Goal: Transaction & Acquisition: Purchase product/service

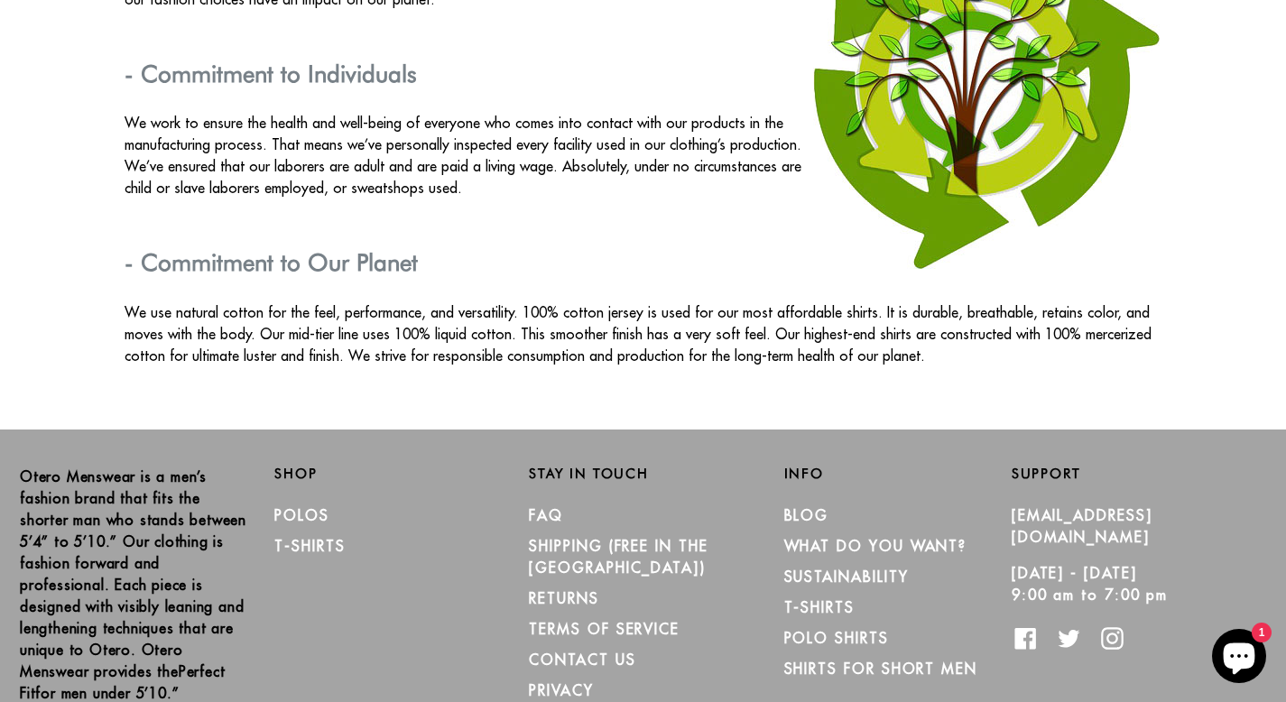
scroll to position [3259, 0]
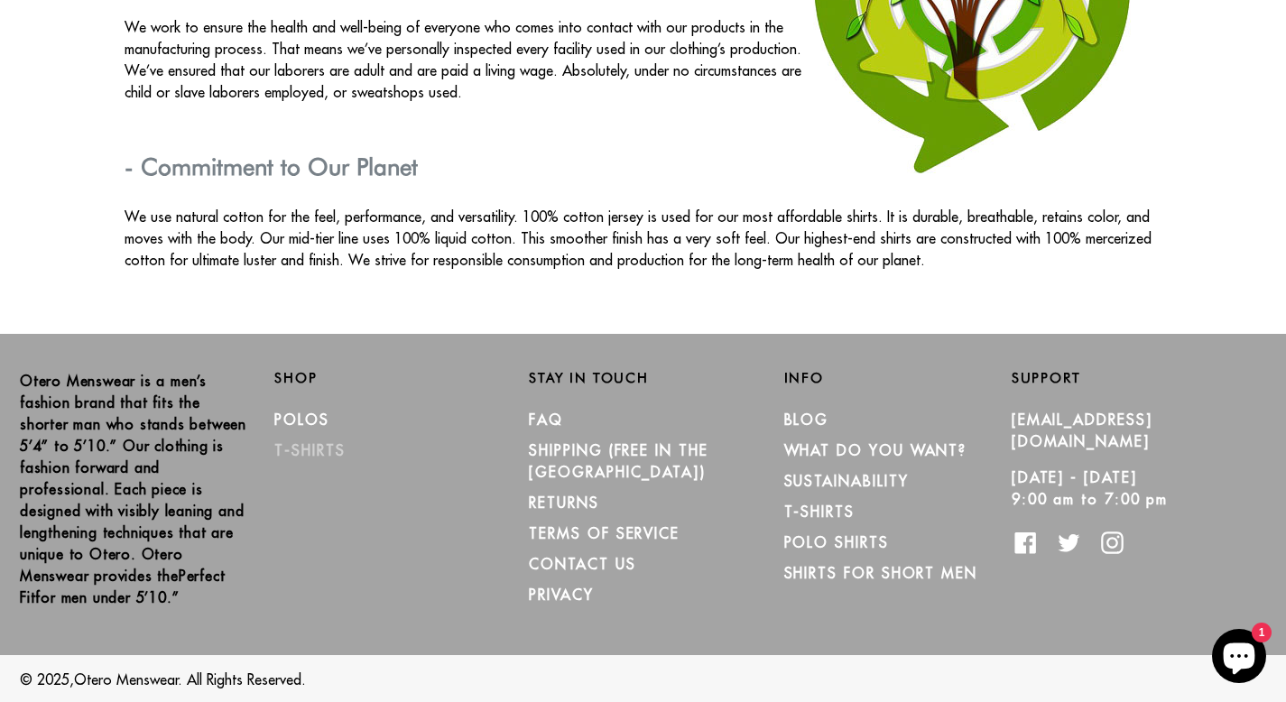
click at [324, 449] on link "T-Shirts" at bounding box center [309, 450] width 70 height 18
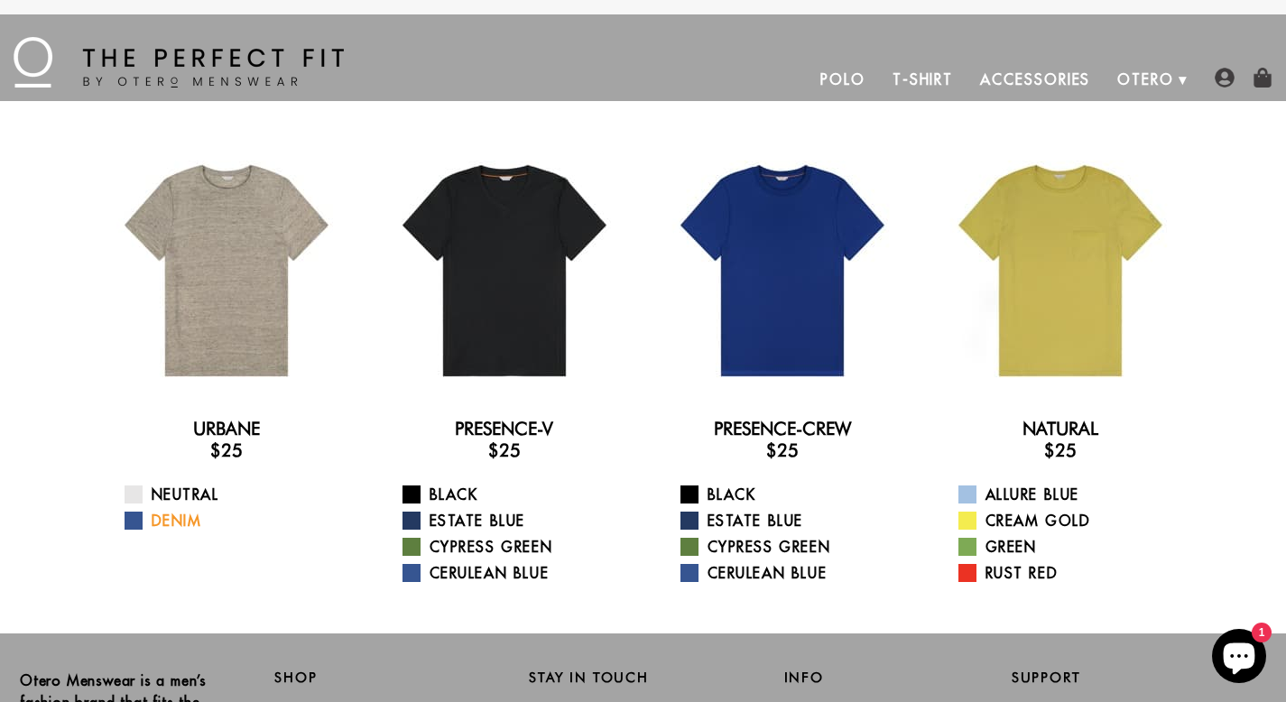
click at [168, 520] on link "Denim" at bounding box center [238, 521] width 226 height 22
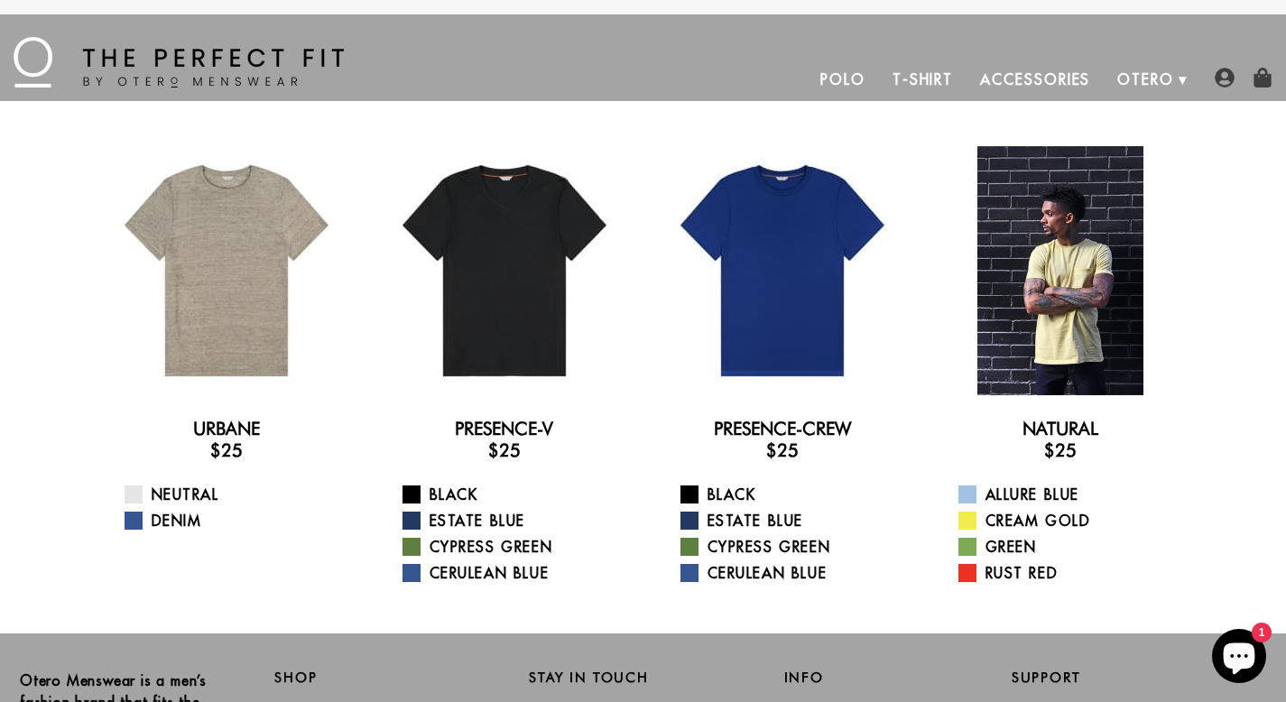
click at [1060, 310] on div at bounding box center [1060, 270] width 249 height 249
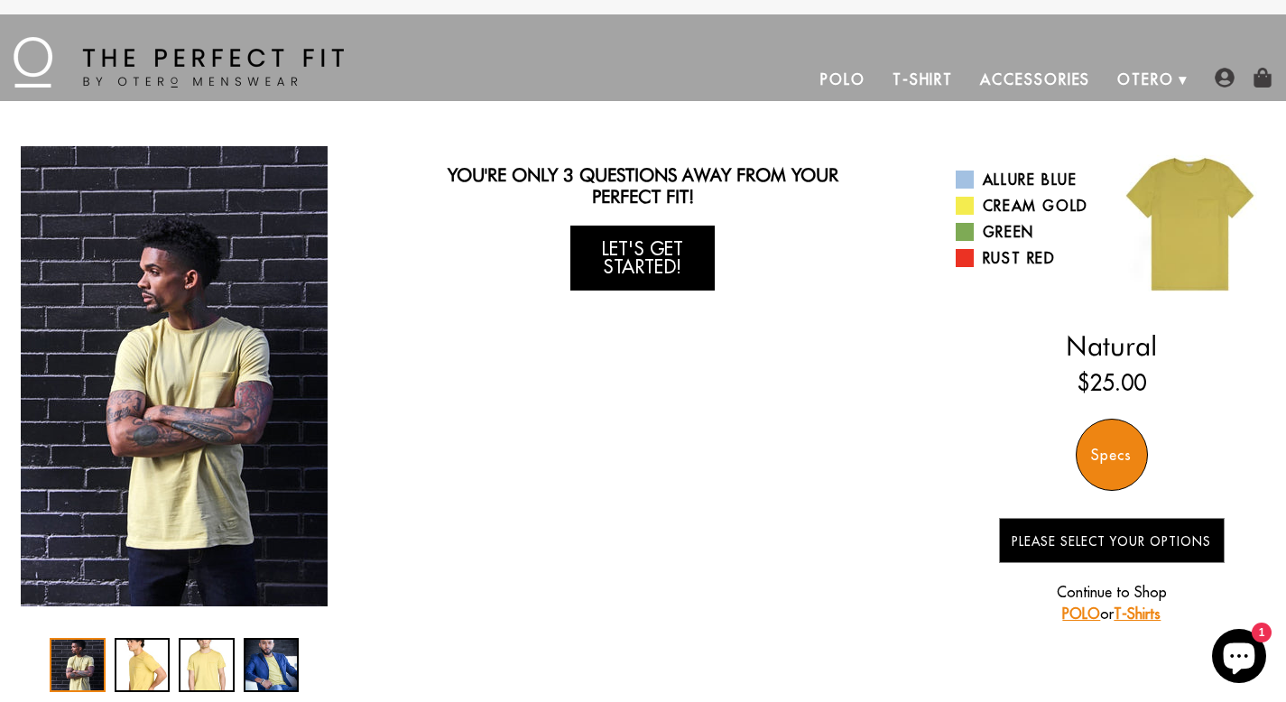
click at [630, 260] on link "Let's Get Started!" at bounding box center [642, 258] width 144 height 65
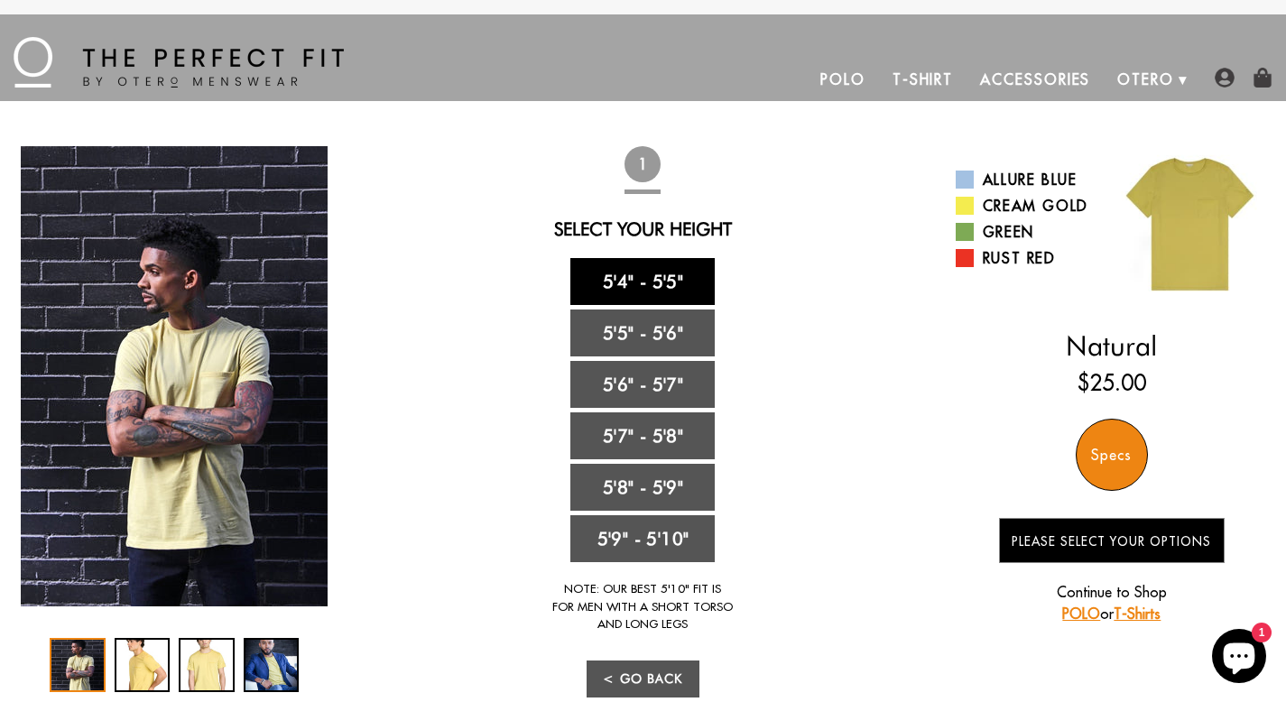
click at [630, 283] on link "5'4" - 5'5"" at bounding box center [642, 281] width 144 height 47
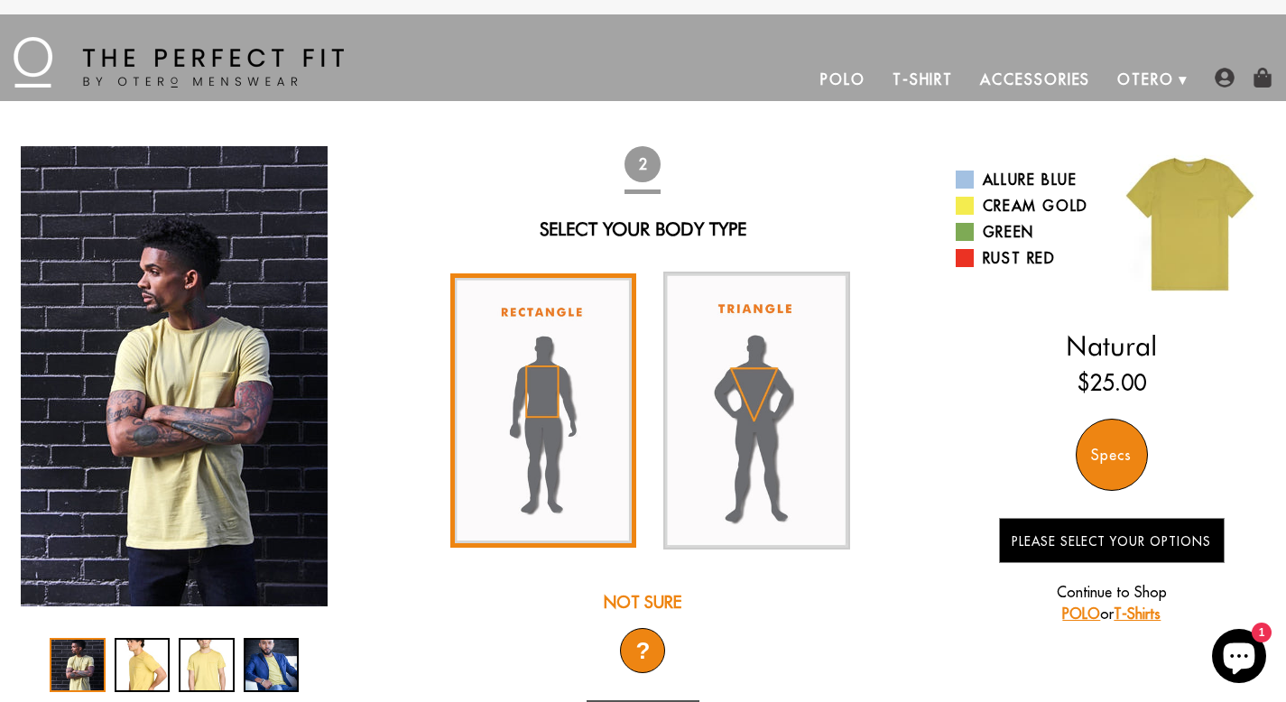
click at [584, 378] on img at bounding box center [543, 410] width 187 height 275
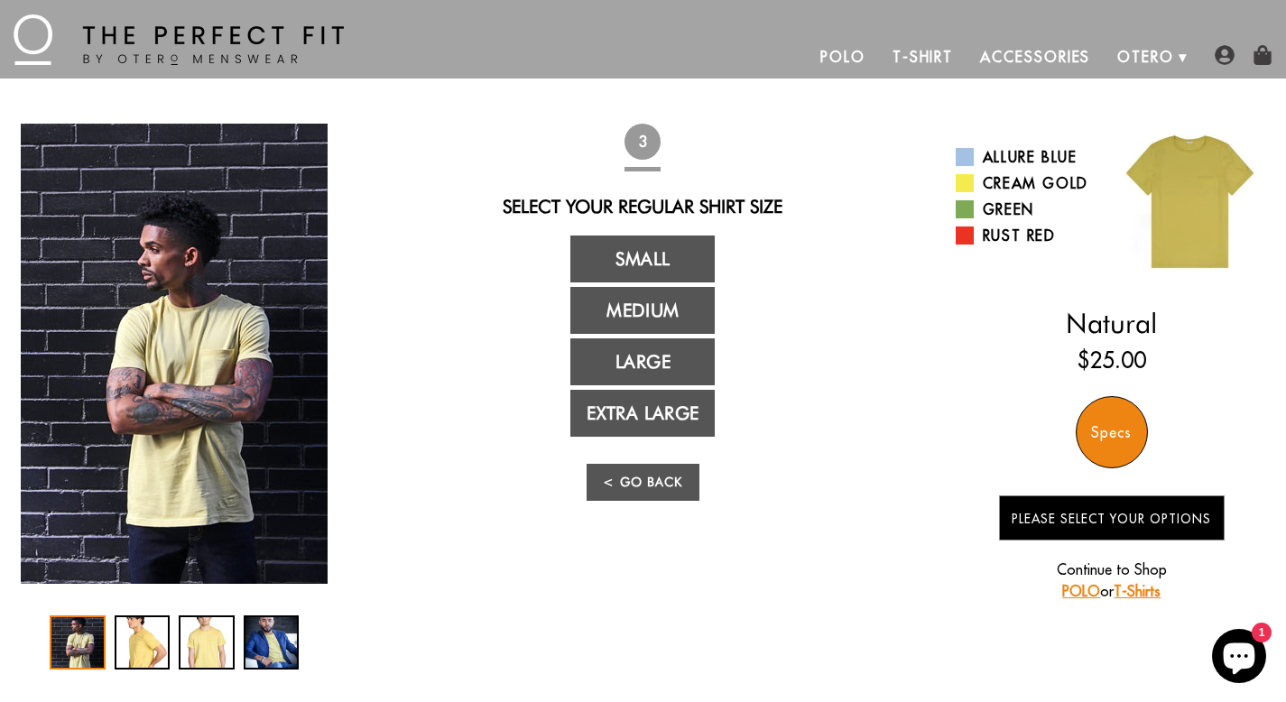
scroll to position [23, 0]
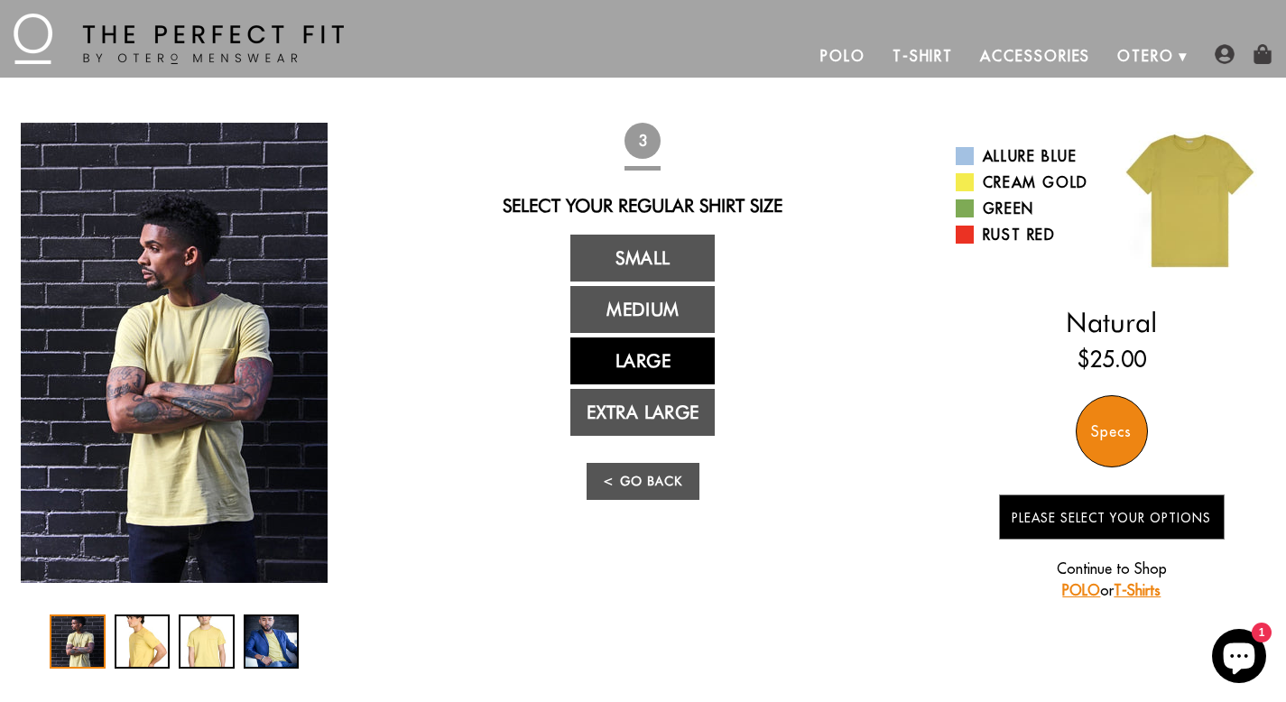
click at [607, 362] on link "Large" at bounding box center [642, 360] width 144 height 47
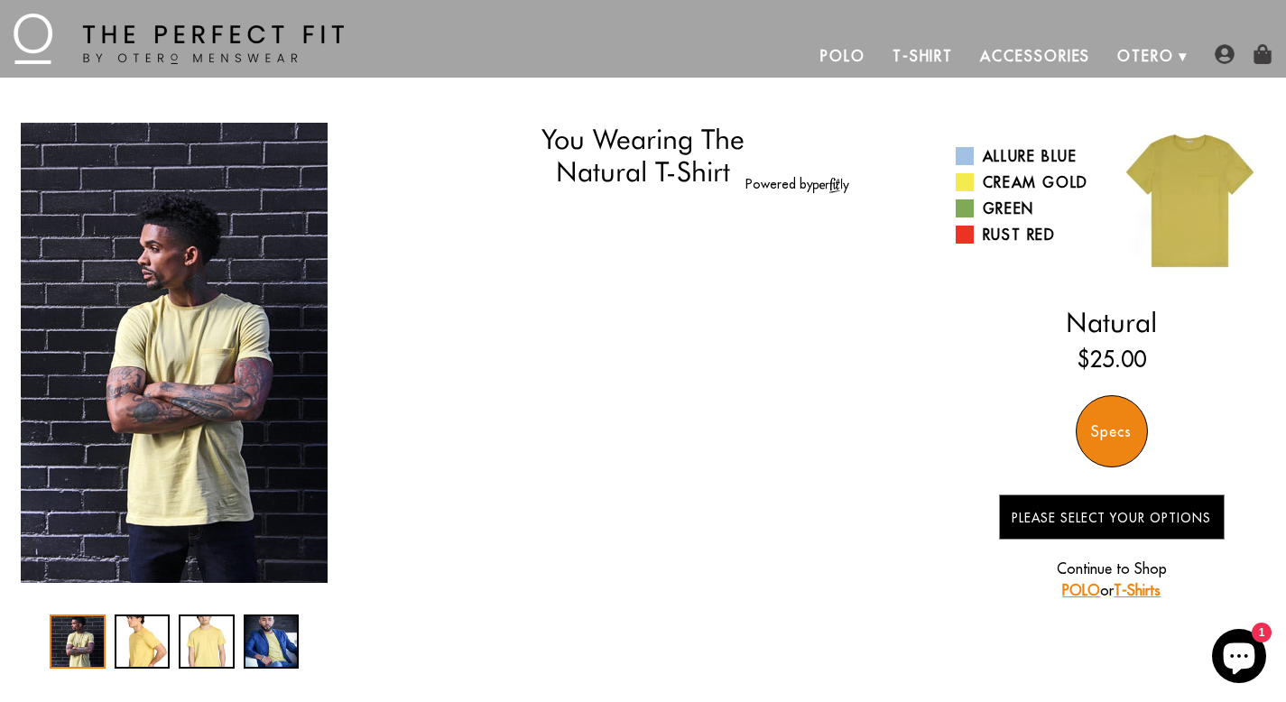
select select "L"
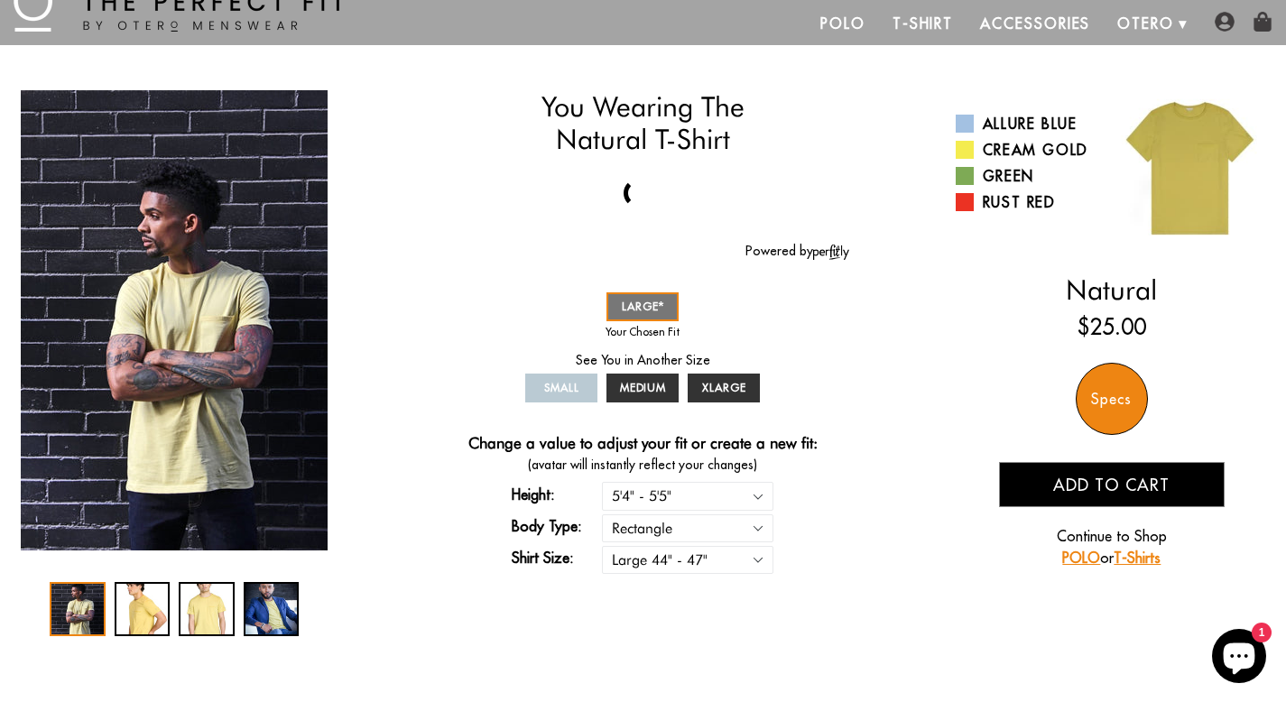
scroll to position [62, 0]
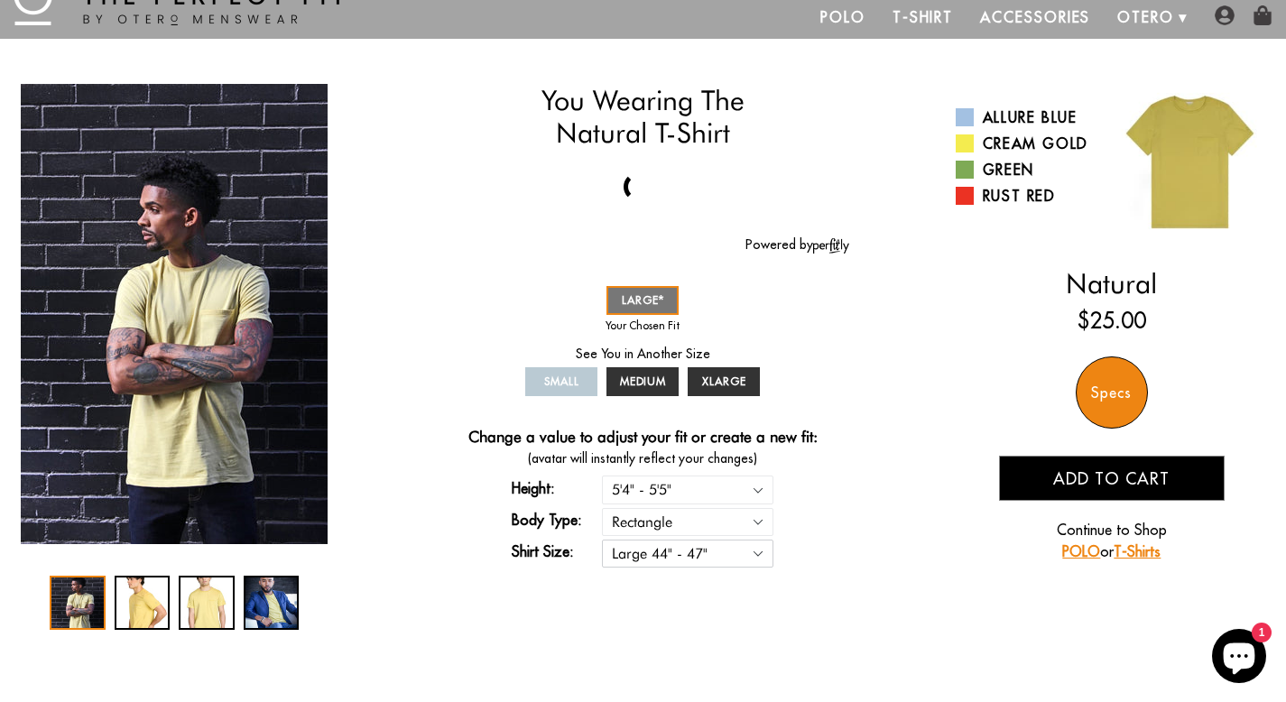
click at [761, 558] on select "Small 36" - 39" Medium 40" - 43" Large 44" - 47" Extra Large 48" - 50"" at bounding box center [687, 554] width 171 height 28
click at [157, 600] on div "2 / 4" at bounding box center [143, 603] width 56 height 54
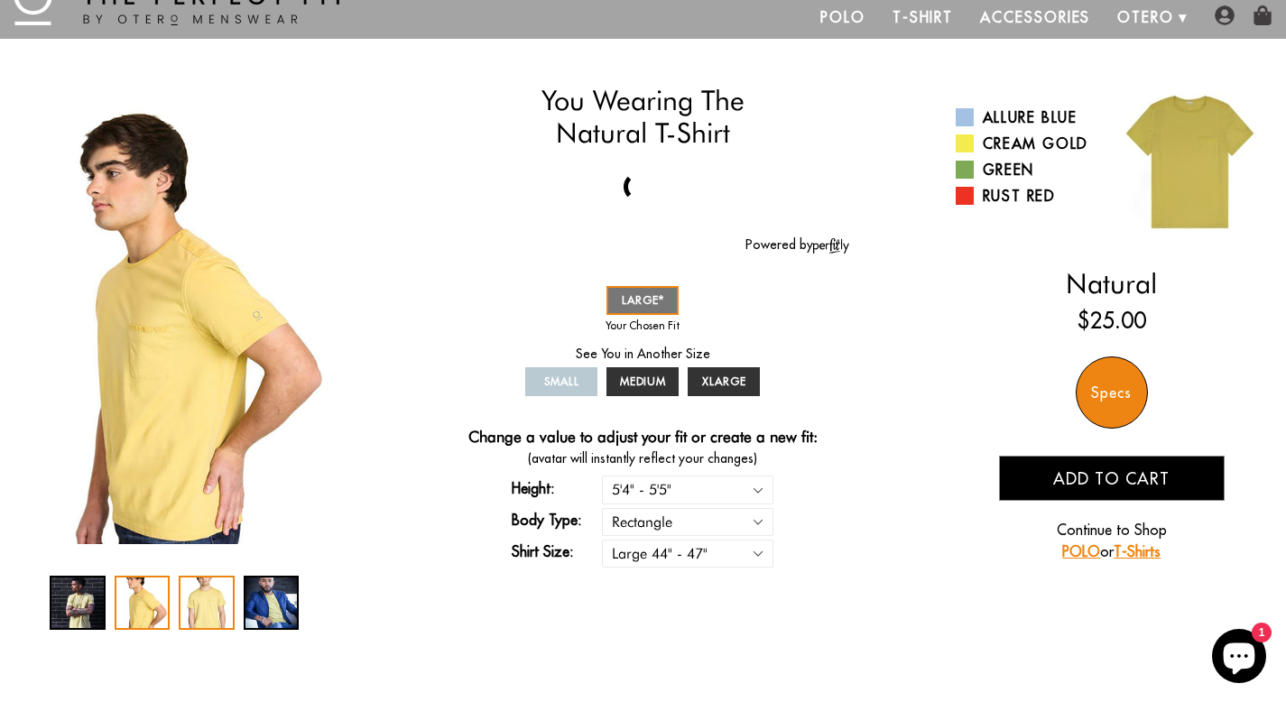
click at [206, 604] on div "3 / 4" at bounding box center [207, 603] width 56 height 54
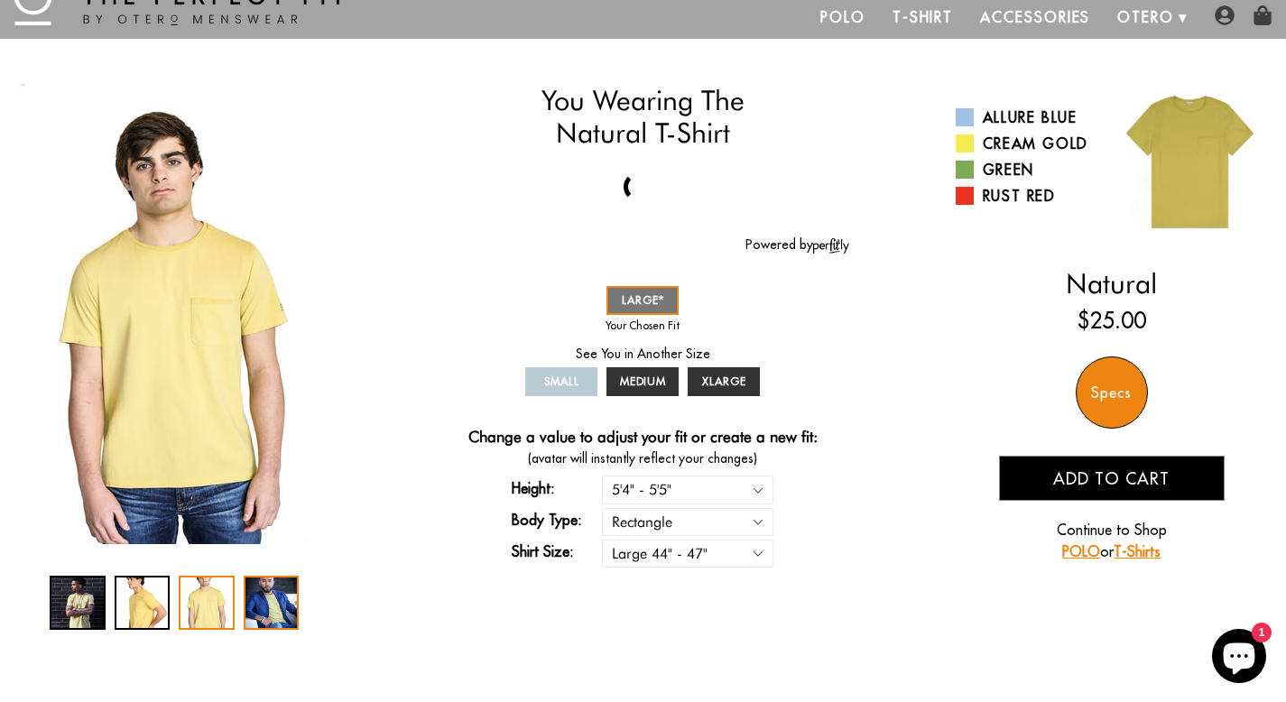
click at [256, 599] on div "4 / 4" at bounding box center [272, 603] width 56 height 54
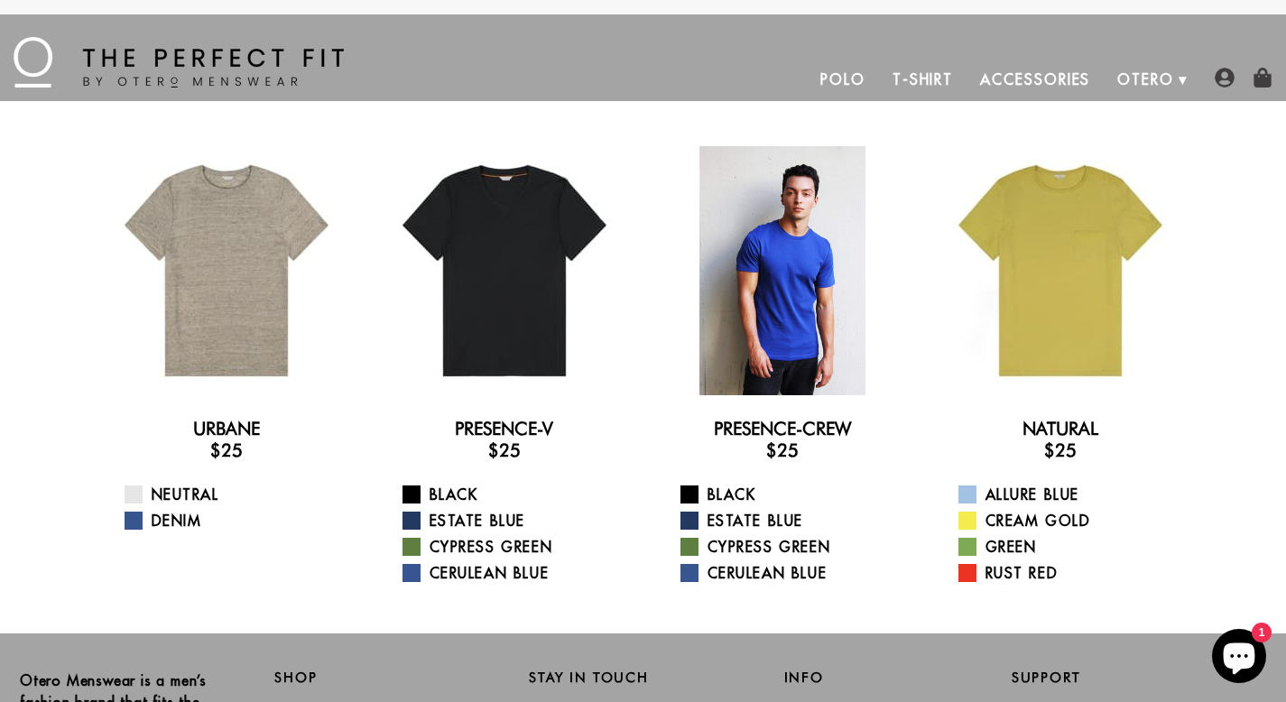
click at [778, 322] on div at bounding box center [782, 270] width 249 height 249
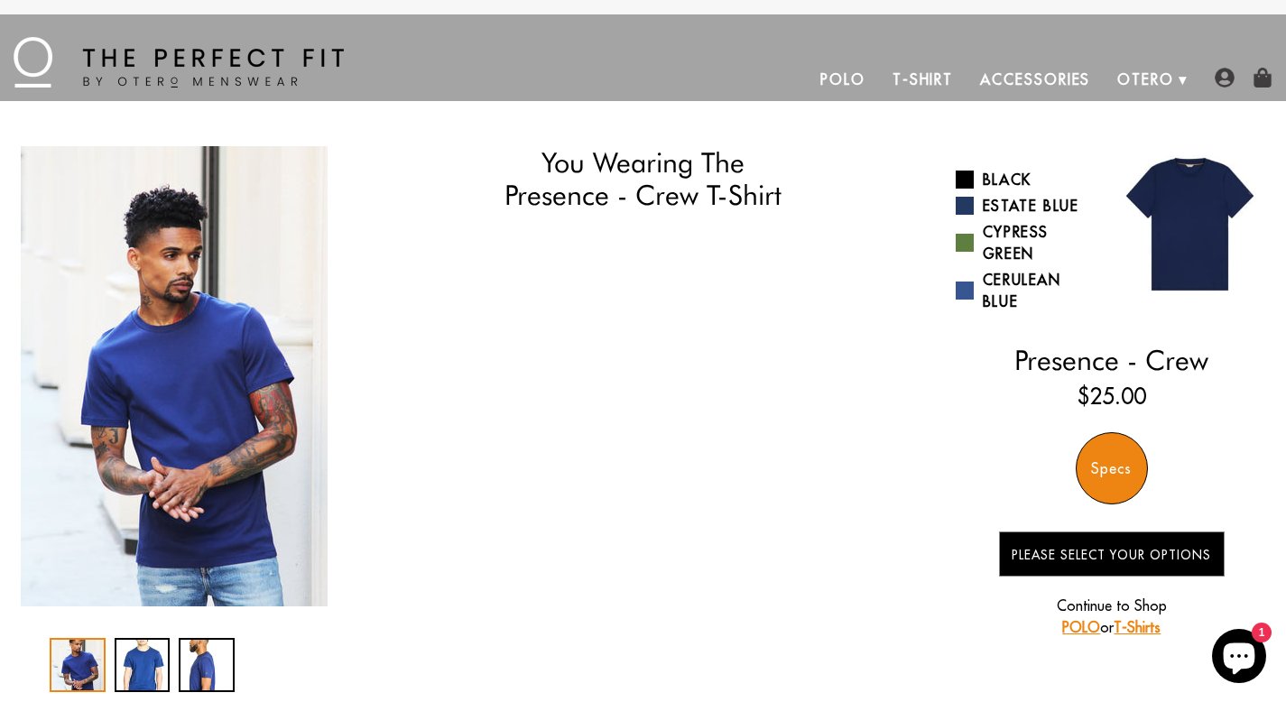
select select "L"
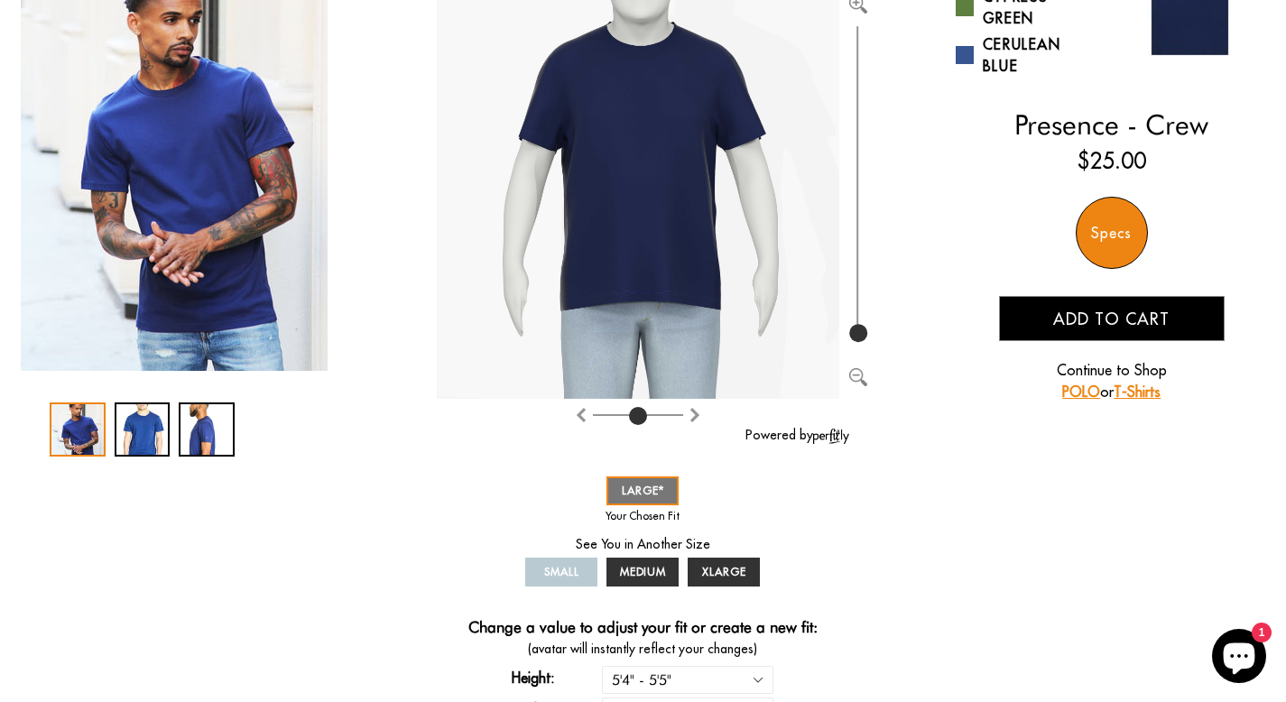
scroll to position [243, 0]
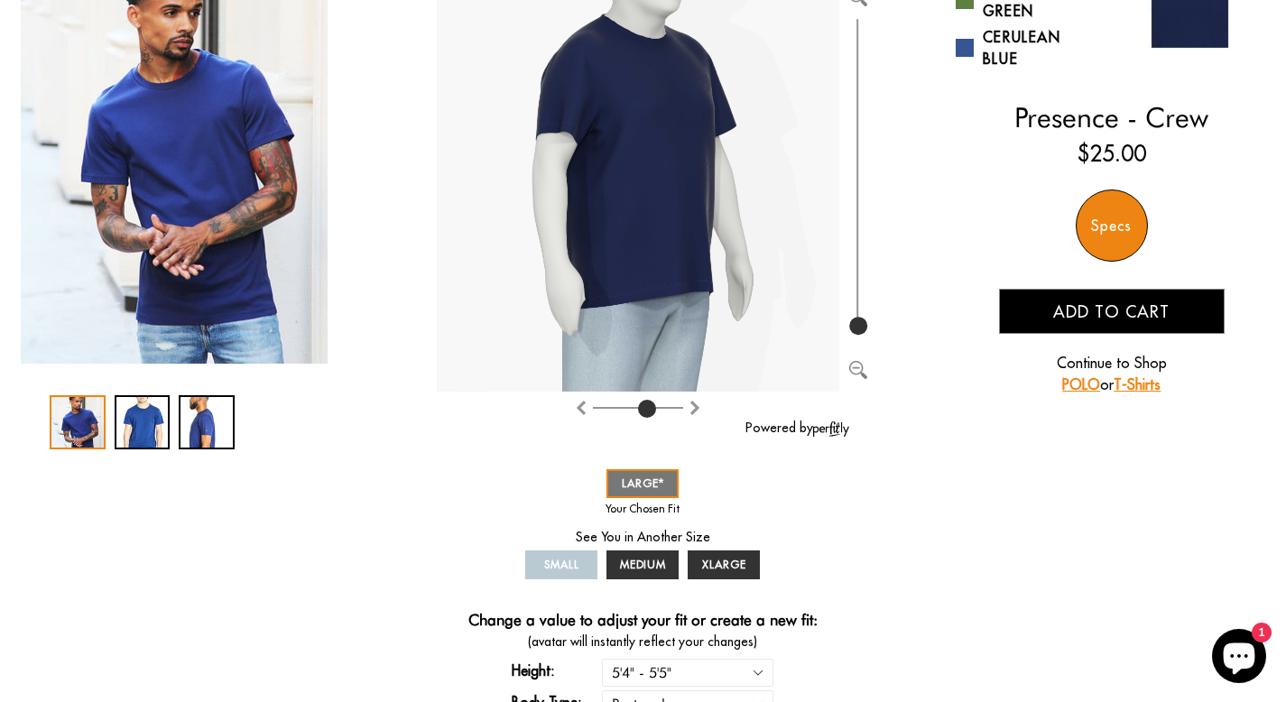
type input "4"
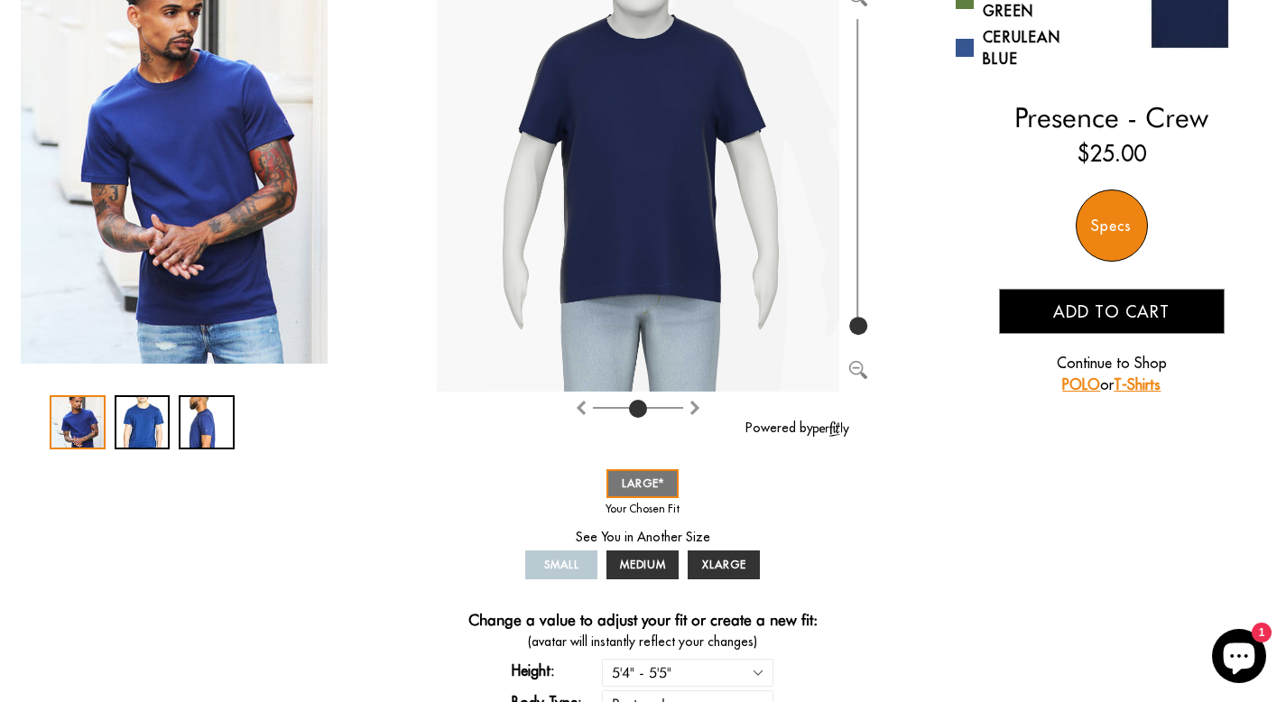
click at [638, 411] on input "range" at bounding box center [638, 412] width 90 height 2
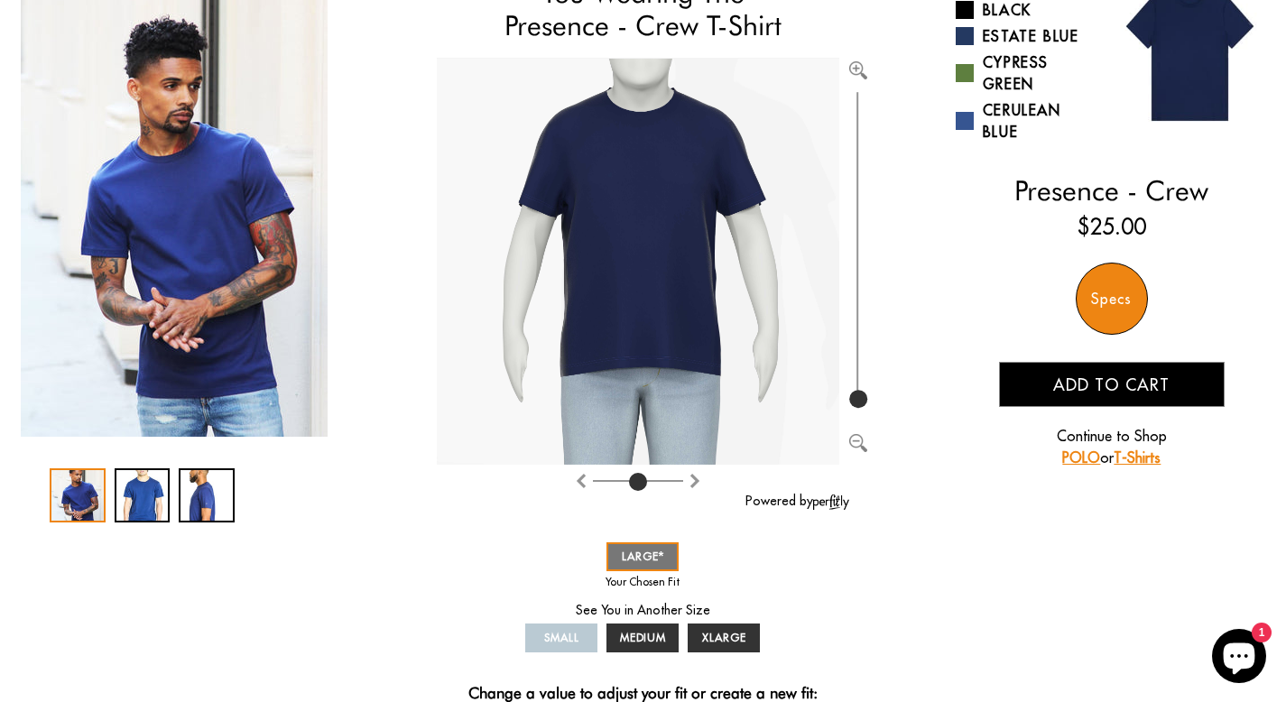
scroll to position [178, 0]
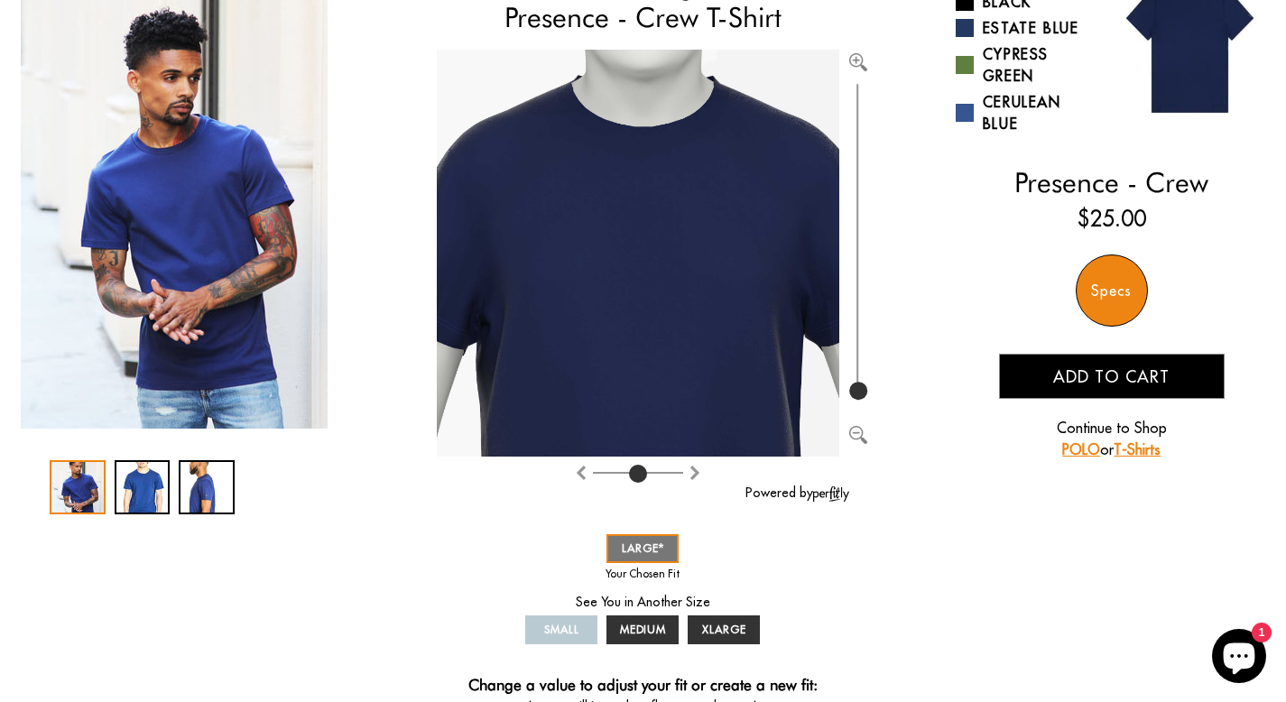
type input "100"
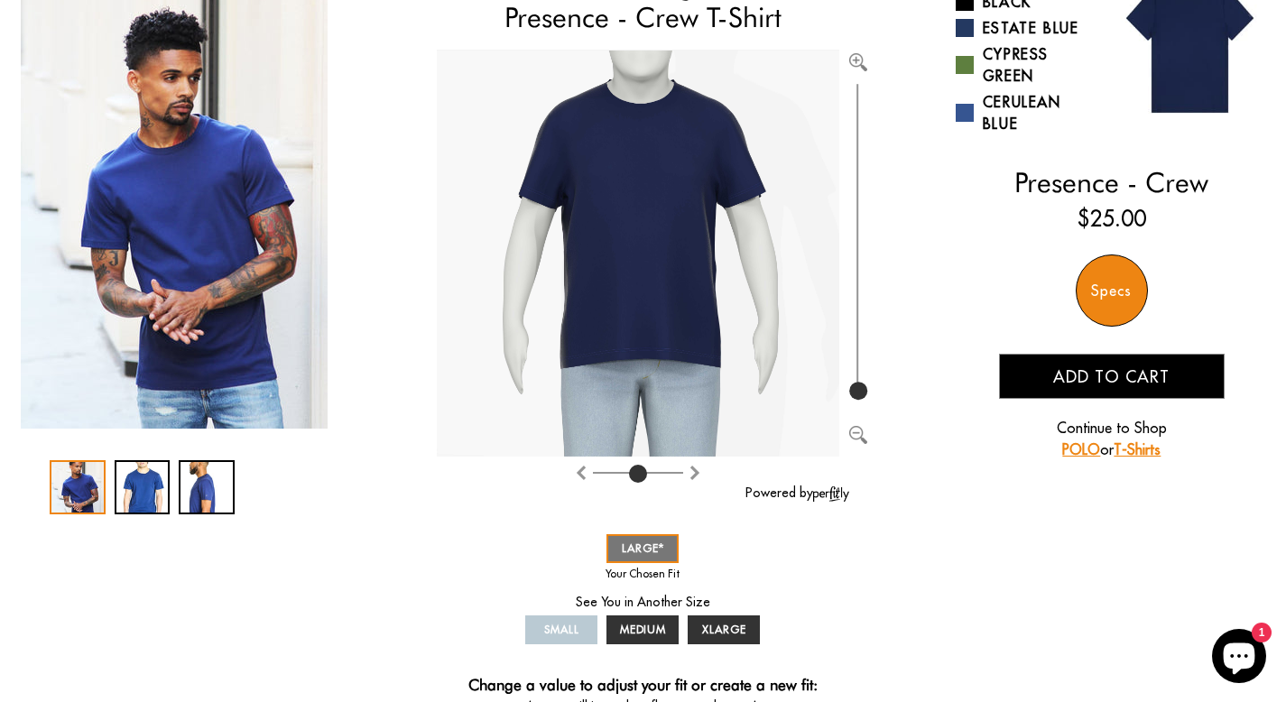
drag, startPoint x: 863, startPoint y: 391, endPoint x: 862, endPoint y: 474, distance: 83.0
click at [862, 475] on div at bounding box center [656, 271] width 439 height 443
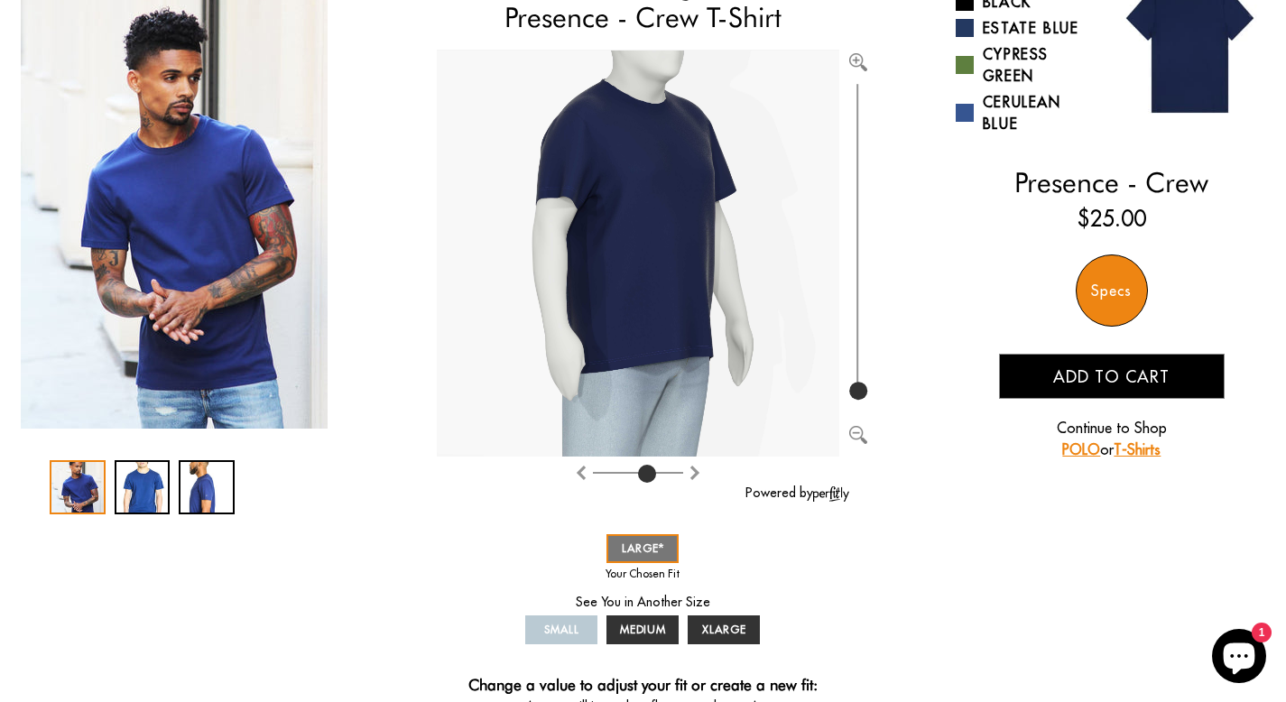
type input "4"
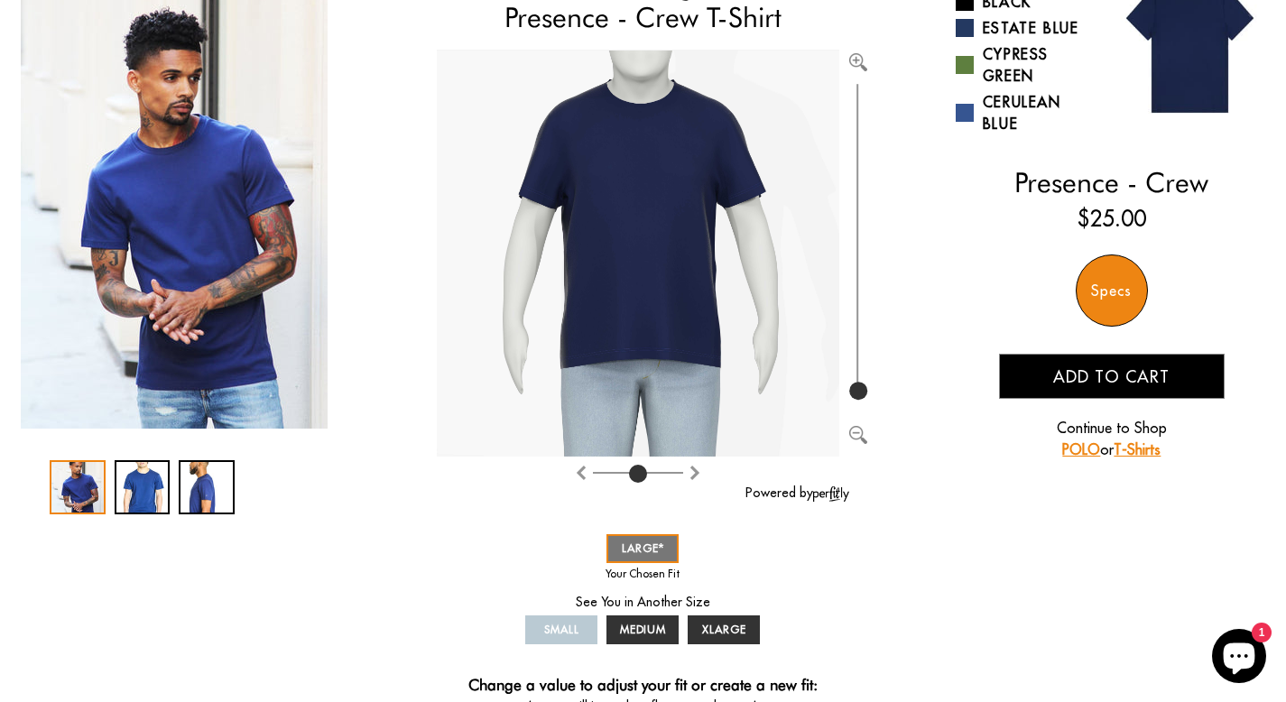
click at [636, 476] on input "range" at bounding box center [638, 477] width 90 height 2
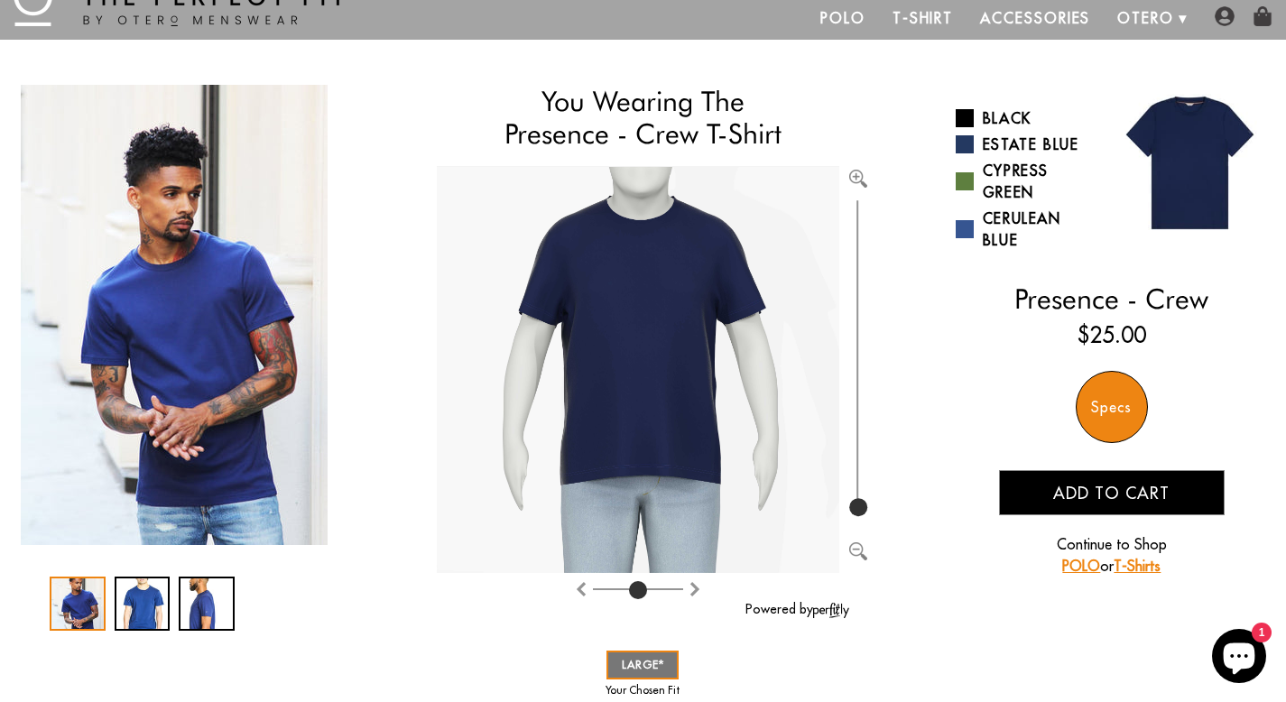
scroll to position [0, 0]
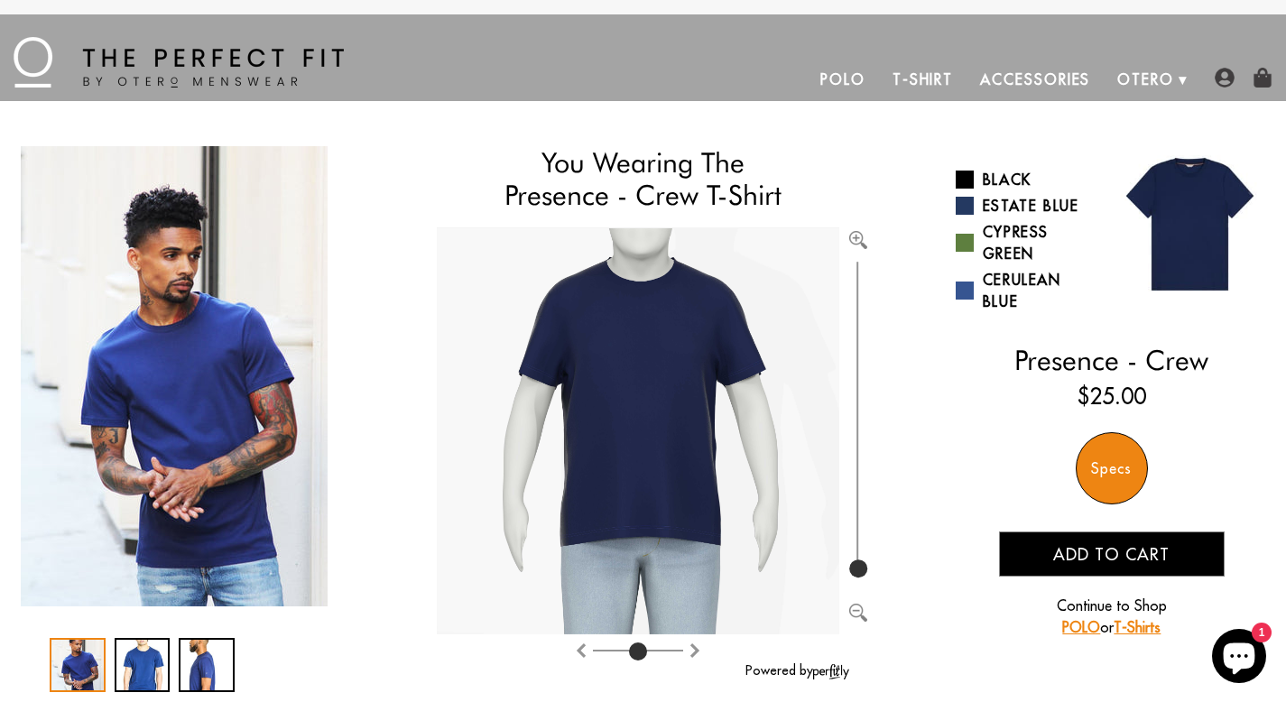
click at [1127, 468] on div "Specs" at bounding box center [1112, 468] width 72 height 72
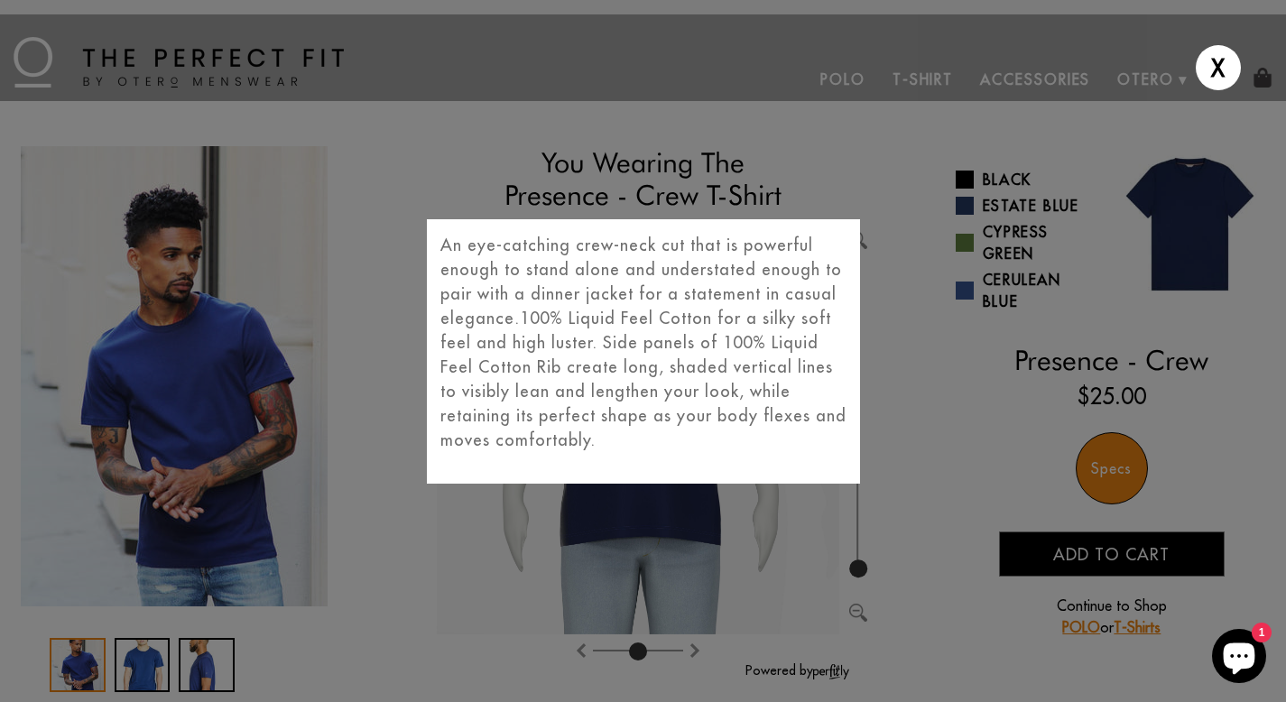
click at [903, 374] on div "X An eye-catching crew-neck cut that is powerful enough to stand alone and unde…" at bounding box center [643, 351] width 1286 height 702
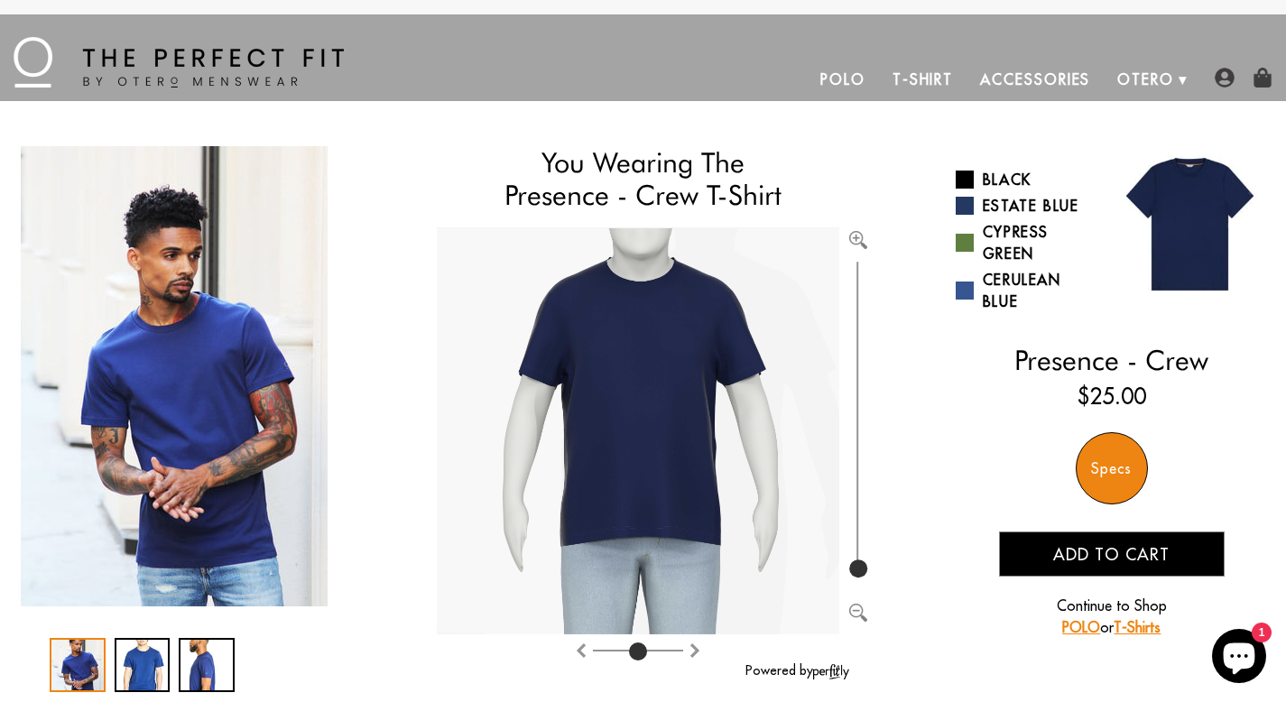
click at [1067, 551] on span "Add to cart" at bounding box center [1111, 554] width 116 height 21
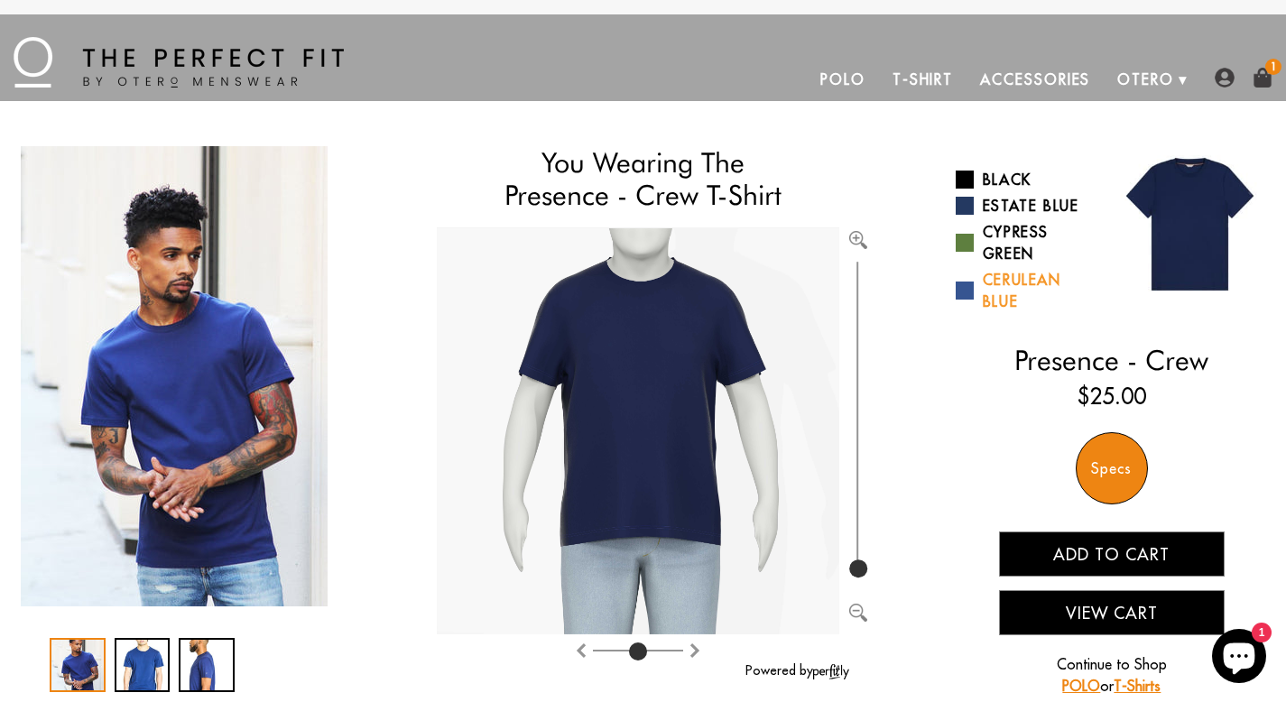
click at [1002, 282] on link "Cerulean Blue" at bounding box center [1027, 290] width 143 height 43
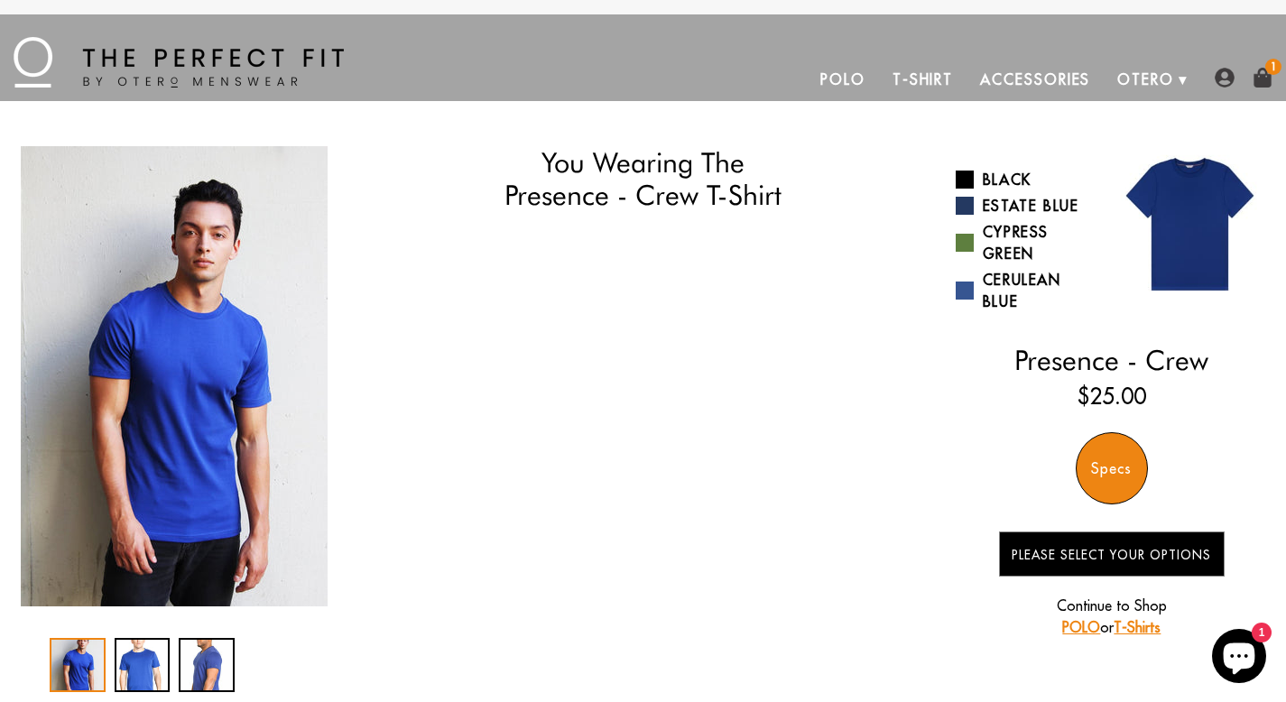
select select "L"
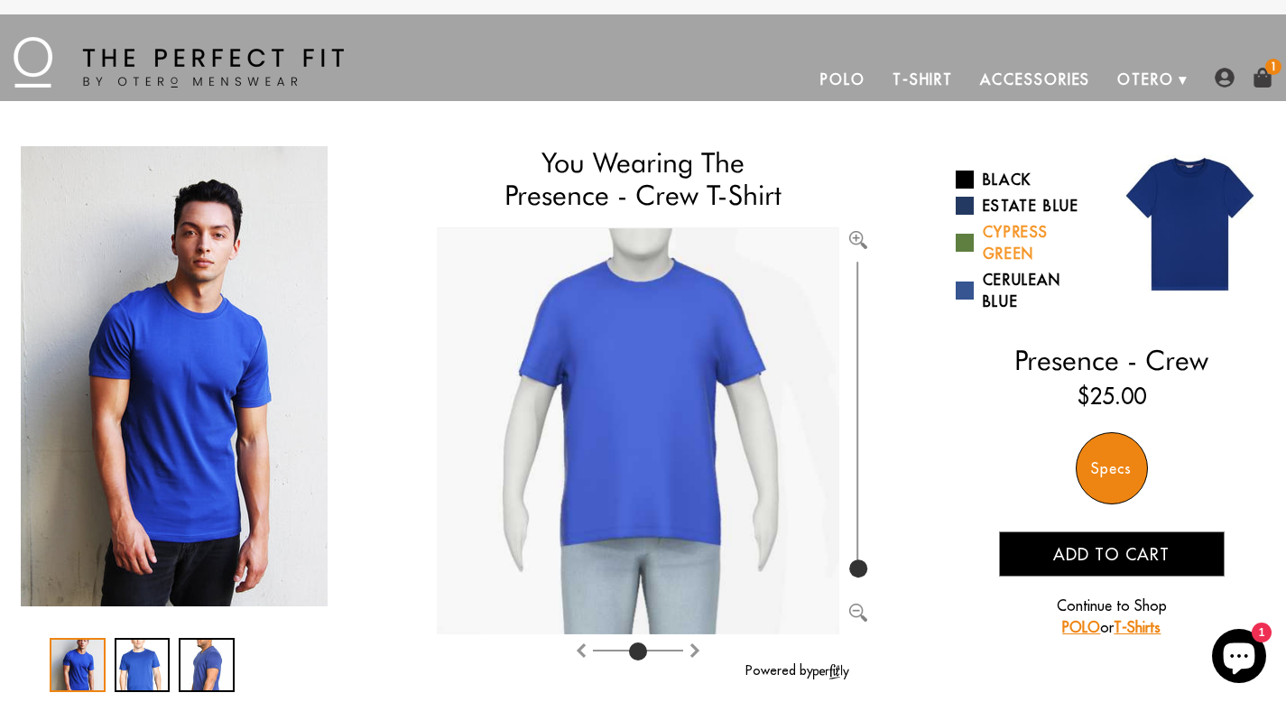
click at [1011, 245] on link "Cypress Green" at bounding box center [1027, 242] width 143 height 43
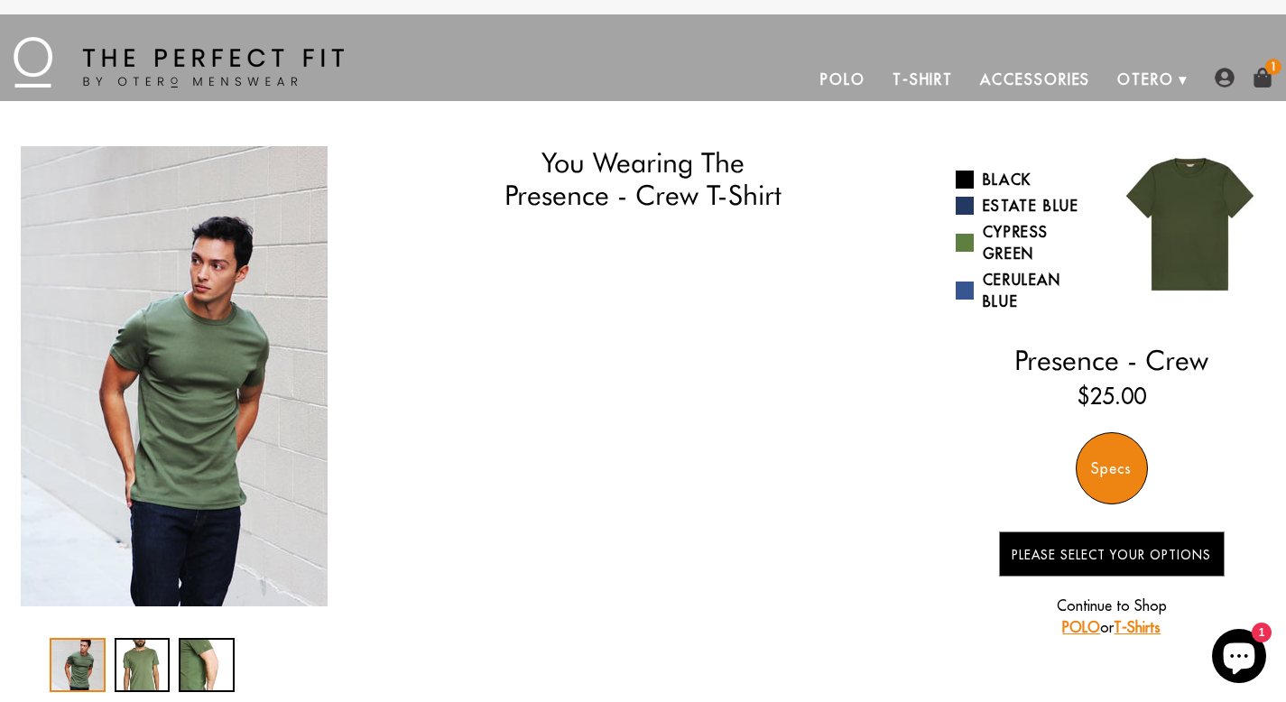
select select "L"
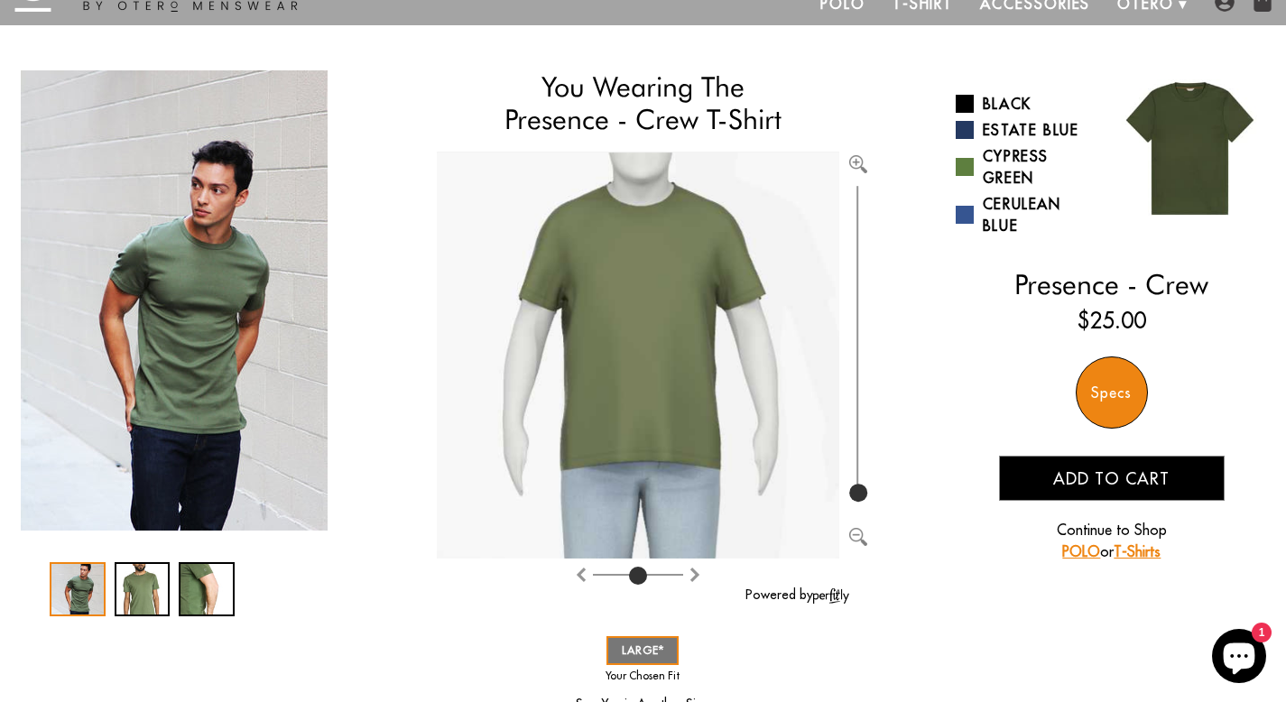
scroll to position [75, 0]
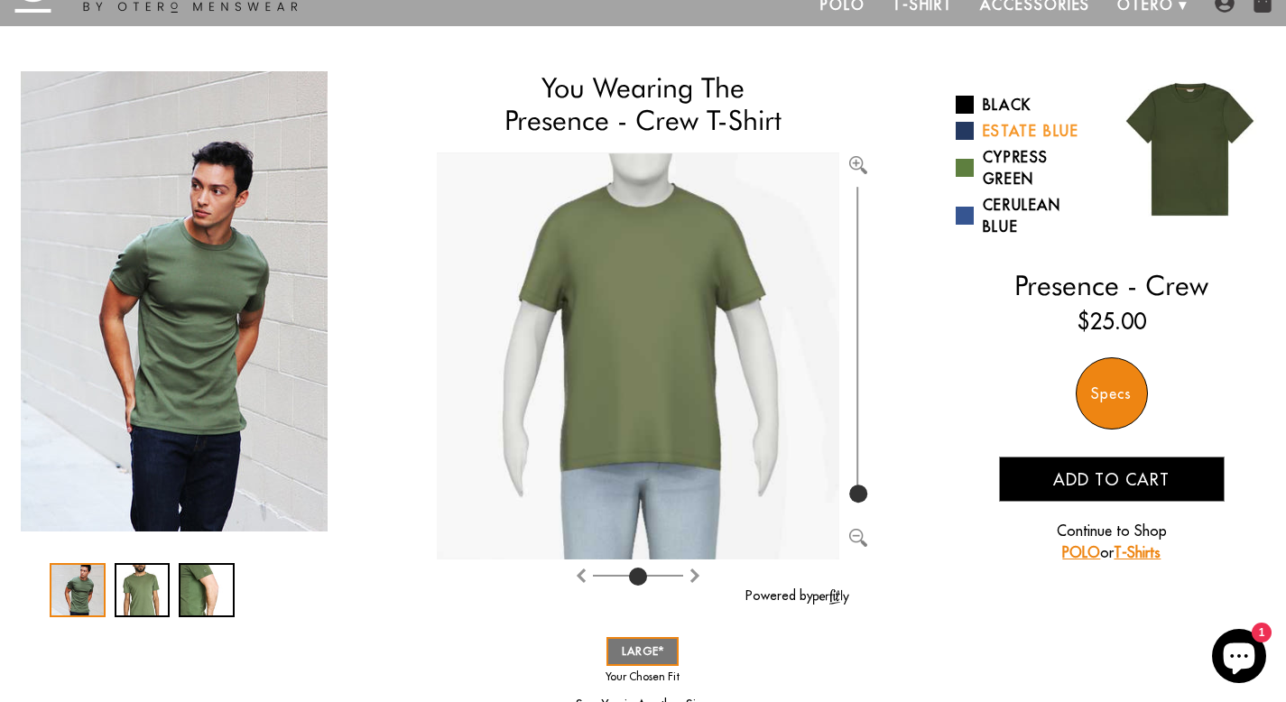
click at [1009, 131] on link "Estate Blue" at bounding box center [1027, 131] width 143 height 22
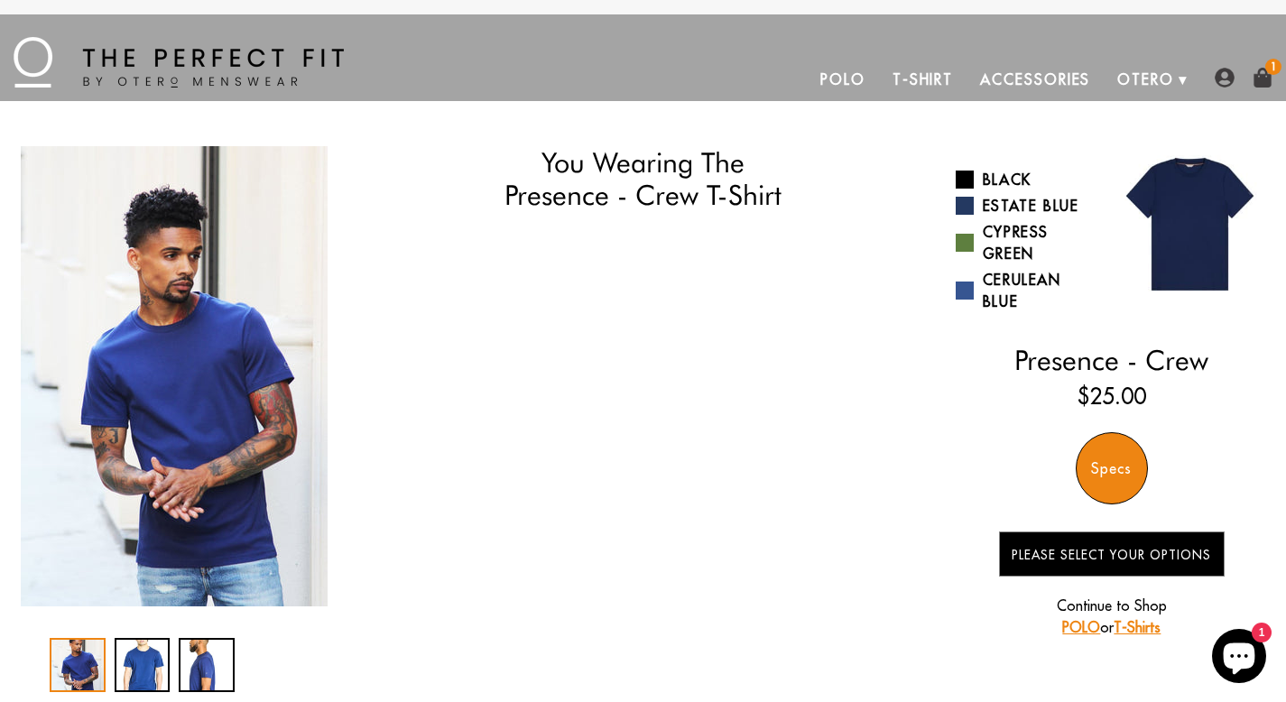
select select "L"
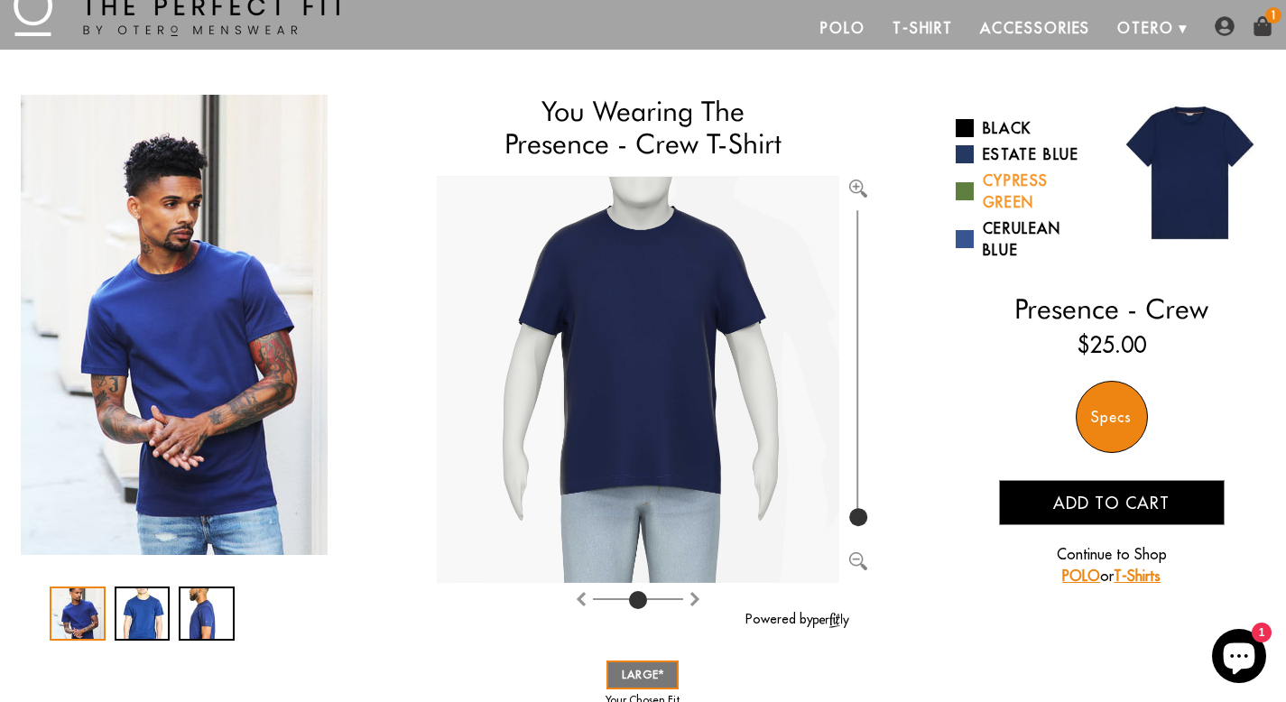
scroll to position [45, 0]
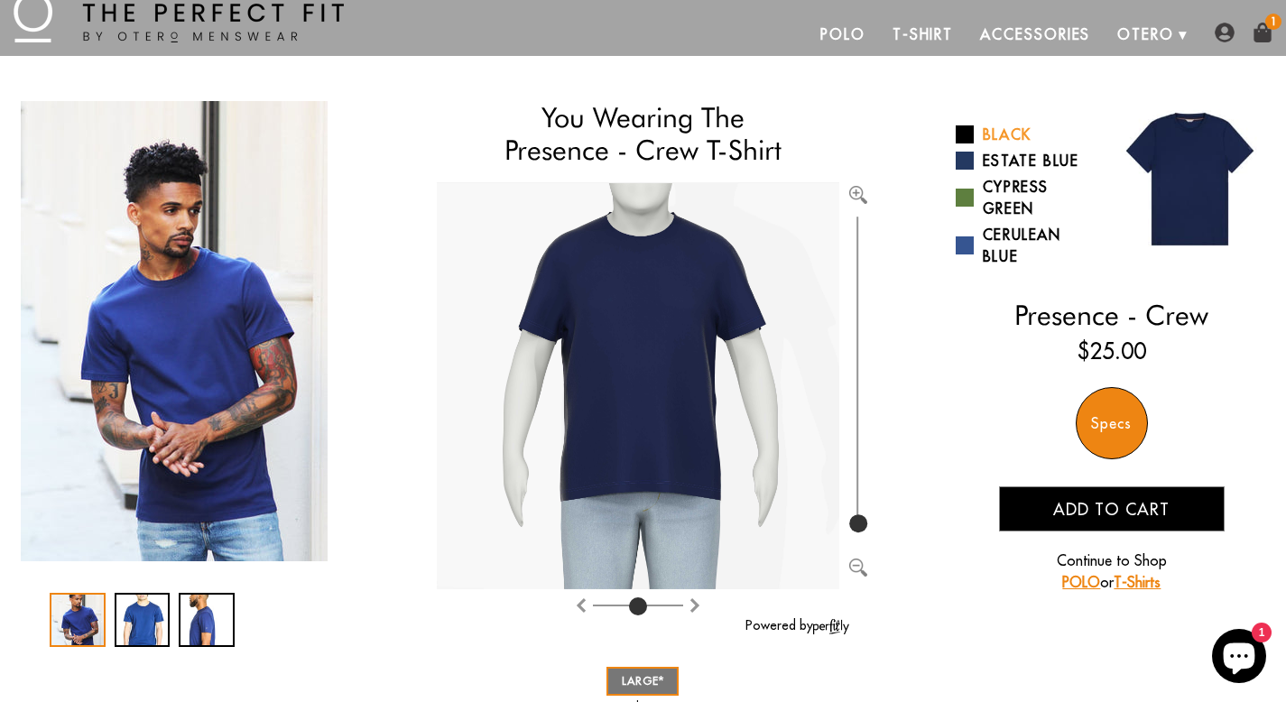
click at [1005, 138] on link "Black" at bounding box center [1027, 135] width 143 height 22
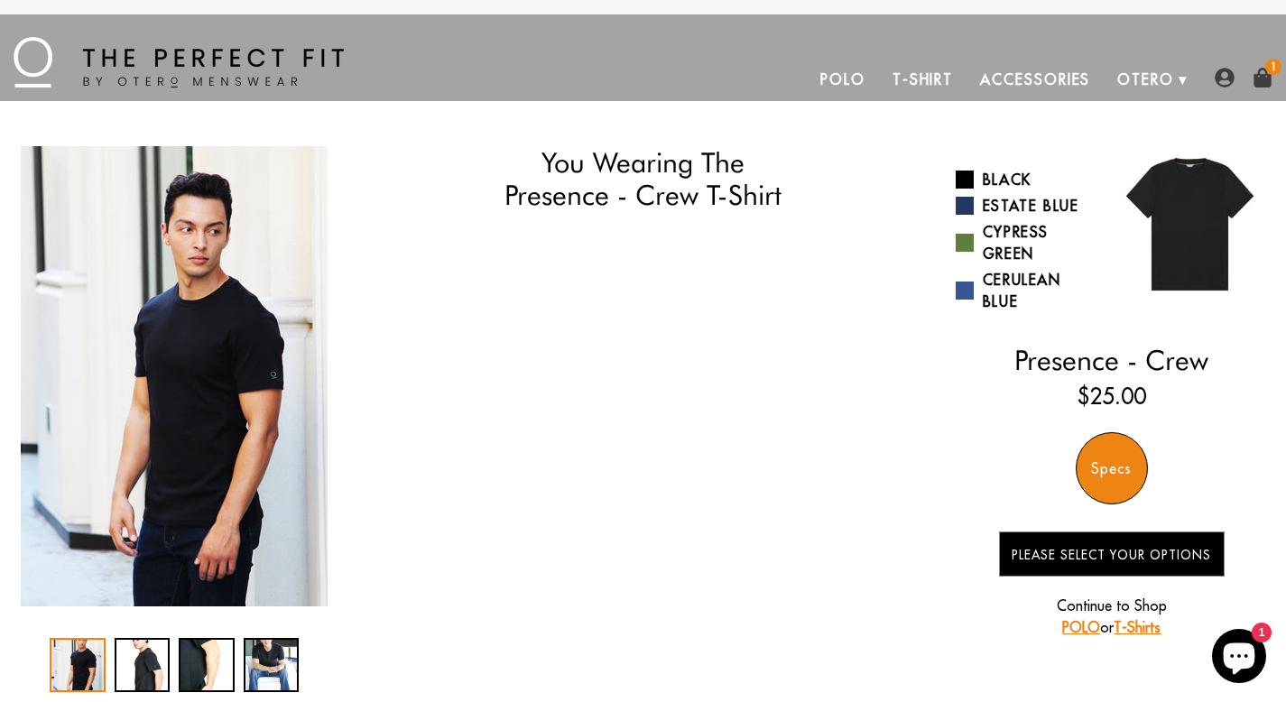
select select "L"
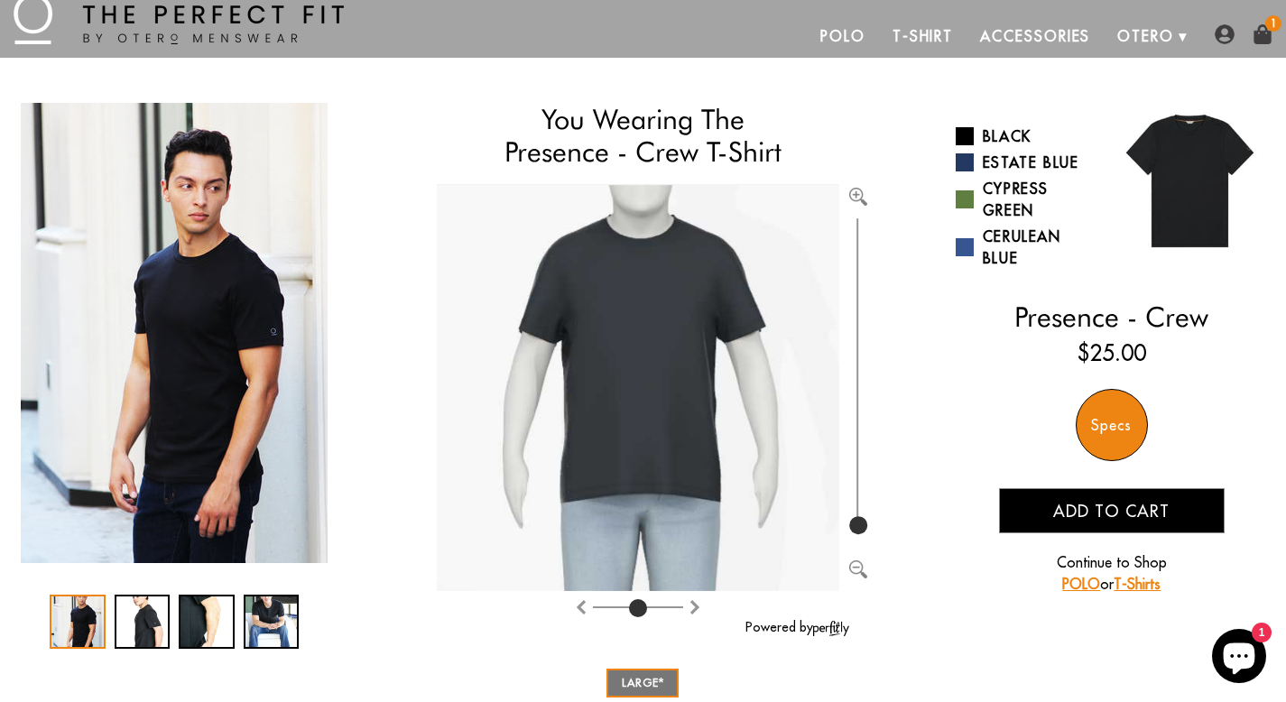
scroll to position [51, 0]
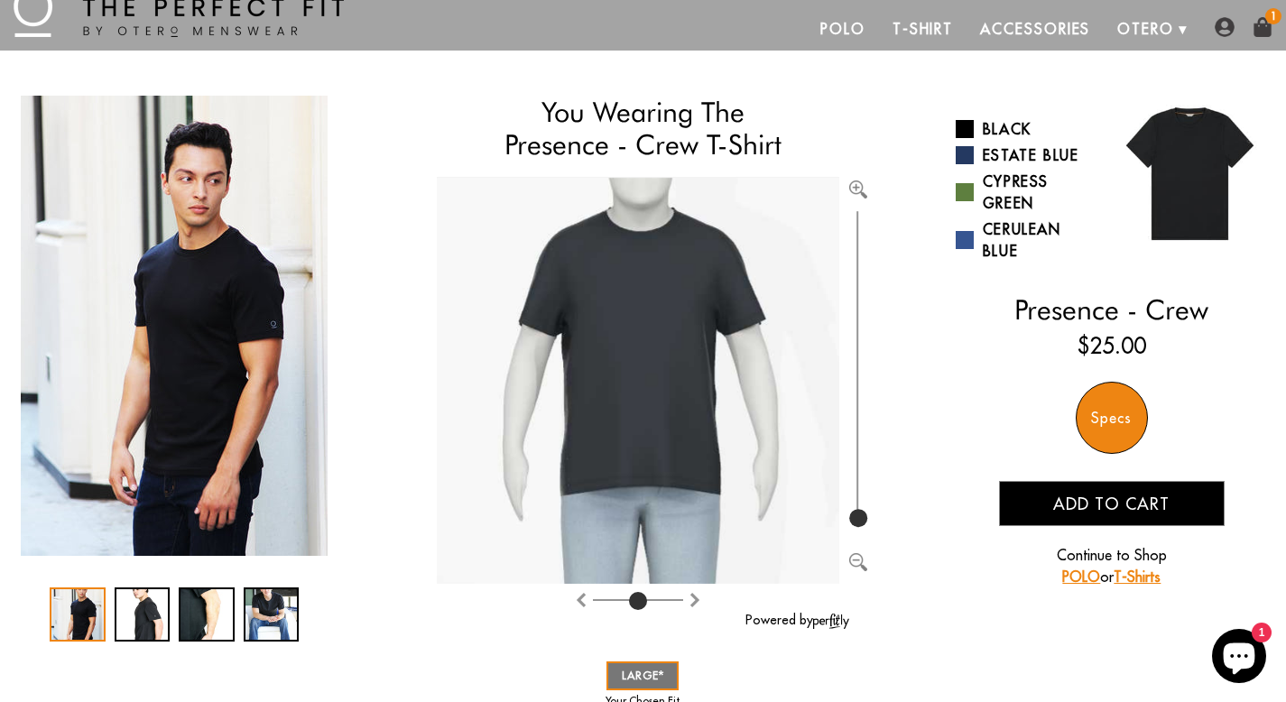
click at [1035, 506] on button "Add to cart" at bounding box center [1112, 503] width 226 height 45
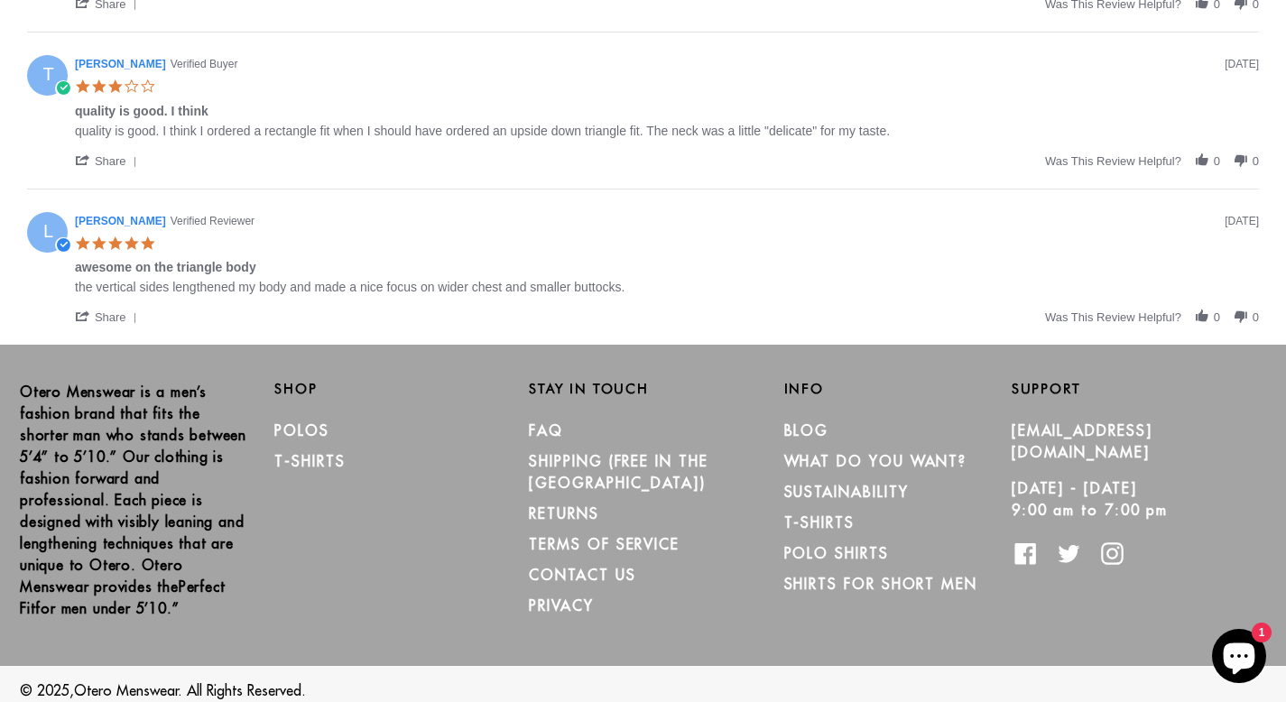
scroll to position [1452, 0]
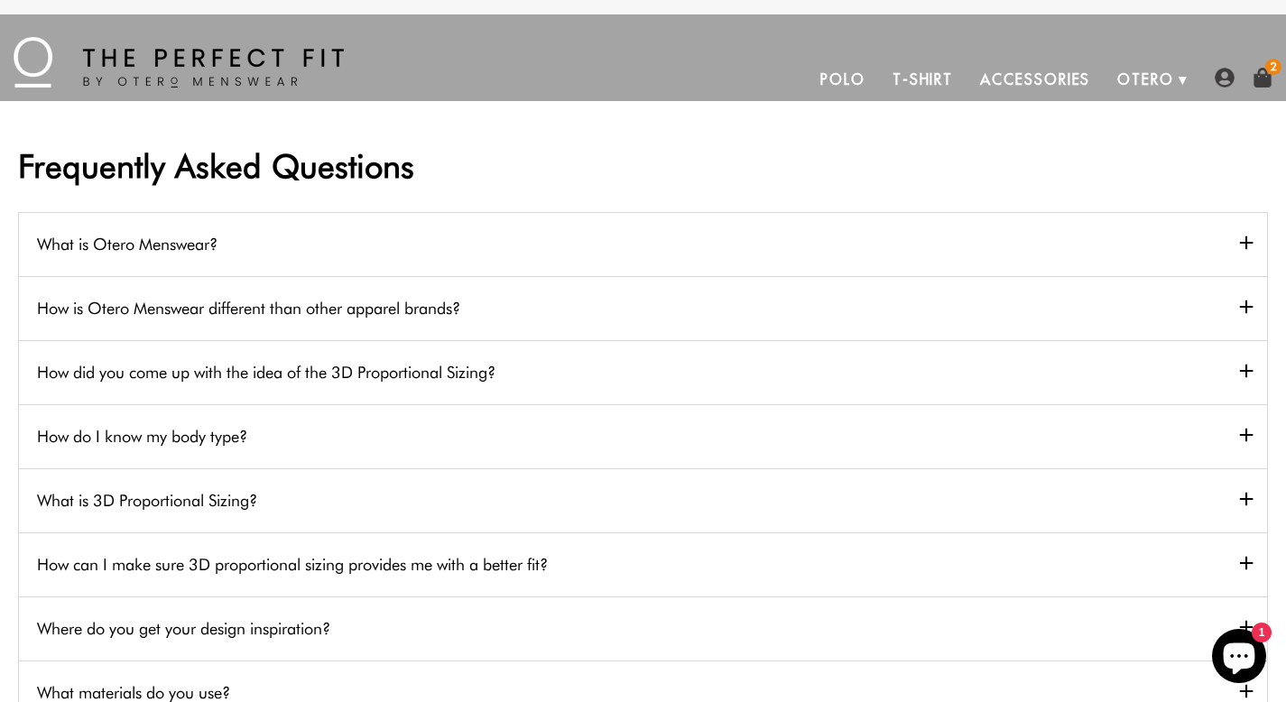
click at [308, 255] on h2 "What is Otero Menswear?" at bounding box center [643, 244] width 1248 height 64
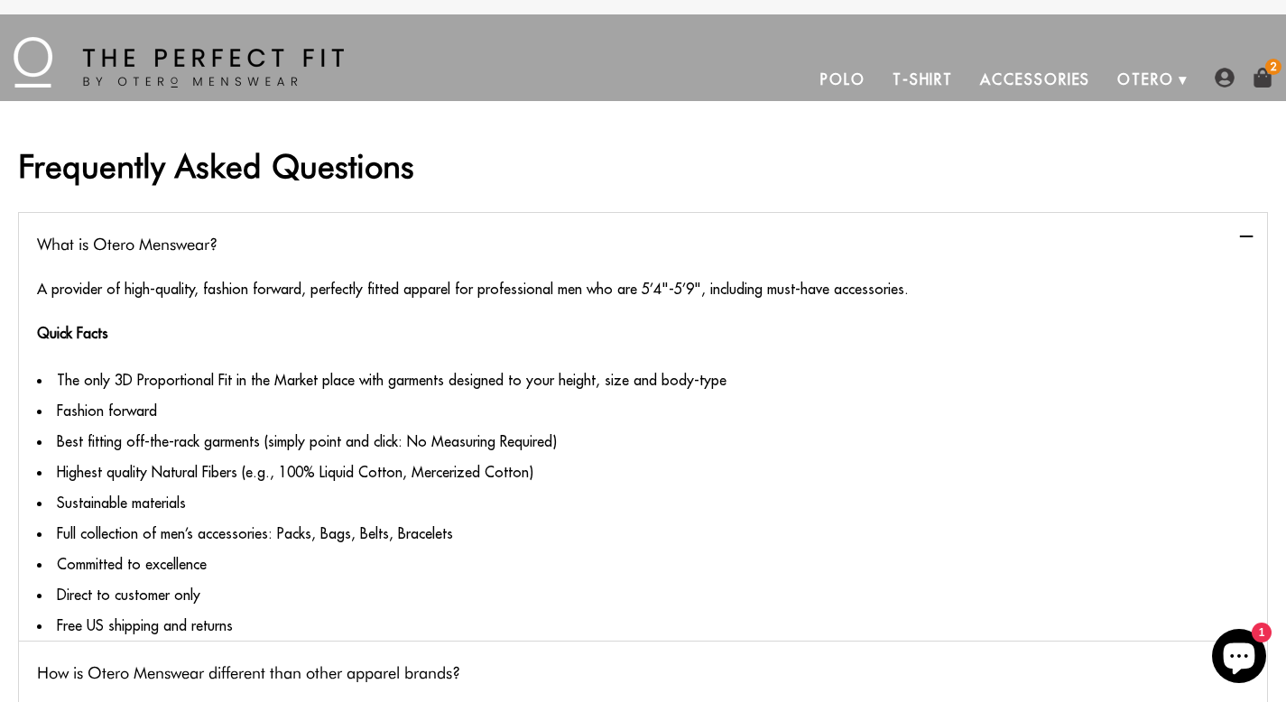
click at [308, 254] on h2 "What is Otero Menswear?" at bounding box center [643, 244] width 1248 height 64
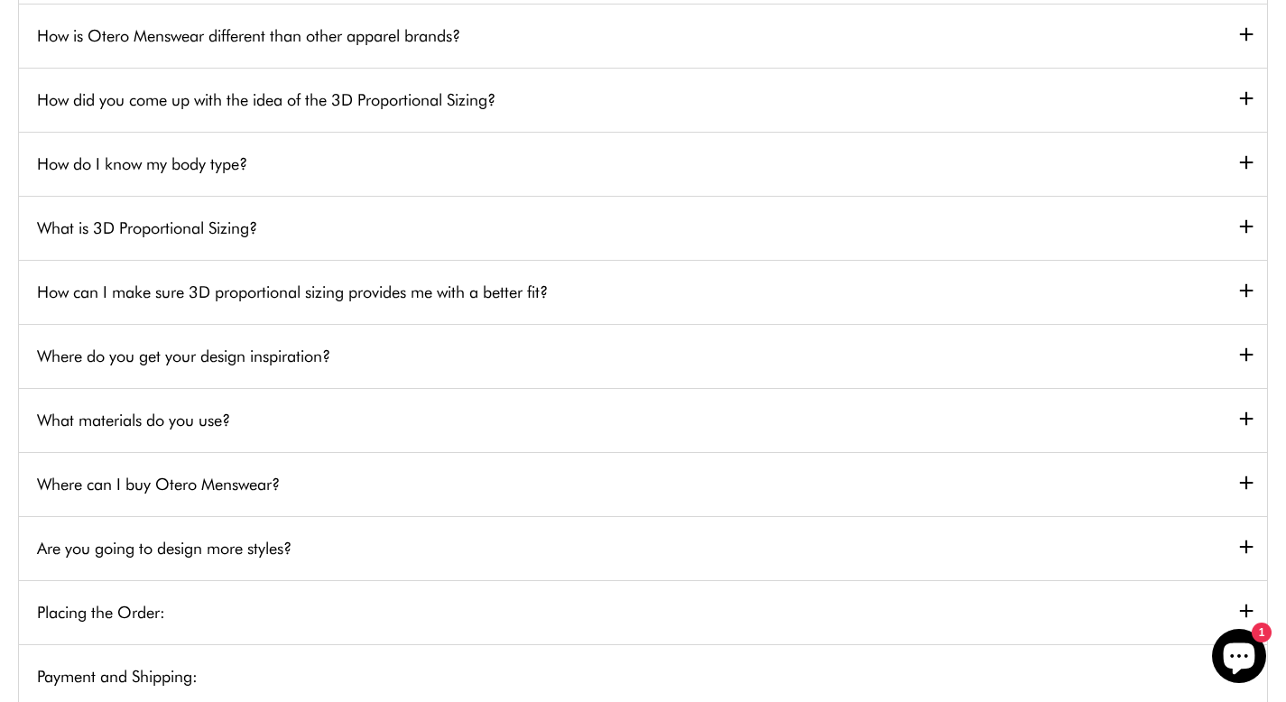
scroll to position [331, 0]
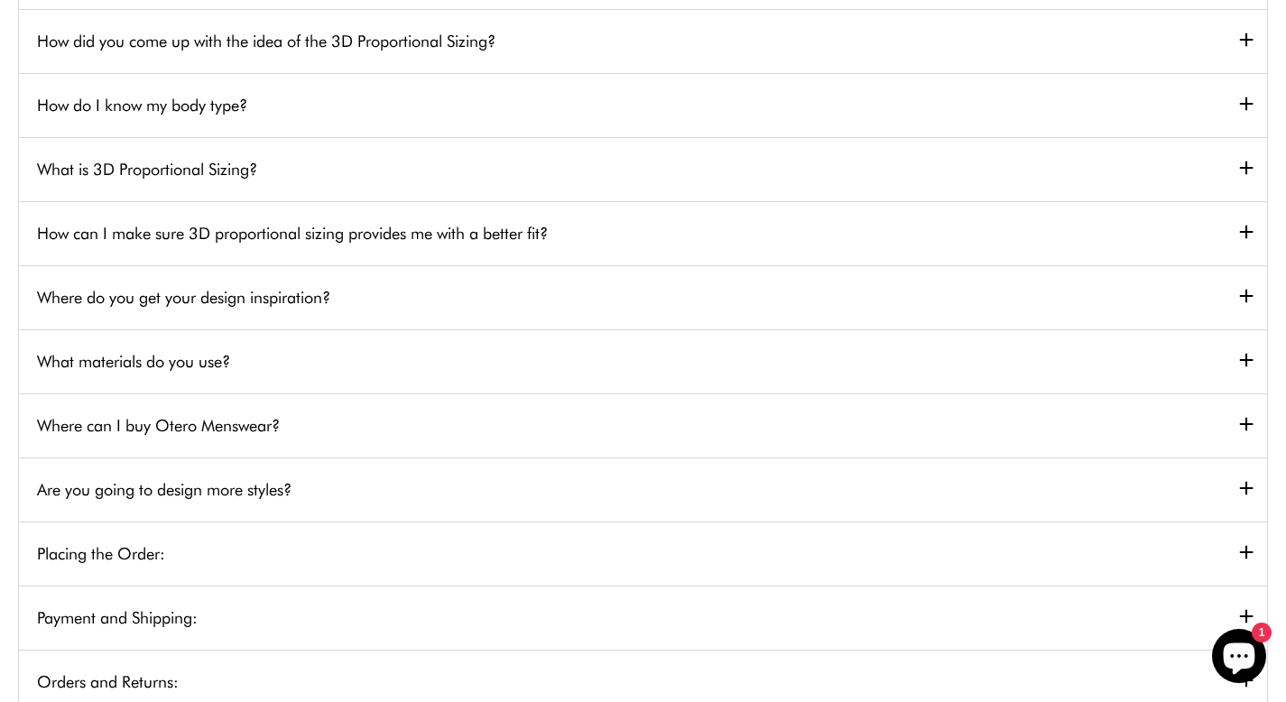
click at [310, 118] on h2 "How do I know my body type?" at bounding box center [643, 105] width 1248 height 64
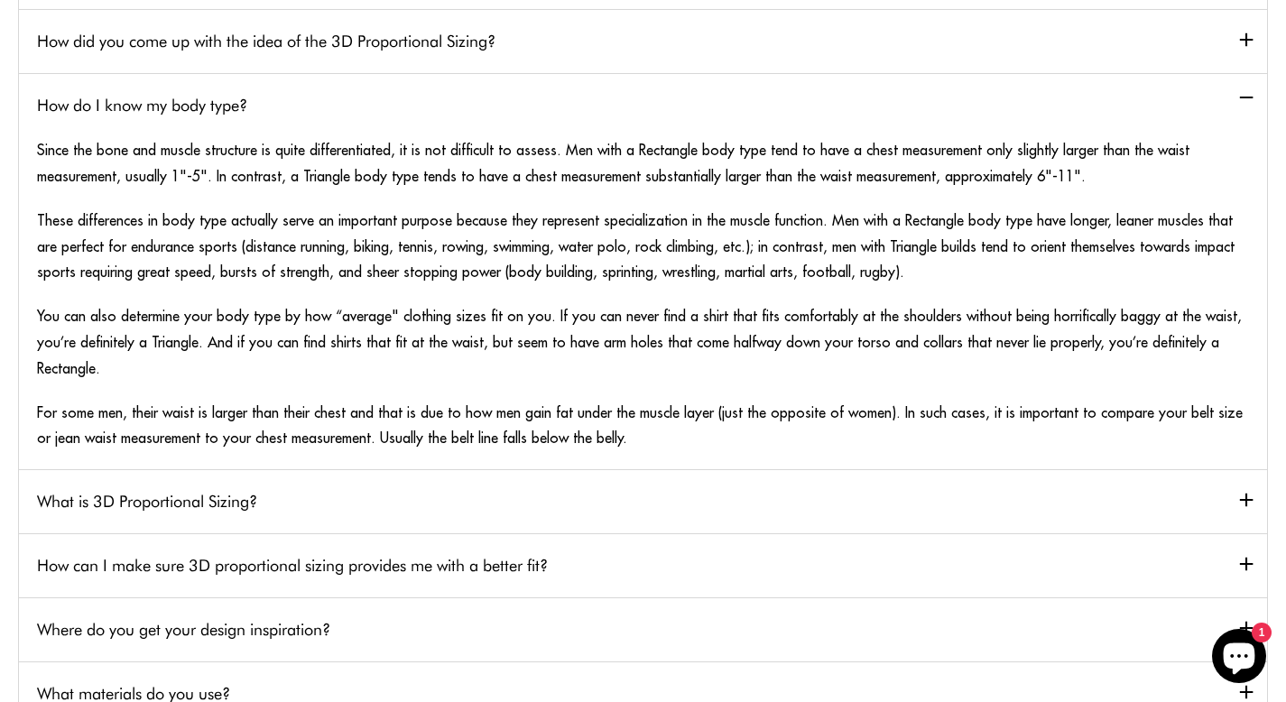
click at [310, 118] on h2 "How do I know my body type?" at bounding box center [643, 105] width 1248 height 64
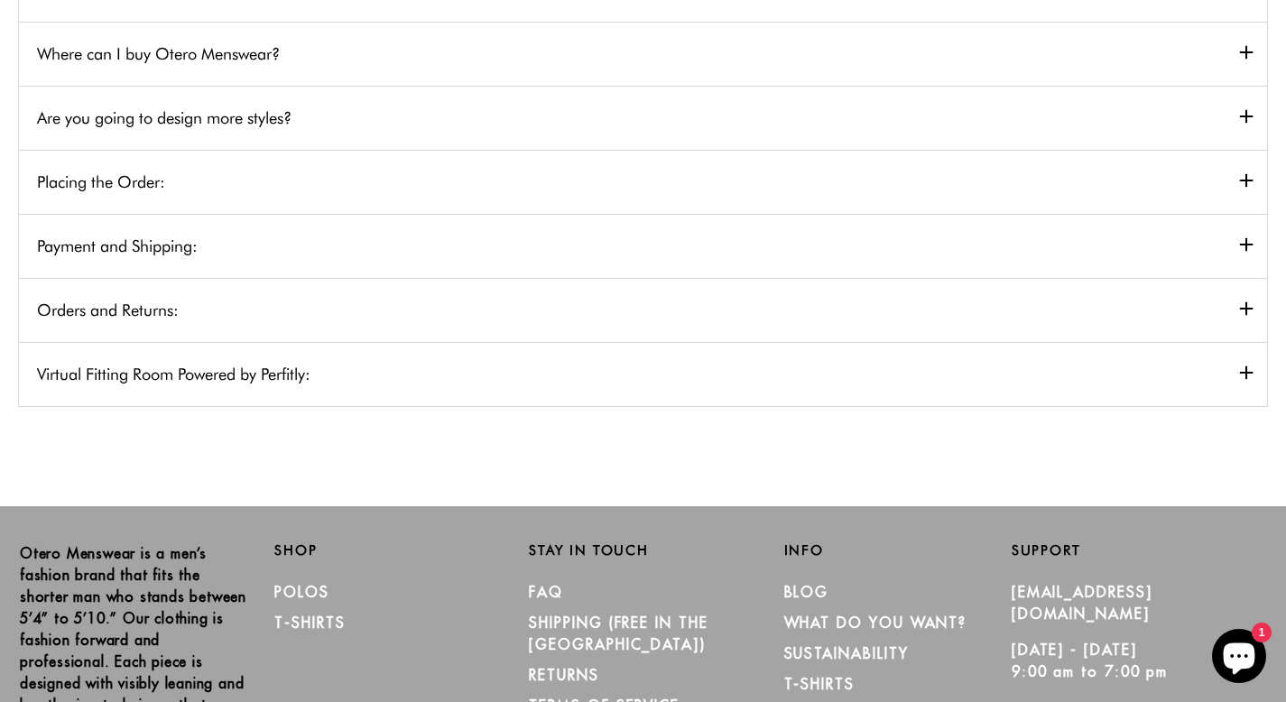
scroll to position [713, 0]
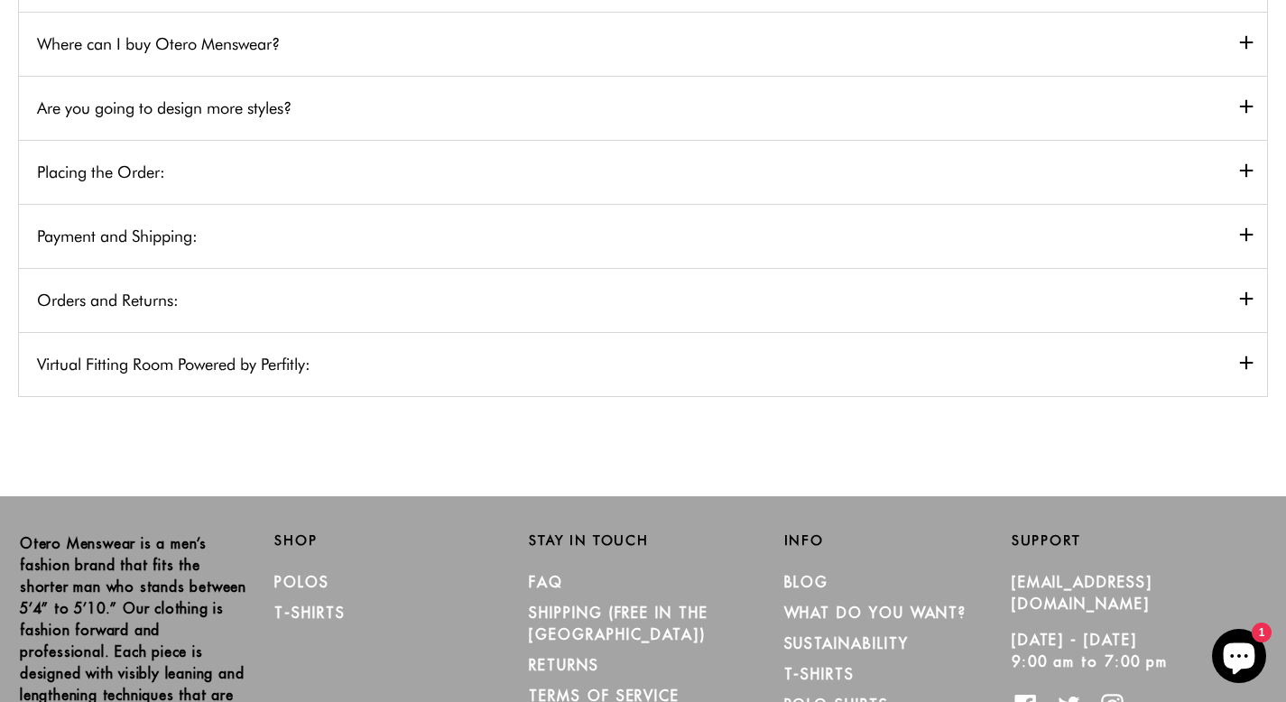
click at [172, 313] on h2 "Orders and Returns:" at bounding box center [643, 300] width 1248 height 64
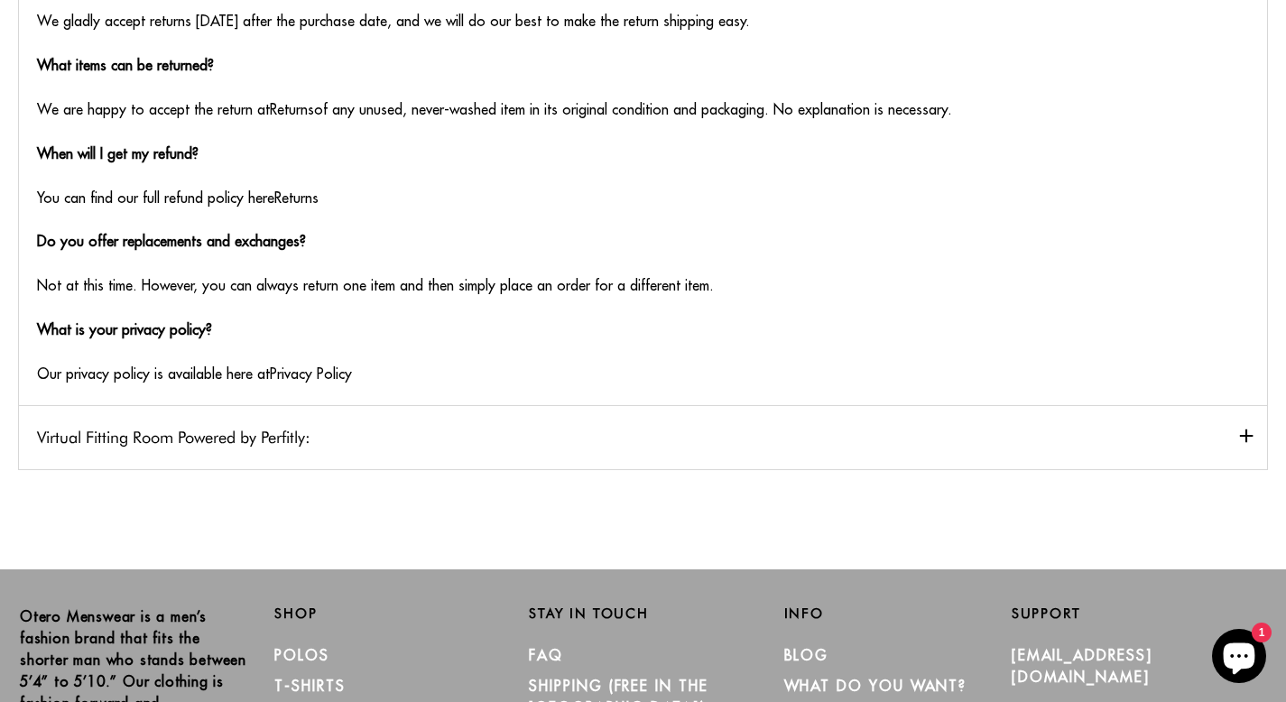
scroll to position [1203, 0]
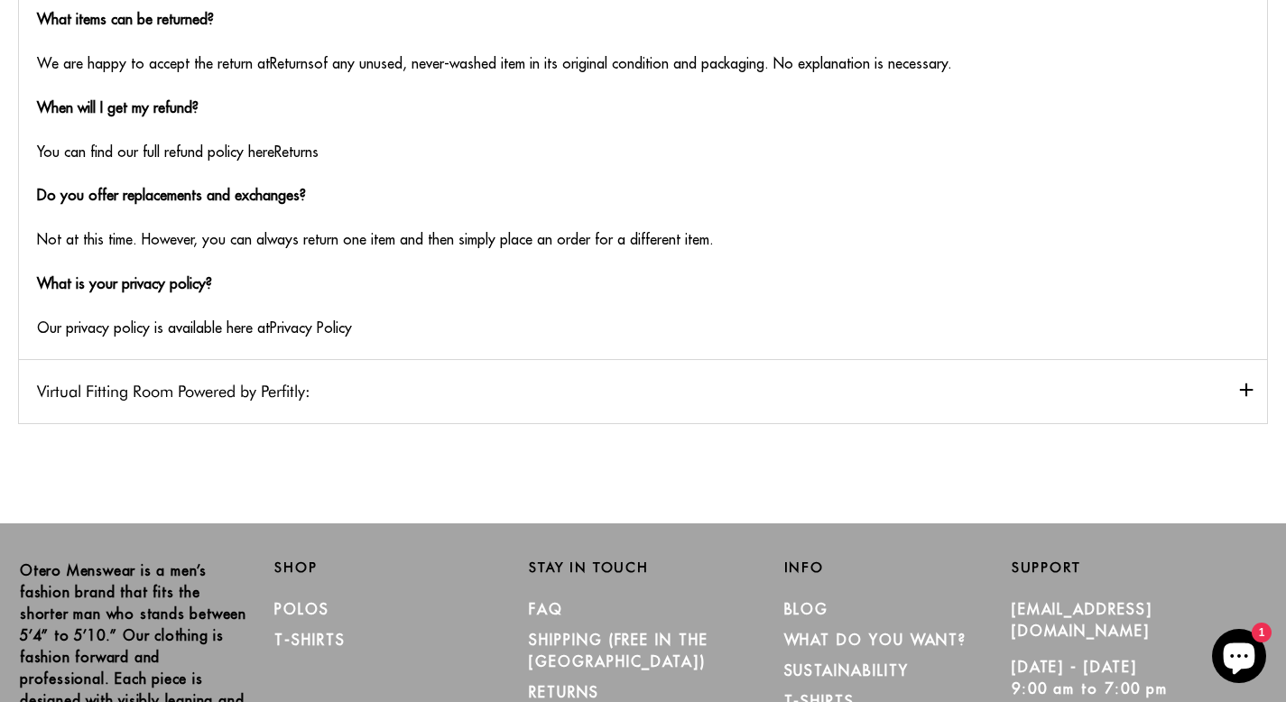
click at [310, 387] on h2 "Virtual Fitting Room Powered by Perfitly:" at bounding box center [643, 391] width 1248 height 64
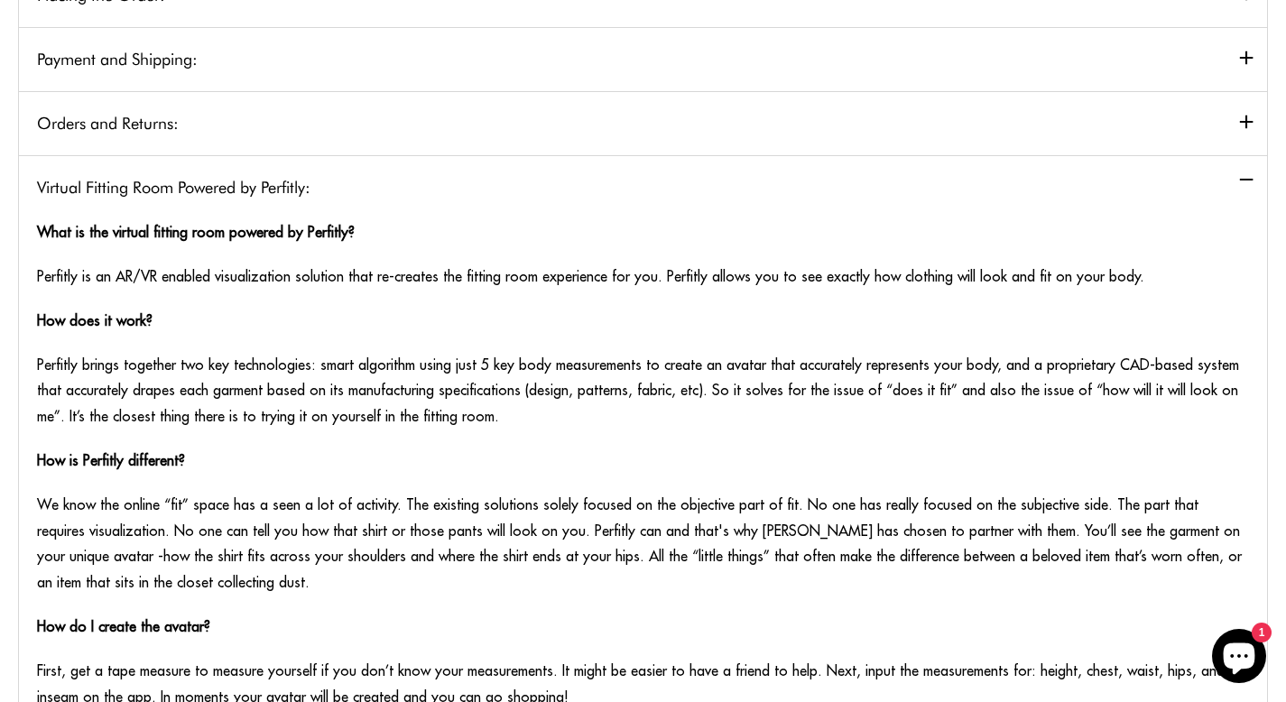
scroll to position [0, 0]
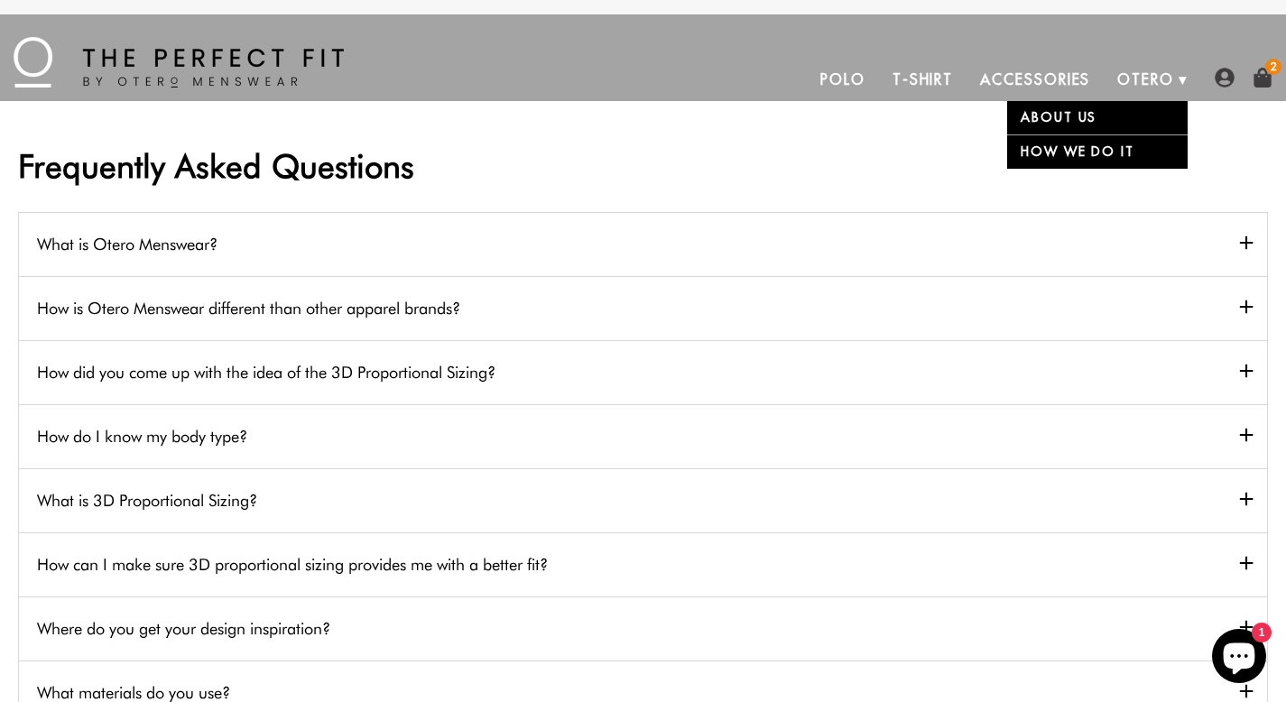
click at [1130, 76] on link "Otero" at bounding box center [1146, 79] width 84 height 43
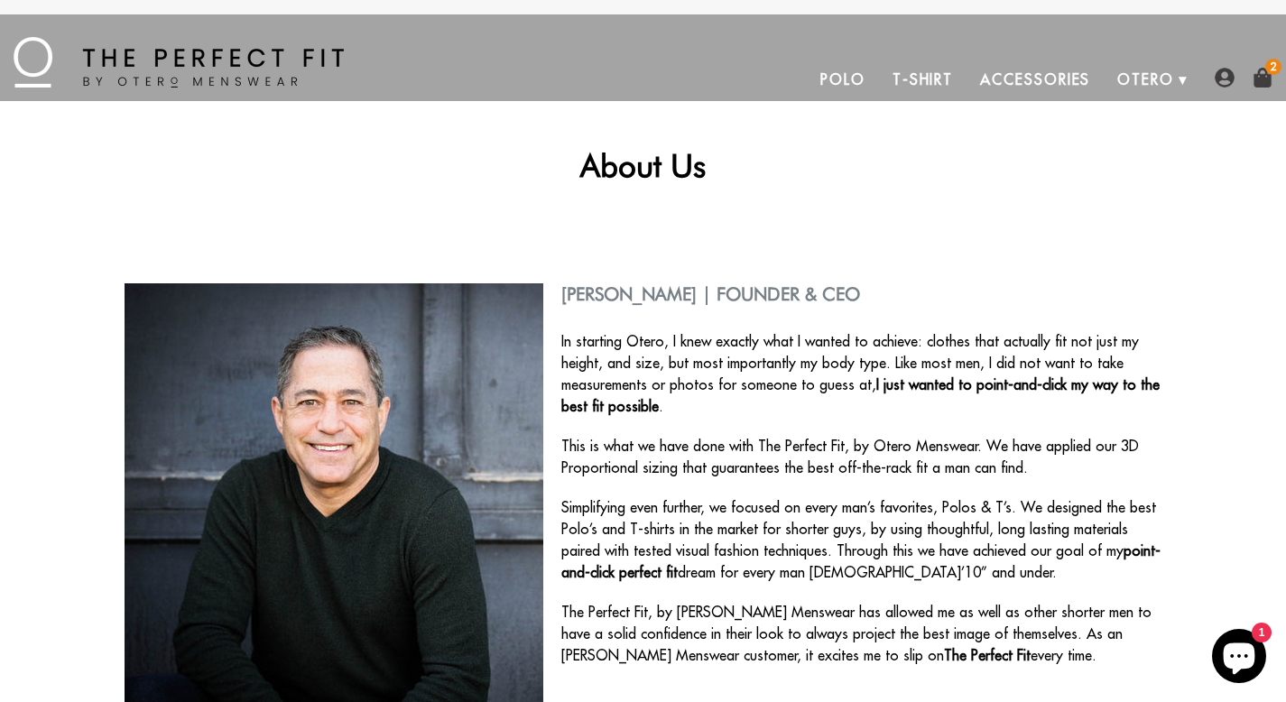
click at [247, 85] on img at bounding box center [179, 62] width 330 height 51
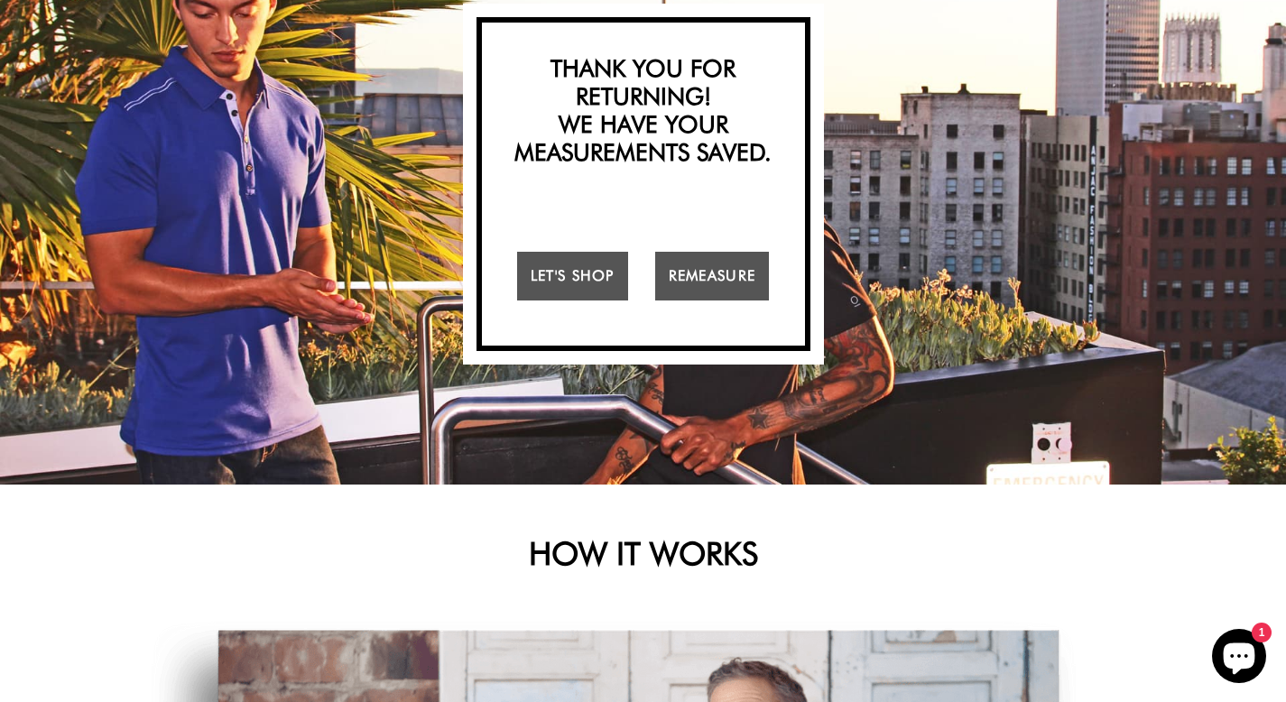
scroll to position [219, 0]
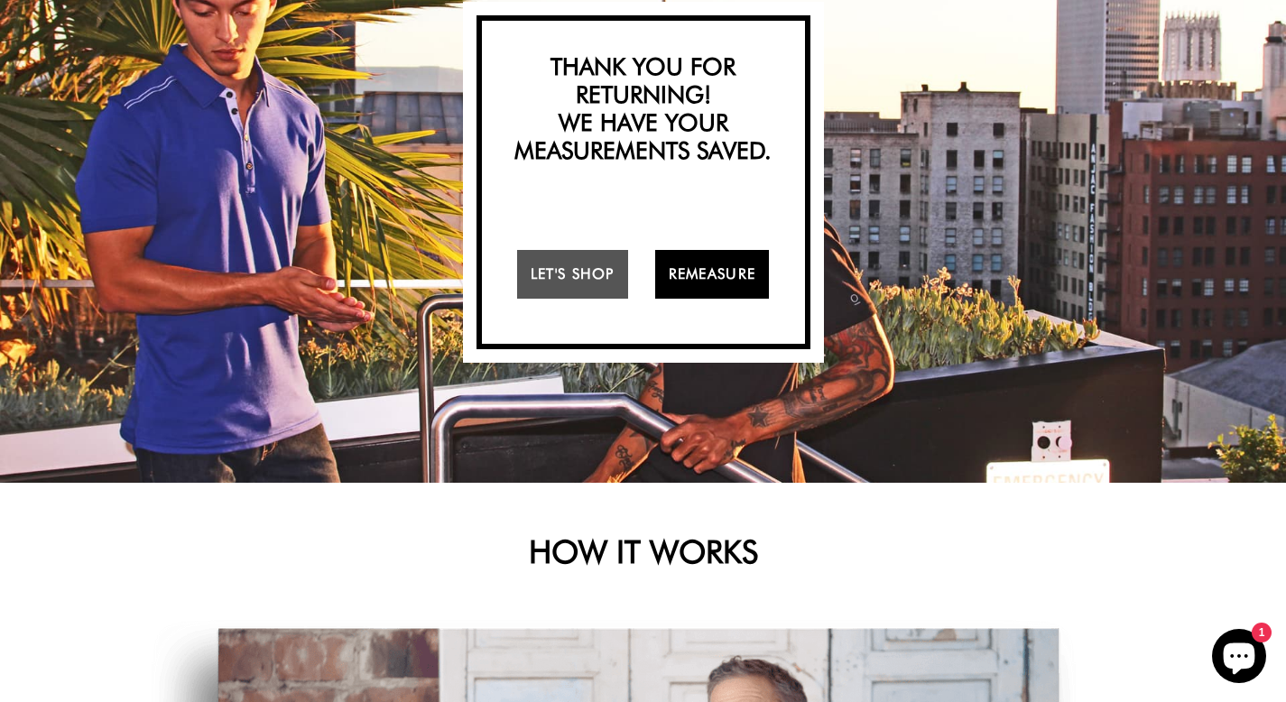
click at [695, 275] on link "Remeasure" at bounding box center [712, 274] width 115 height 49
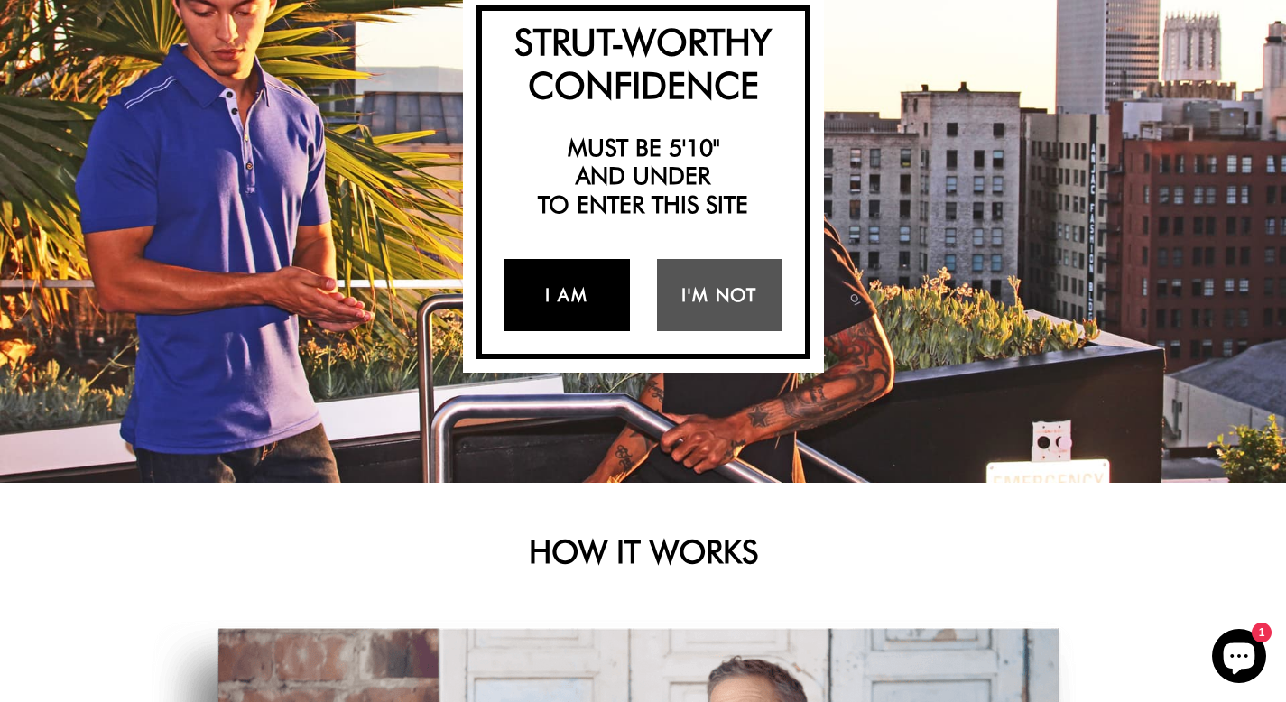
click at [583, 294] on link "I Am" at bounding box center [566, 295] width 125 height 72
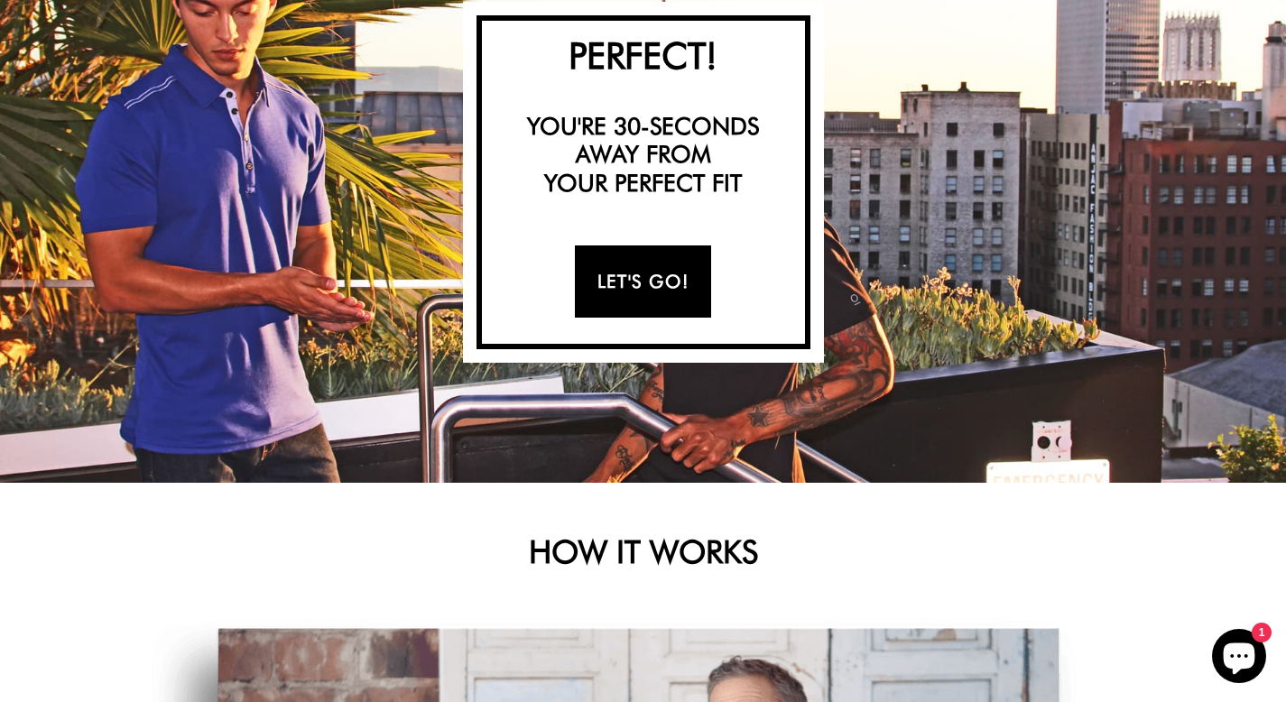
click at [650, 283] on link "Let's Go!" at bounding box center [643, 281] width 136 height 72
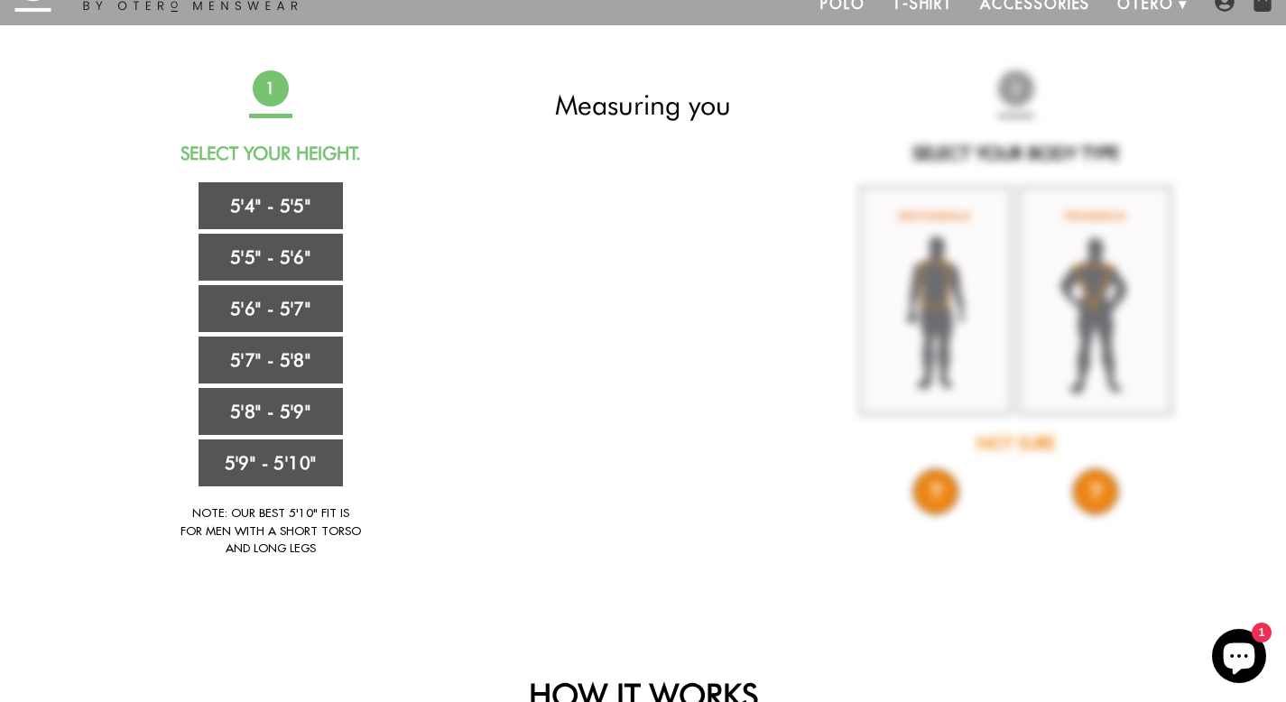
scroll to position [62, 0]
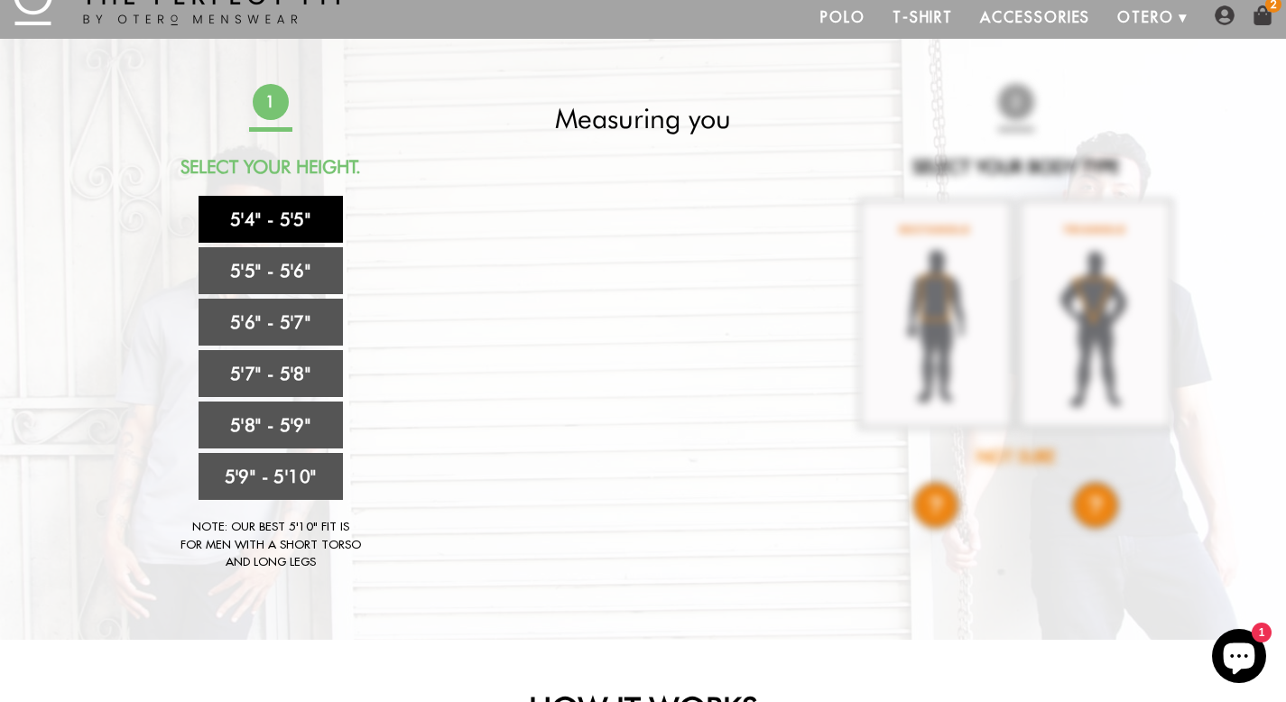
click at [288, 221] on link "5'4" - 5'5"" at bounding box center [271, 219] width 144 height 47
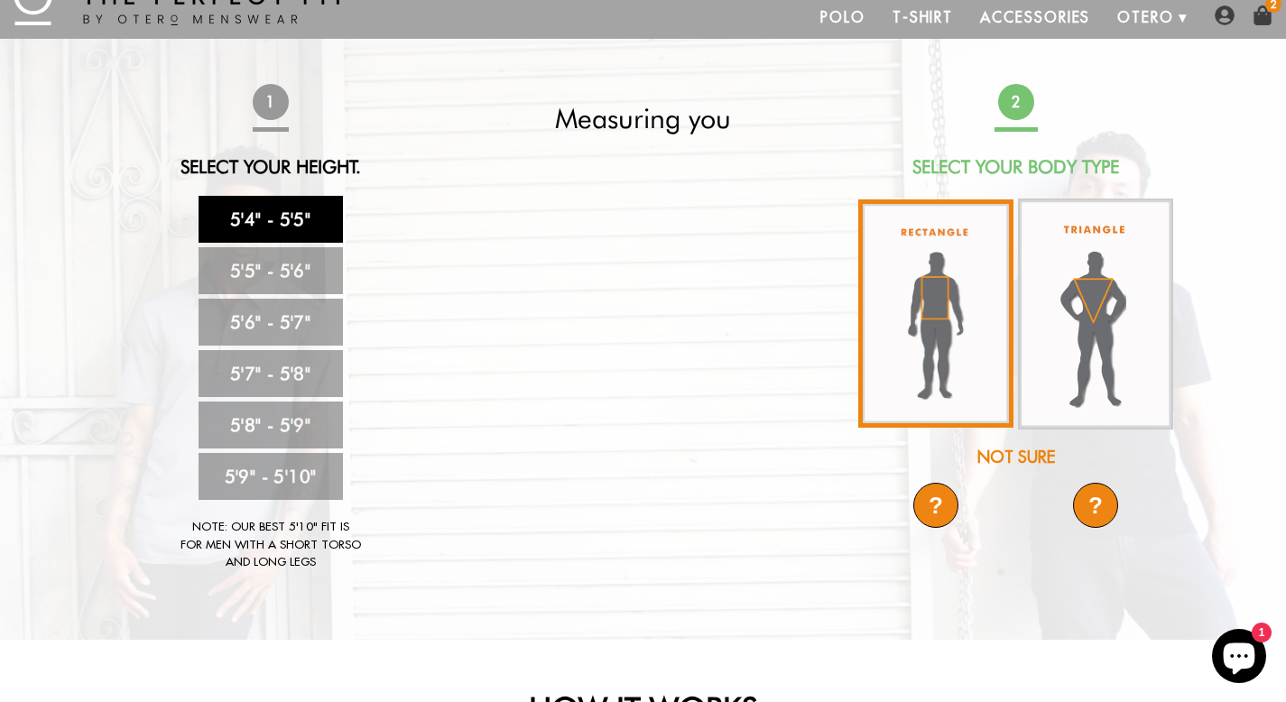
click at [912, 338] on img at bounding box center [935, 313] width 155 height 228
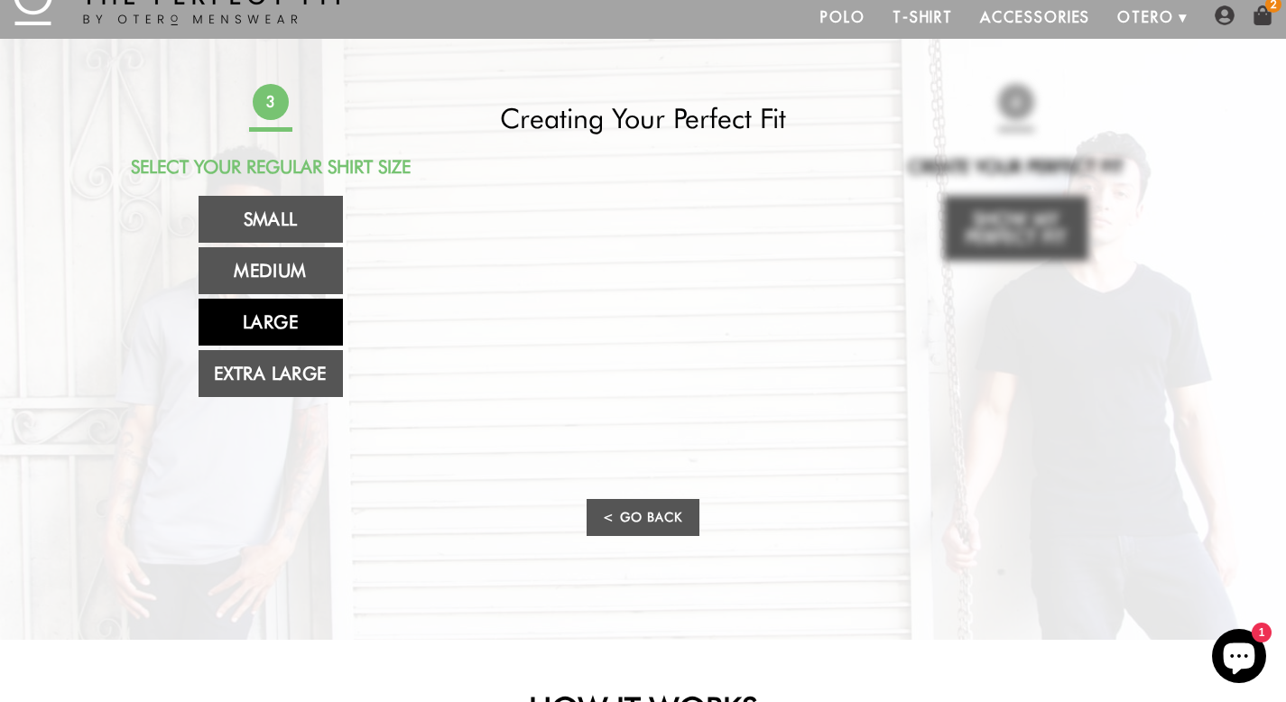
click at [288, 324] on link "Large" at bounding box center [271, 322] width 144 height 47
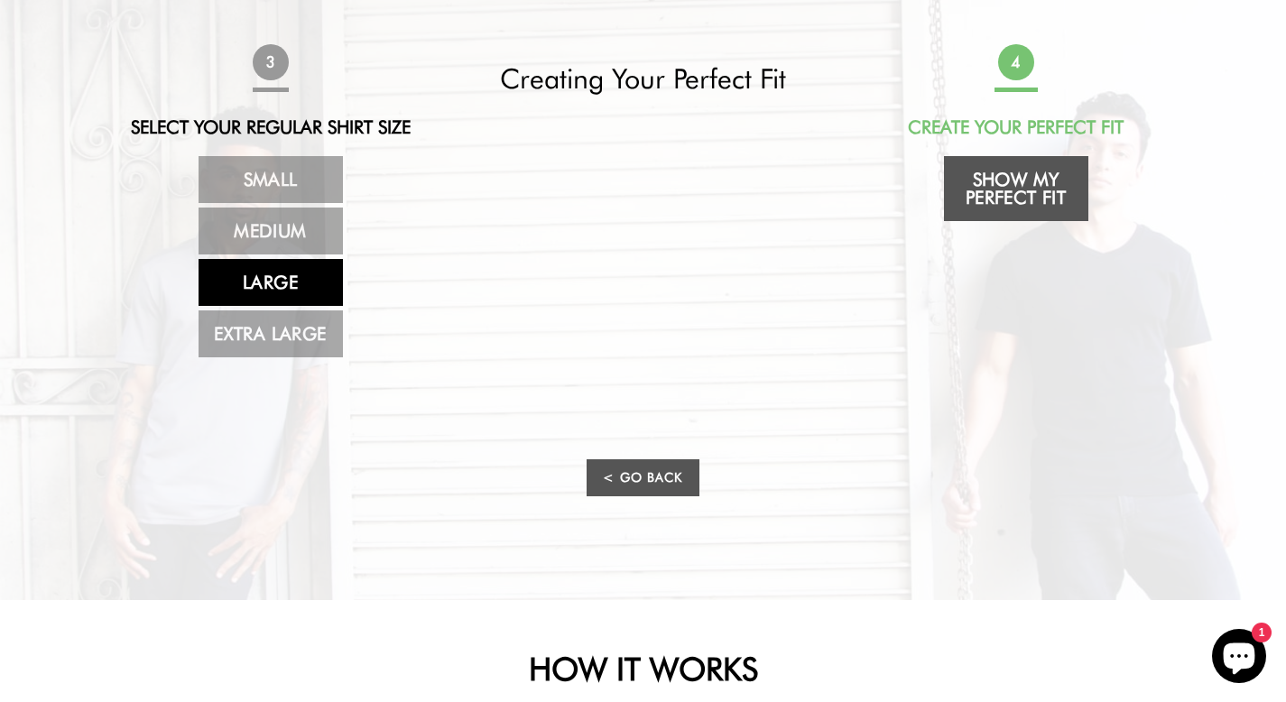
scroll to position [104, 0]
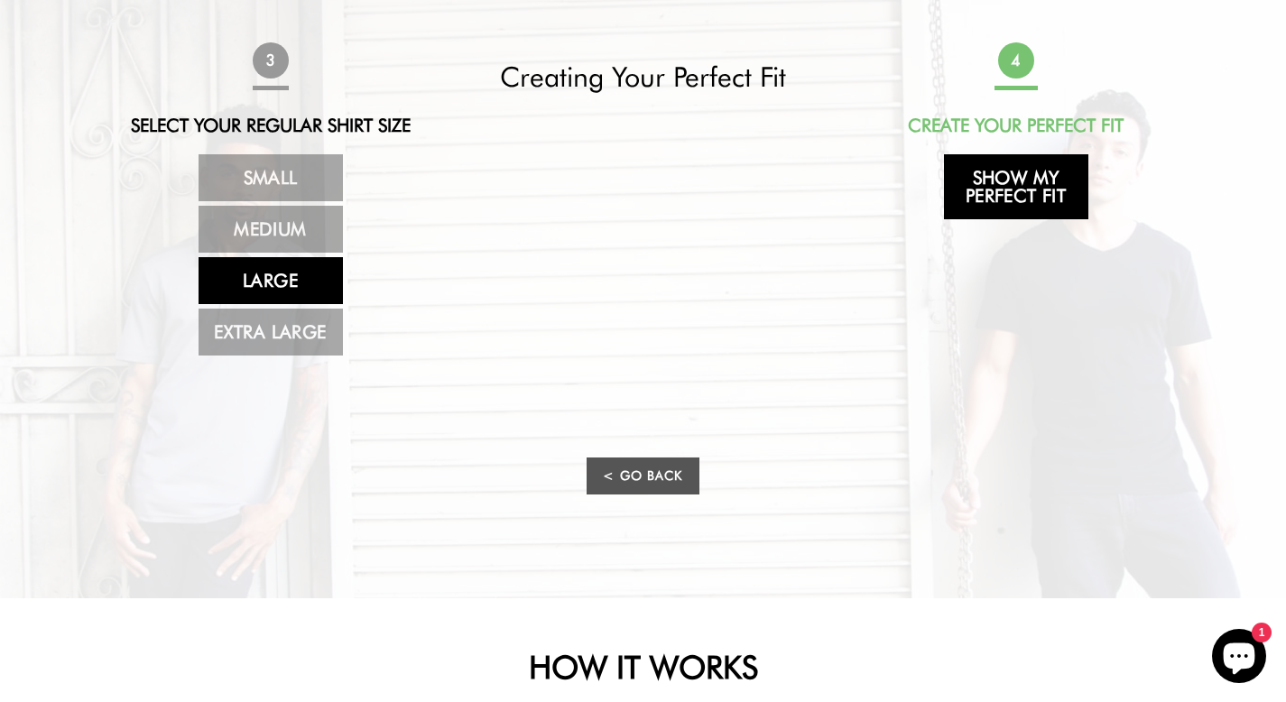
click at [994, 195] on link "Show My Perfect Fit" at bounding box center [1016, 186] width 144 height 65
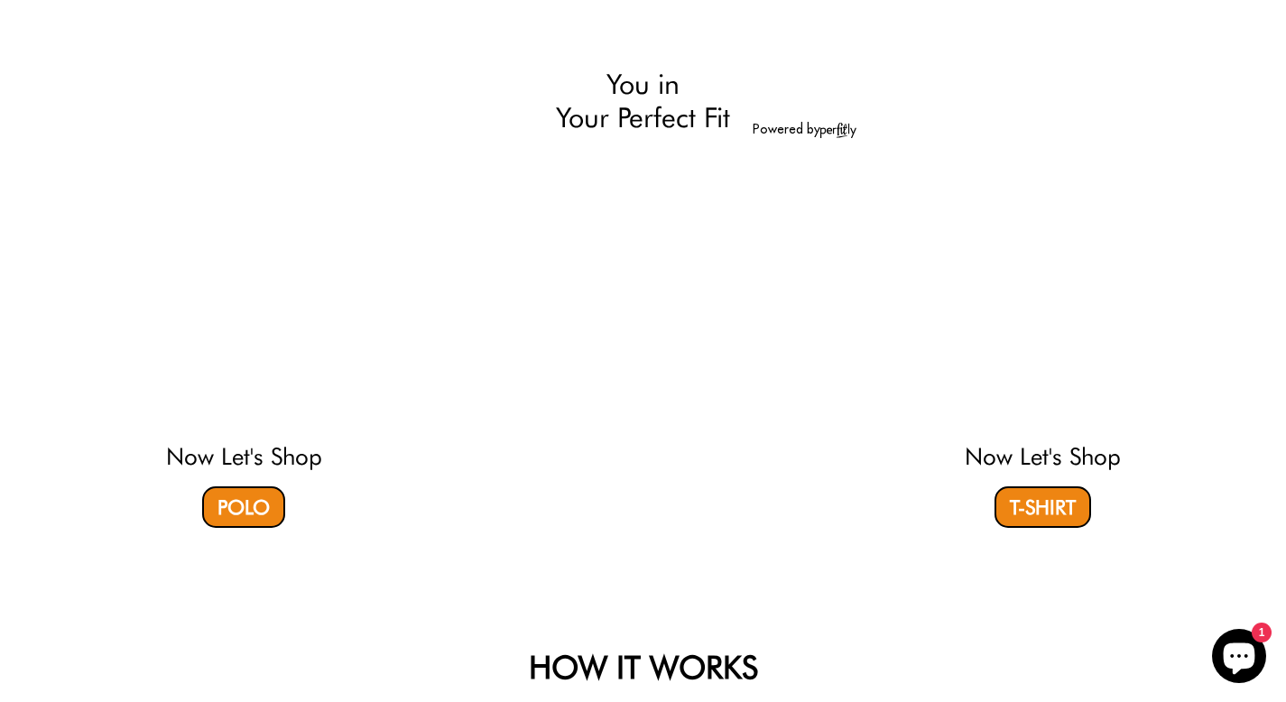
select select "L"
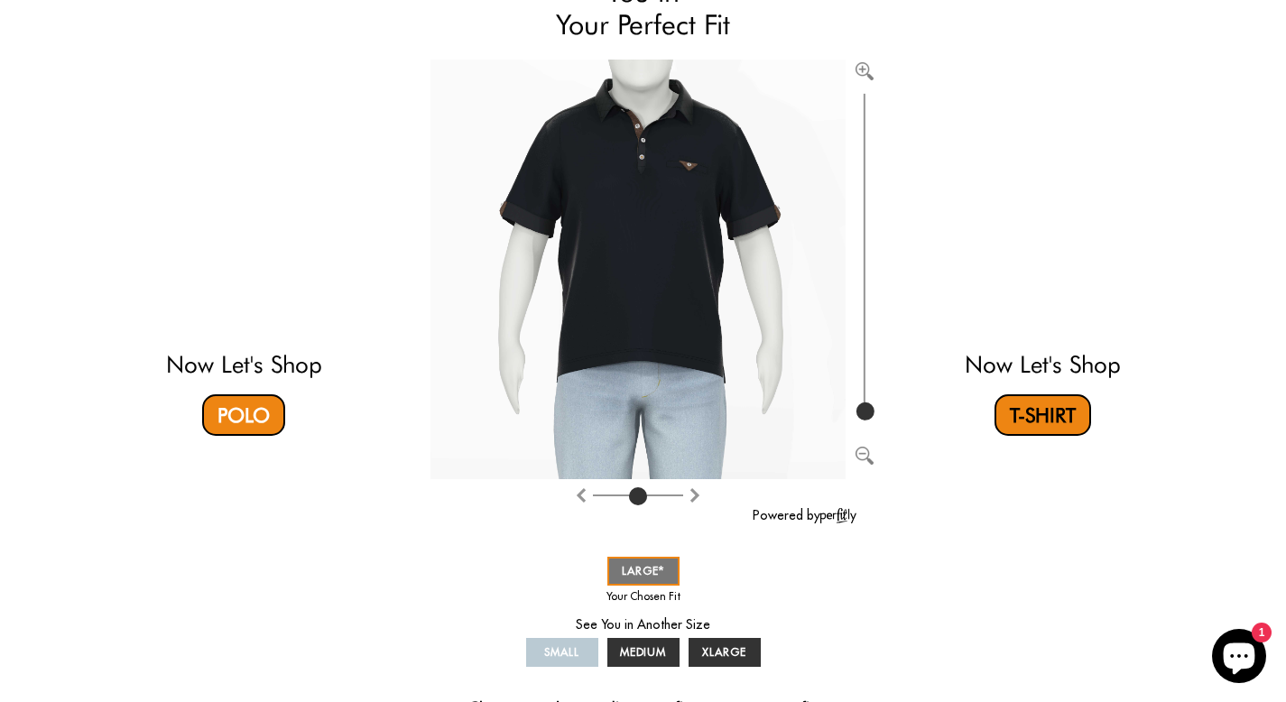
scroll to position [188, 0]
click at [1022, 425] on link "T-Shirt" at bounding box center [1042, 416] width 97 height 42
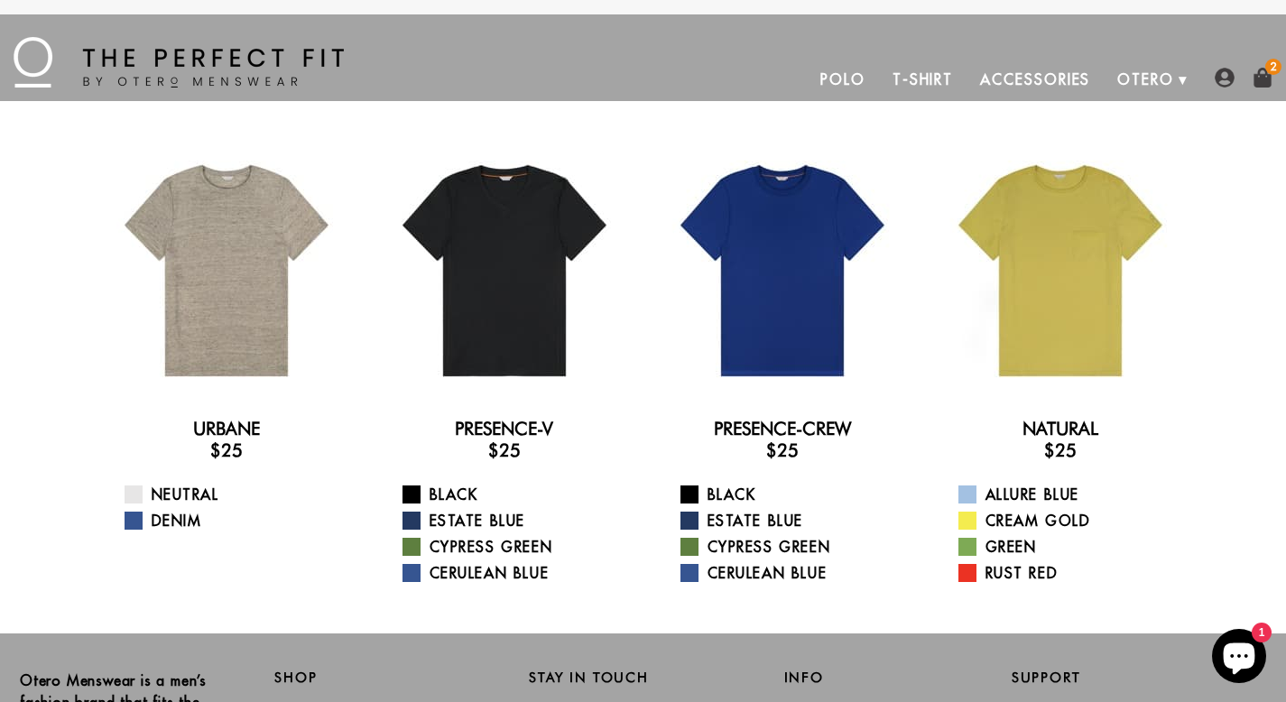
click at [843, 77] on link "Polo" at bounding box center [843, 79] width 72 height 43
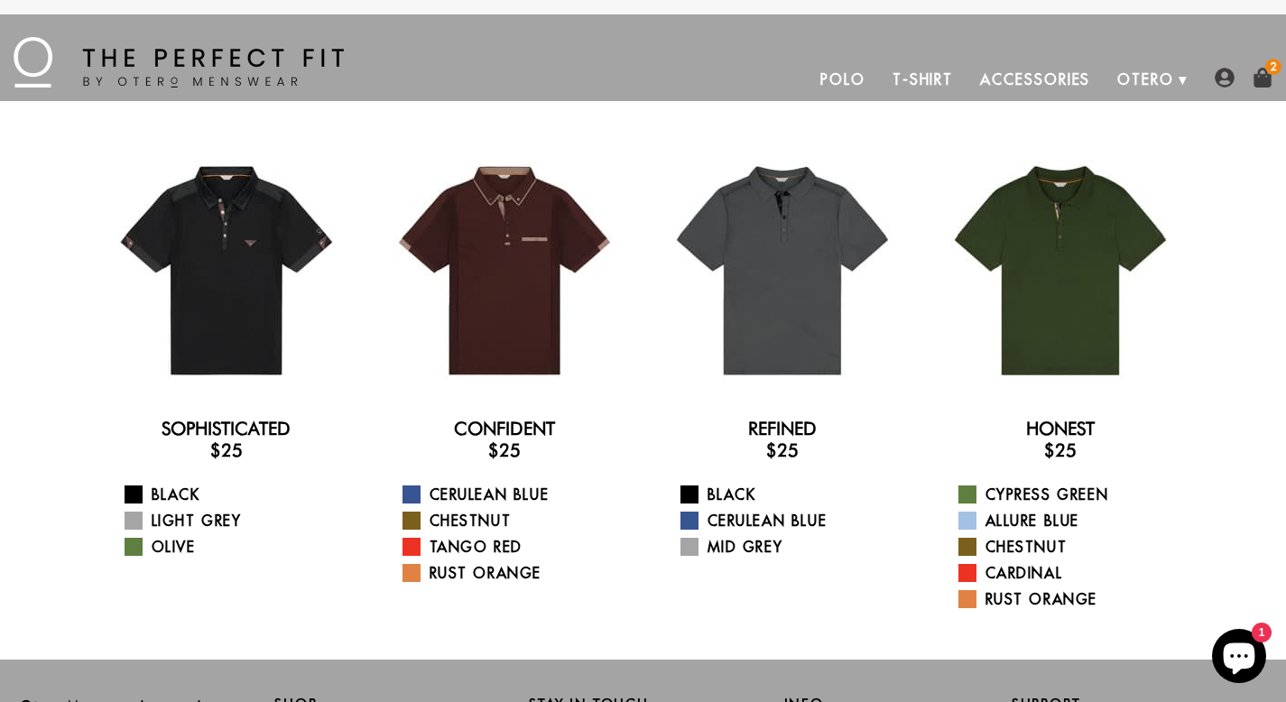
click at [1266, 78] on img at bounding box center [1262, 78] width 20 height 20
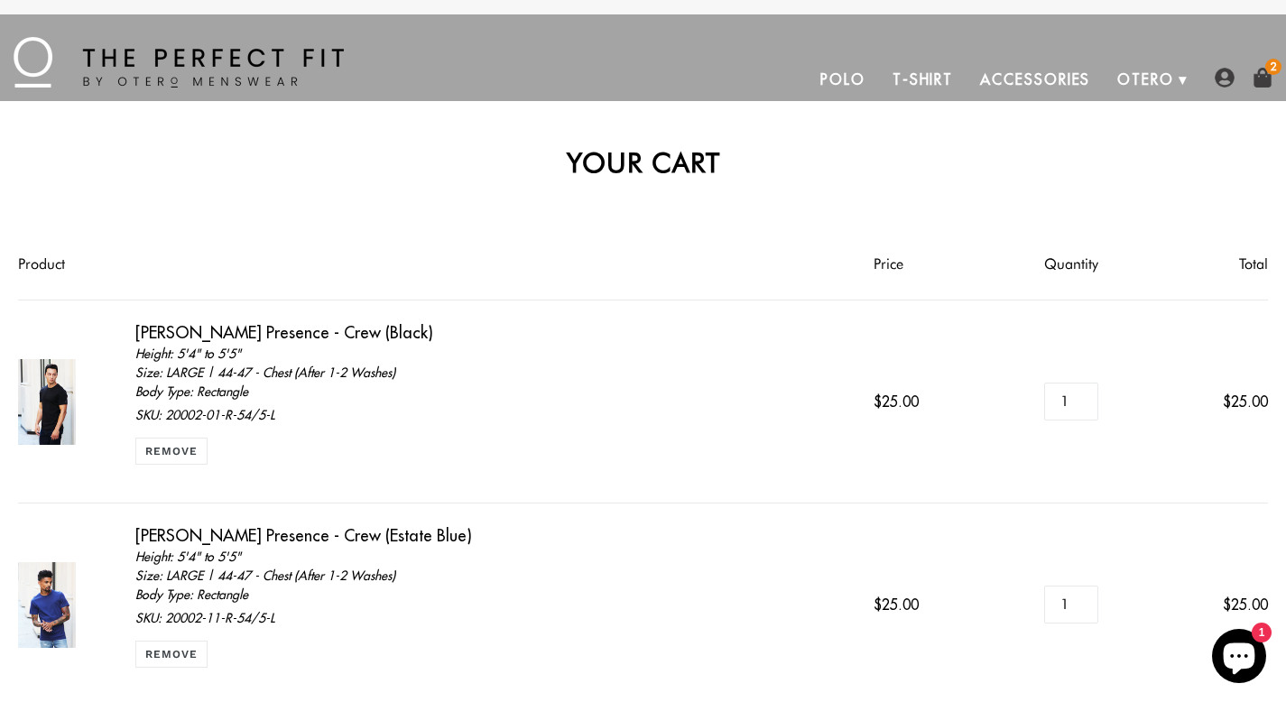
click at [850, 84] on link "Polo" at bounding box center [843, 79] width 72 height 43
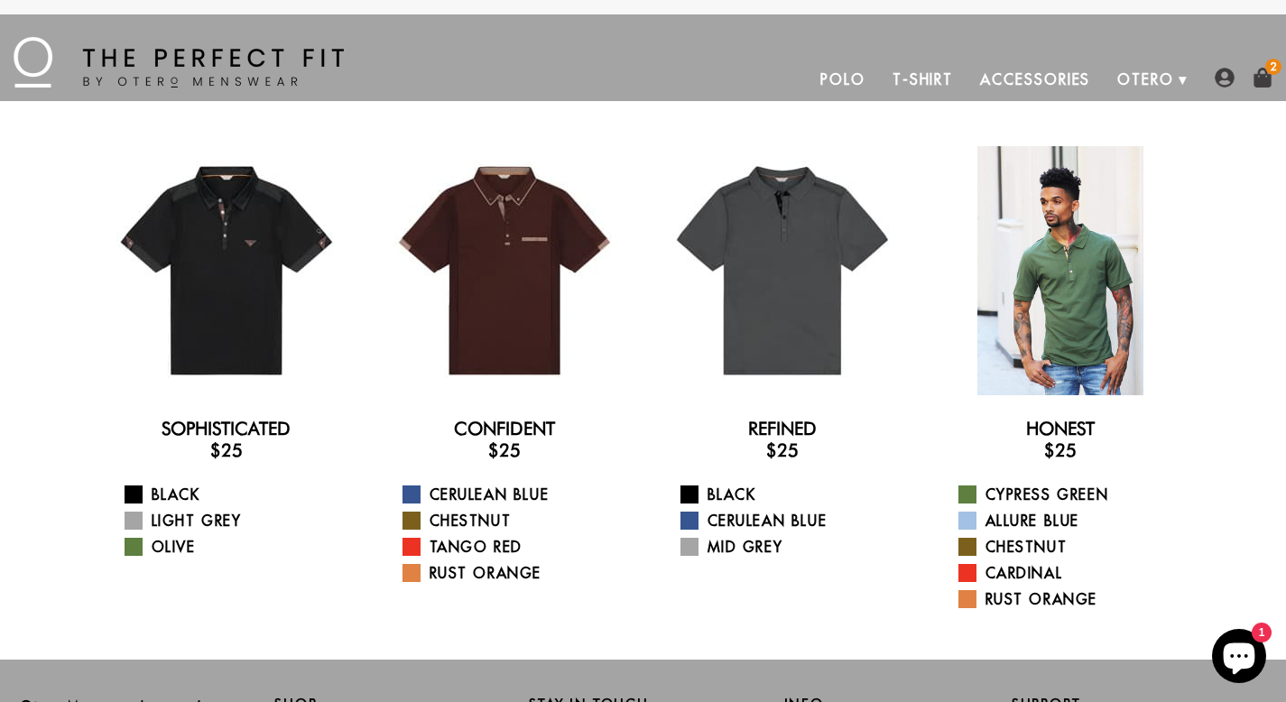
click at [1053, 266] on div at bounding box center [1060, 270] width 249 height 249
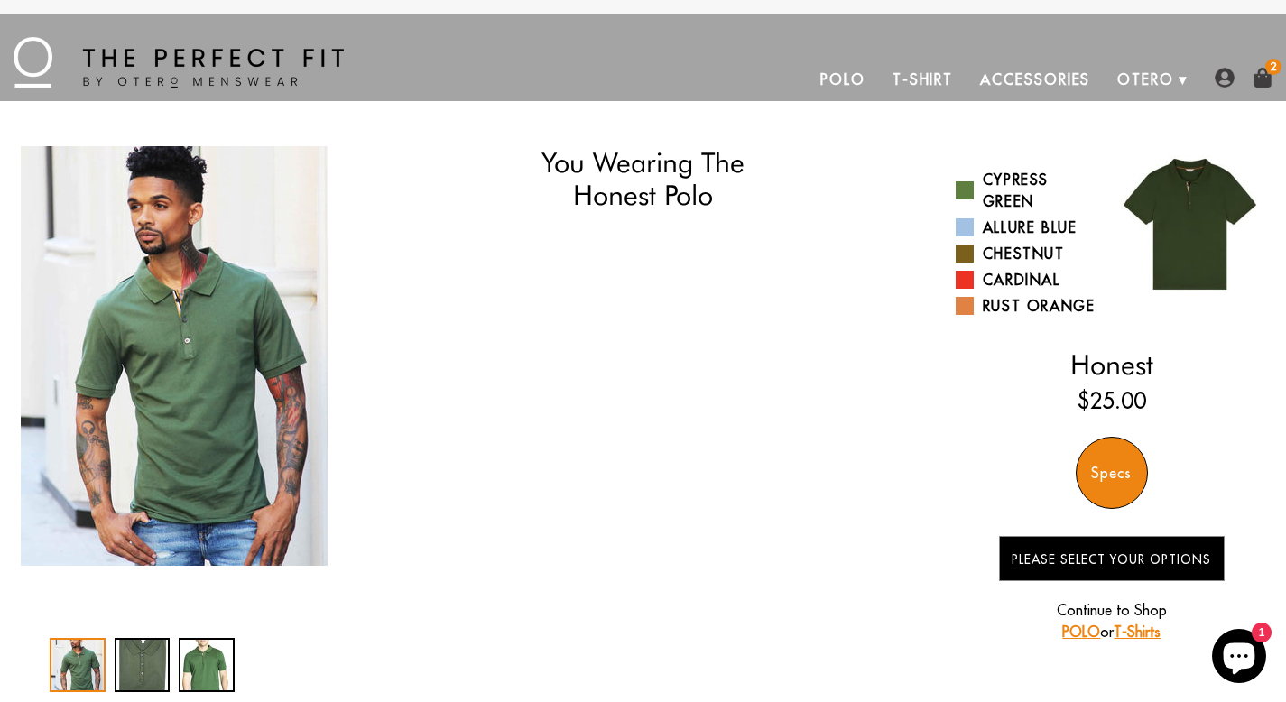
select select "L"
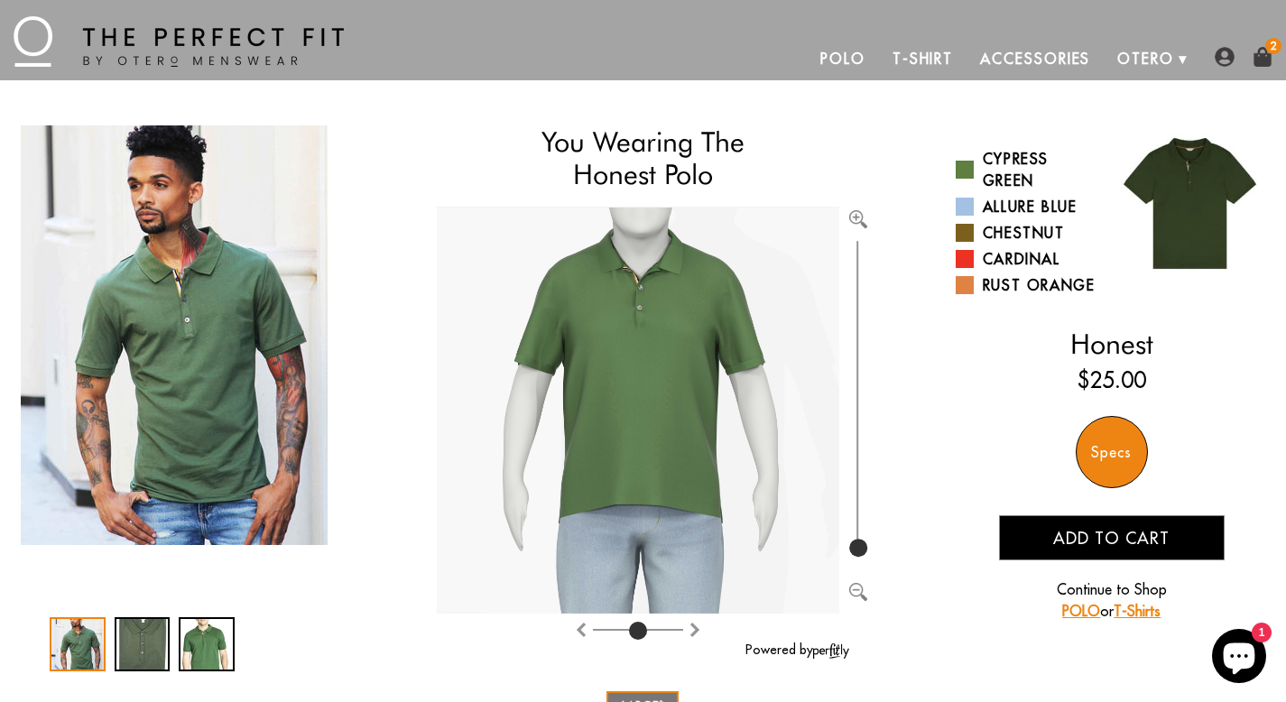
scroll to position [27, 0]
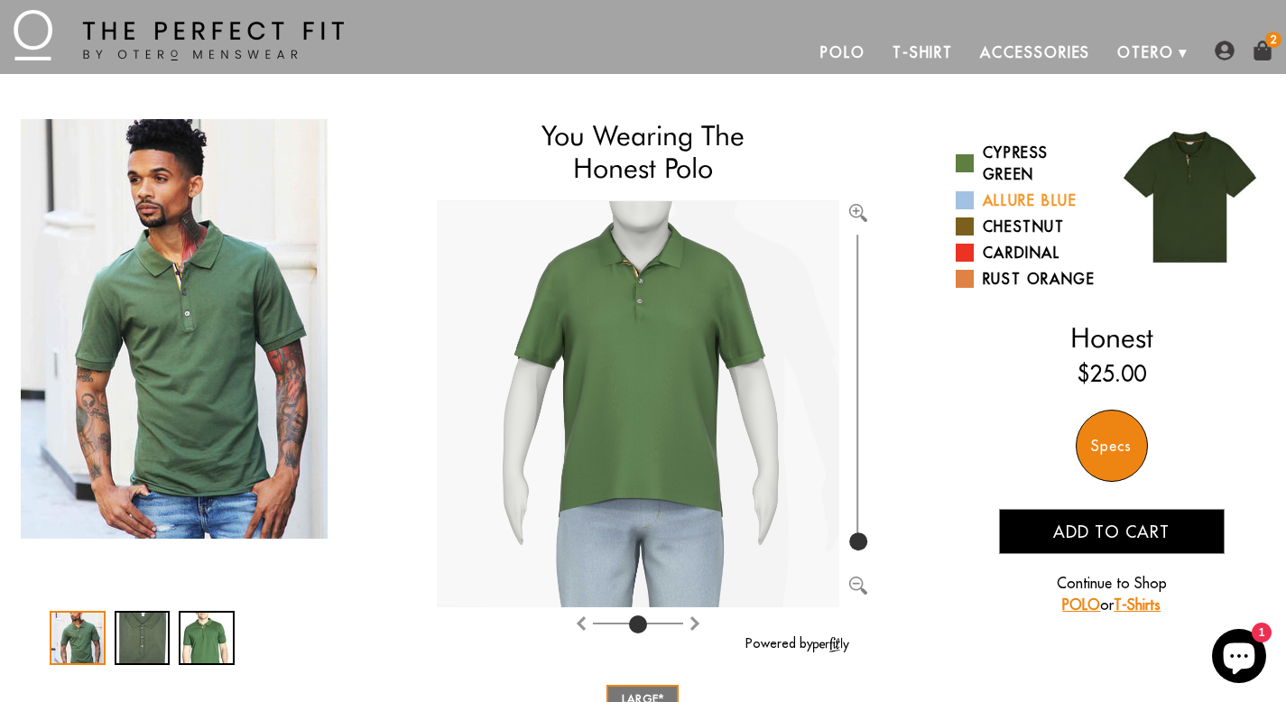
click at [1016, 199] on link "Allure Blue" at bounding box center [1027, 200] width 143 height 22
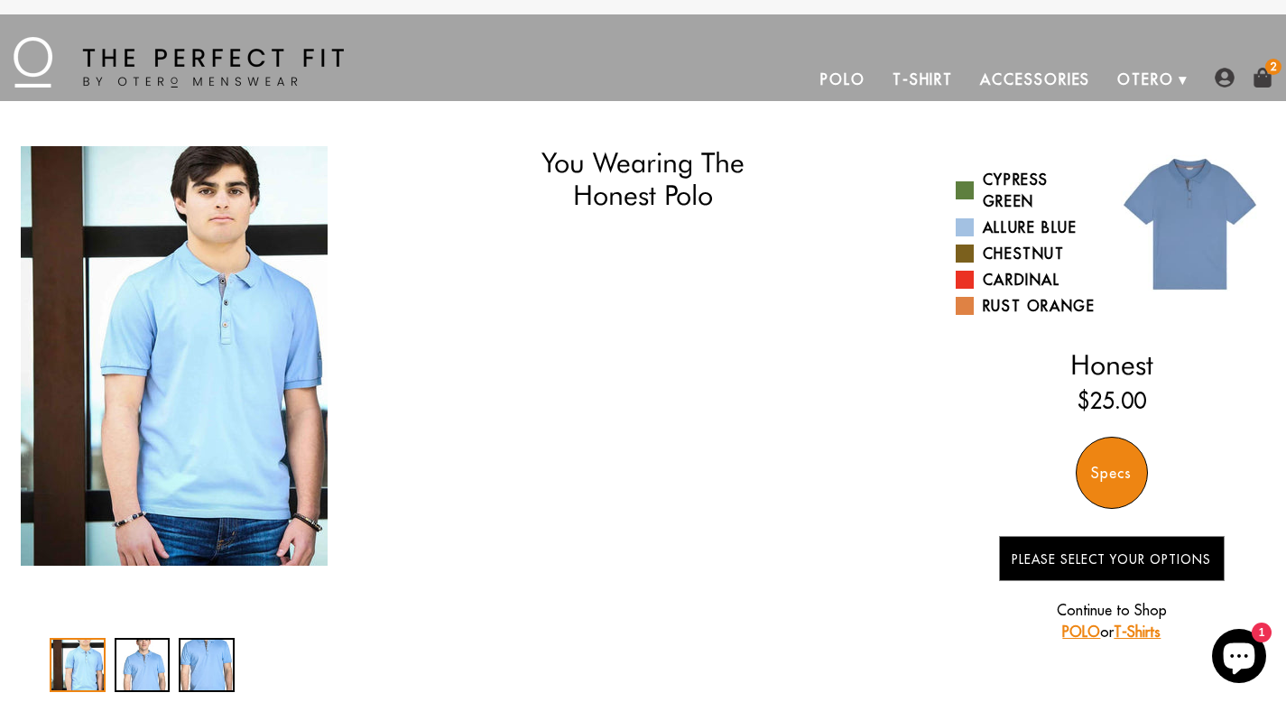
select select "L"
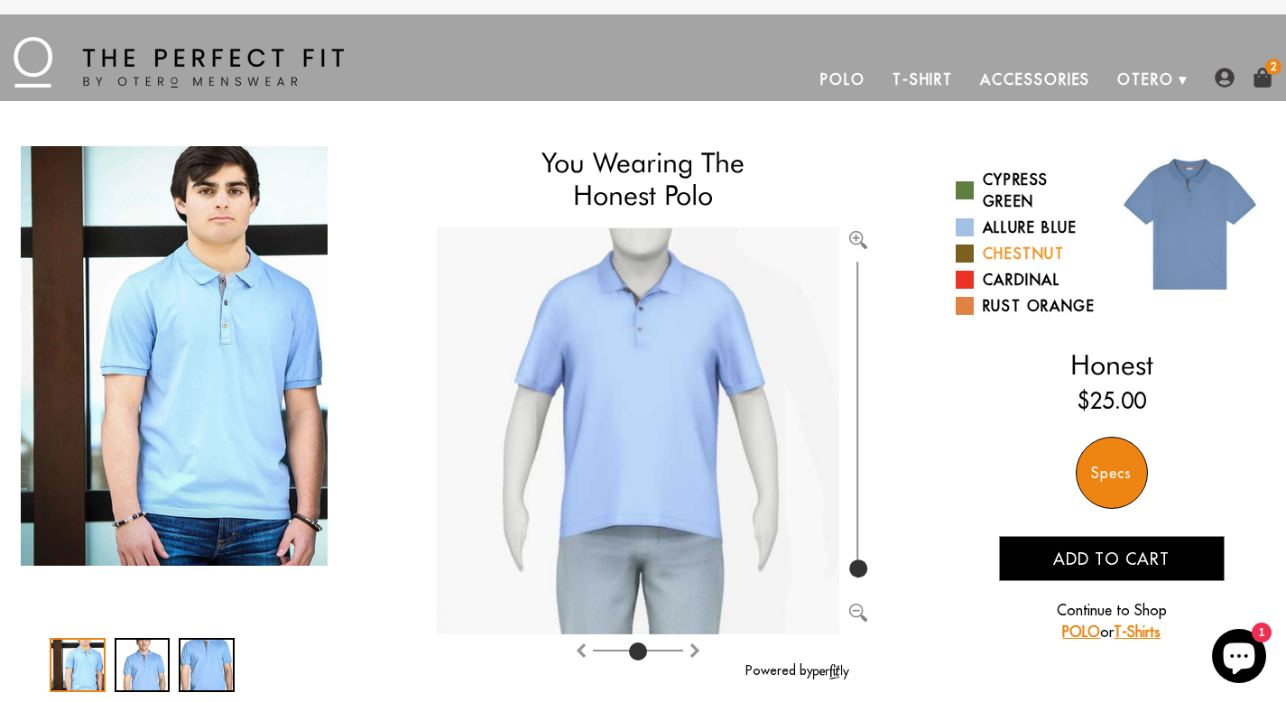
click at [1012, 247] on link "Chestnut" at bounding box center [1027, 254] width 143 height 22
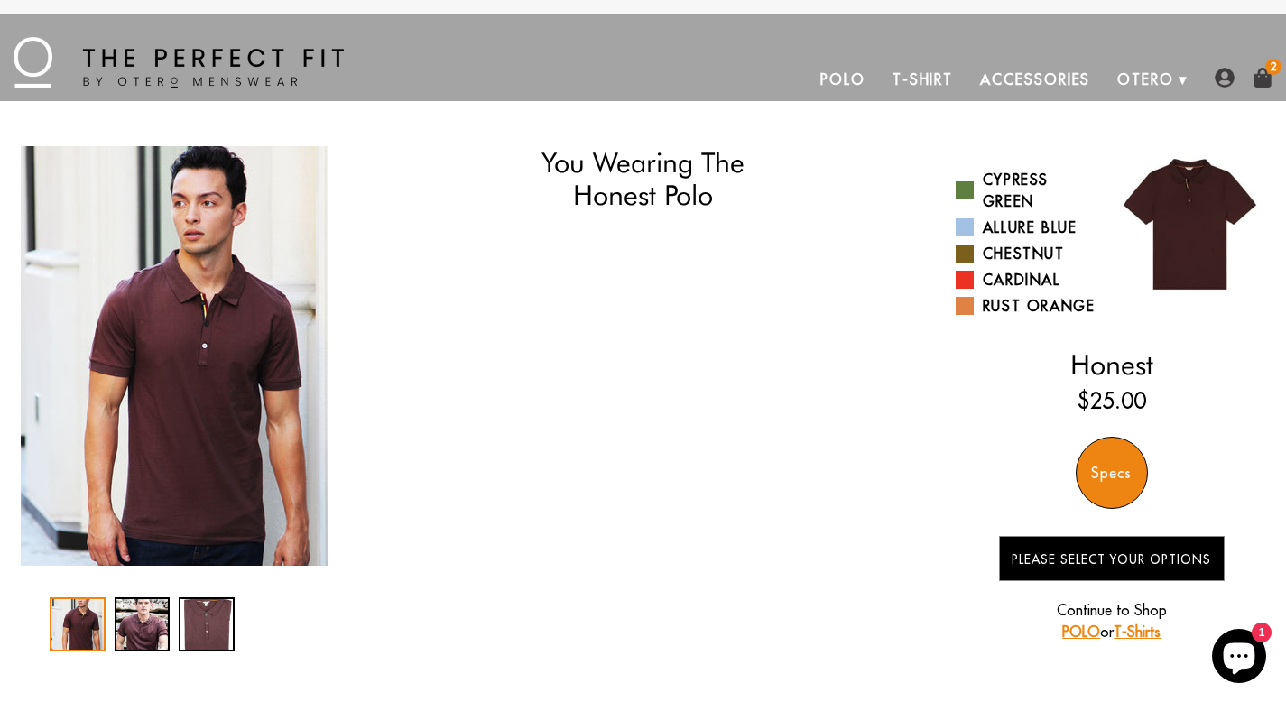
select select "L"
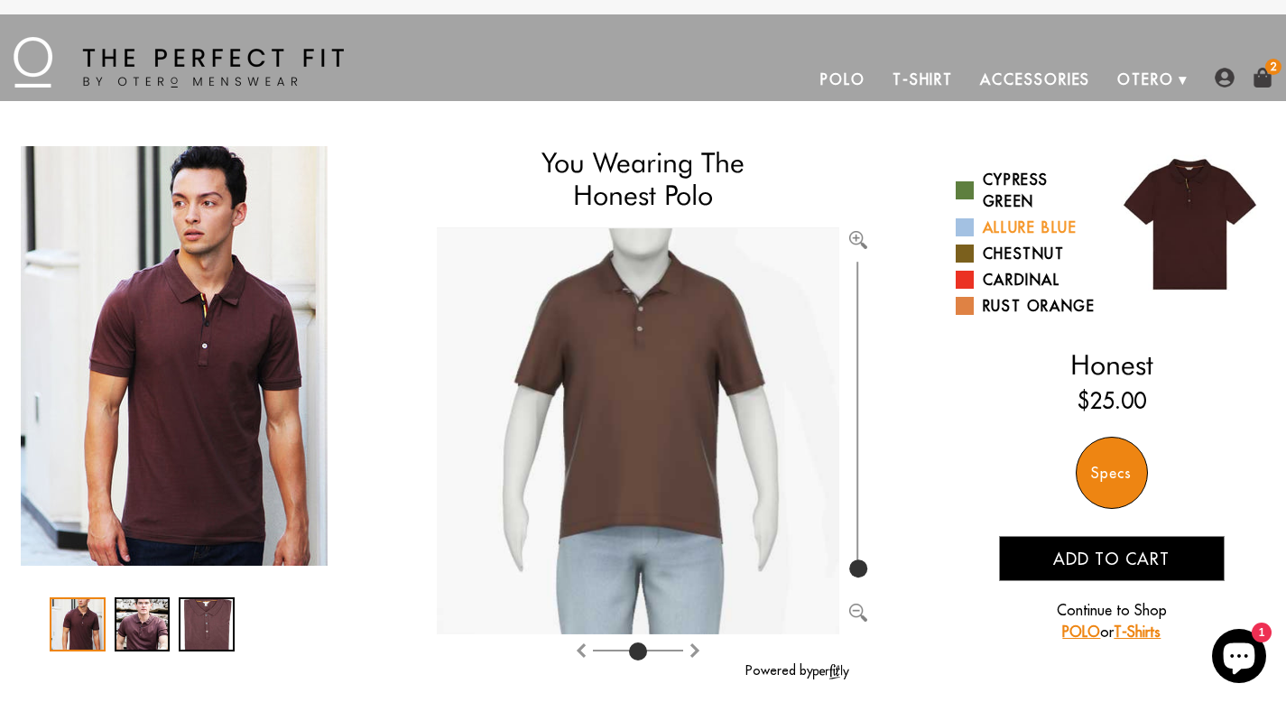
click at [1015, 230] on link "Allure Blue" at bounding box center [1027, 228] width 143 height 22
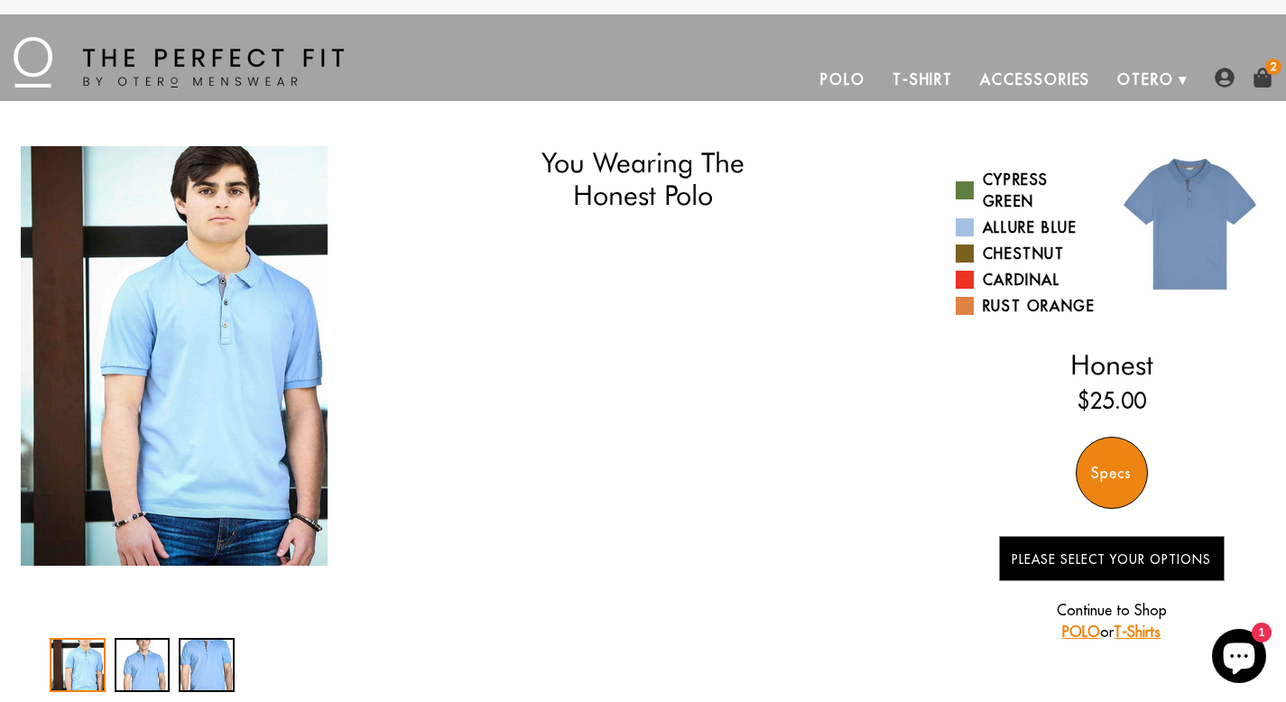
select select "L"
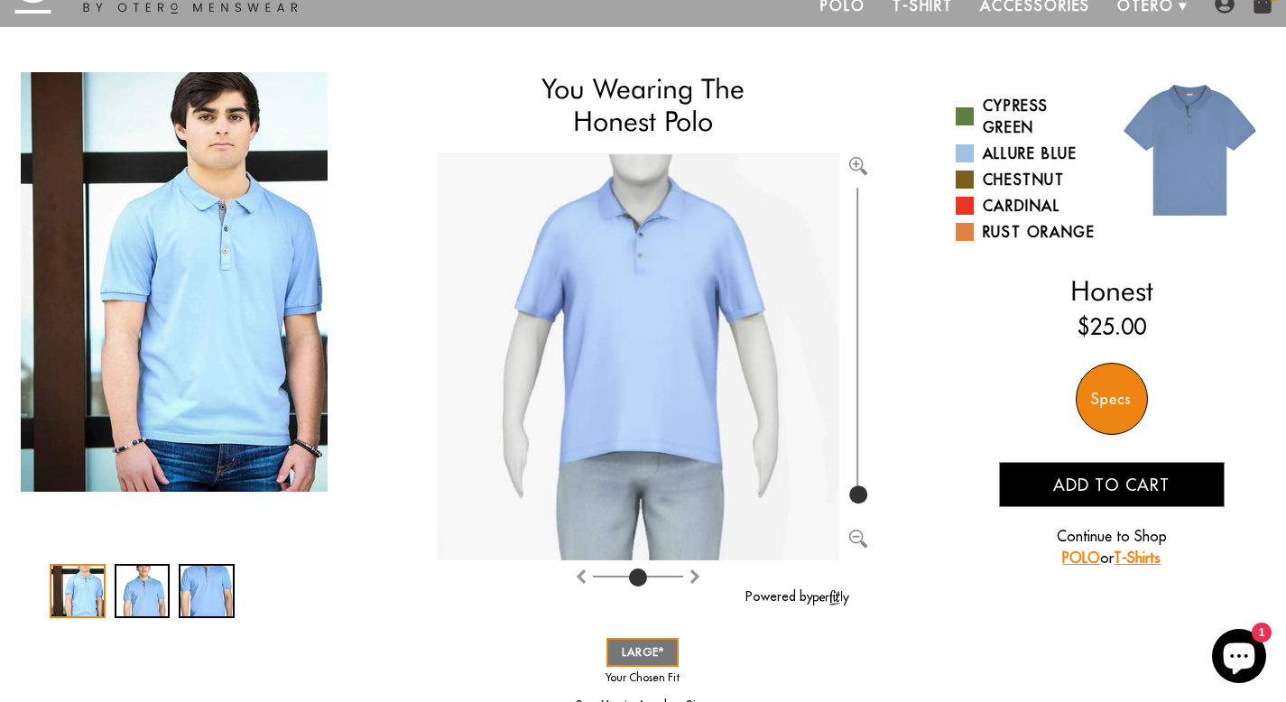
scroll to position [63, 0]
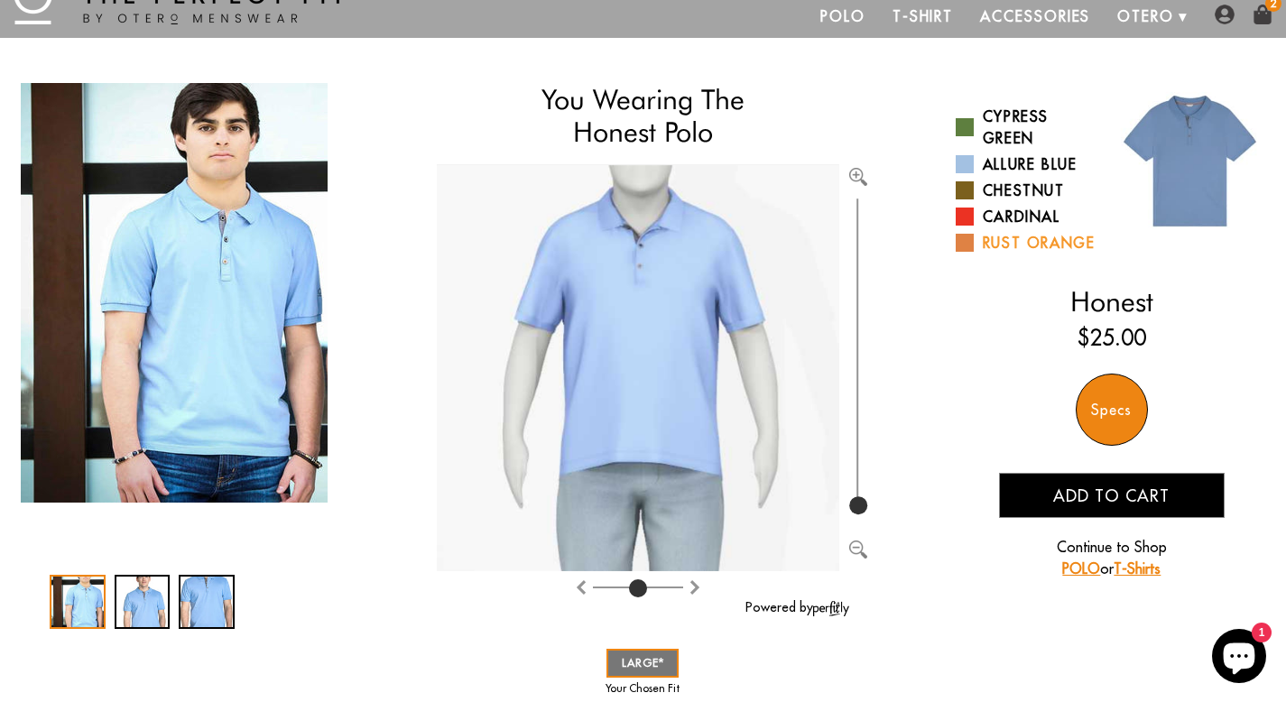
click at [1012, 251] on link "Rust Orange" at bounding box center [1027, 243] width 143 height 22
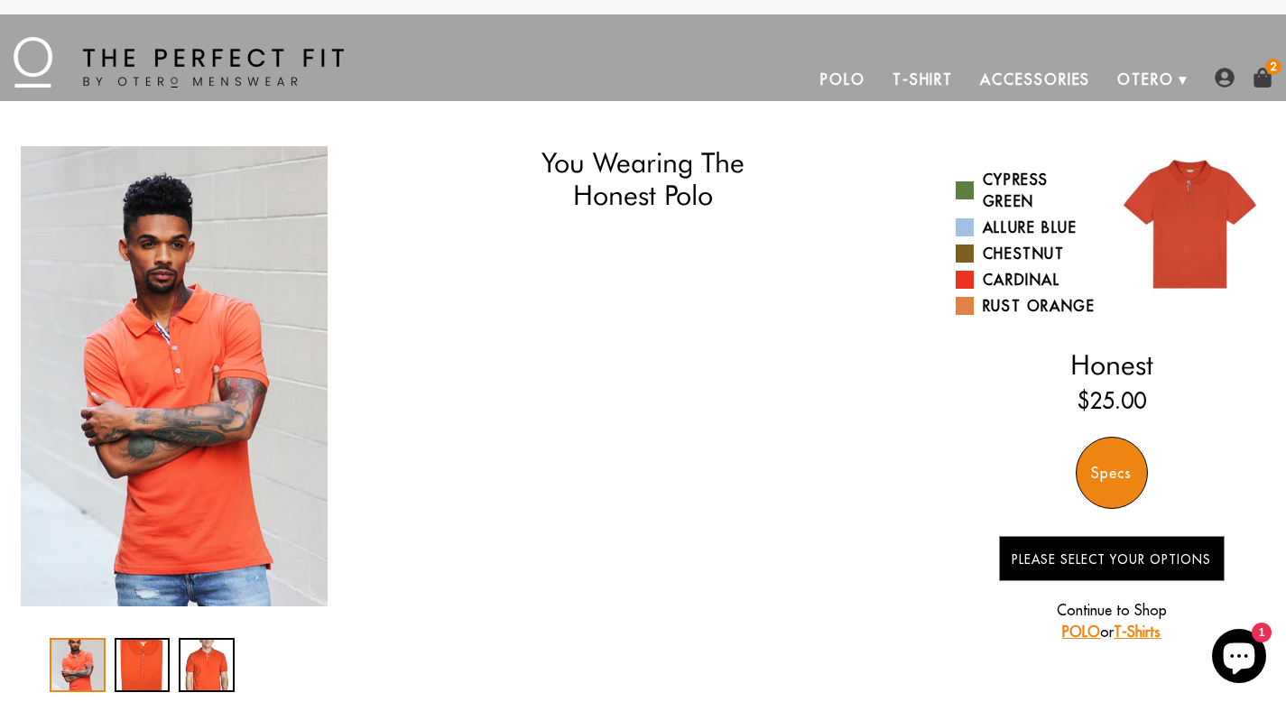
select select "L"
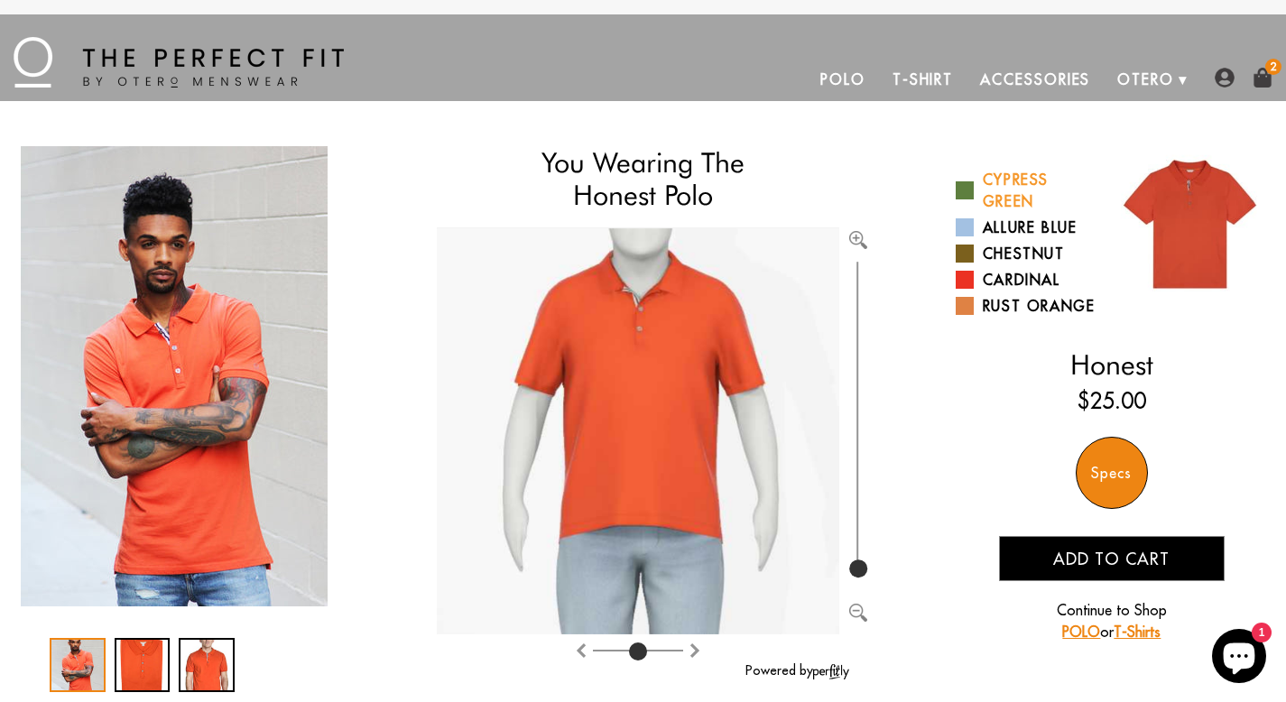
click at [1009, 188] on link "Cypress Green" at bounding box center [1027, 190] width 143 height 43
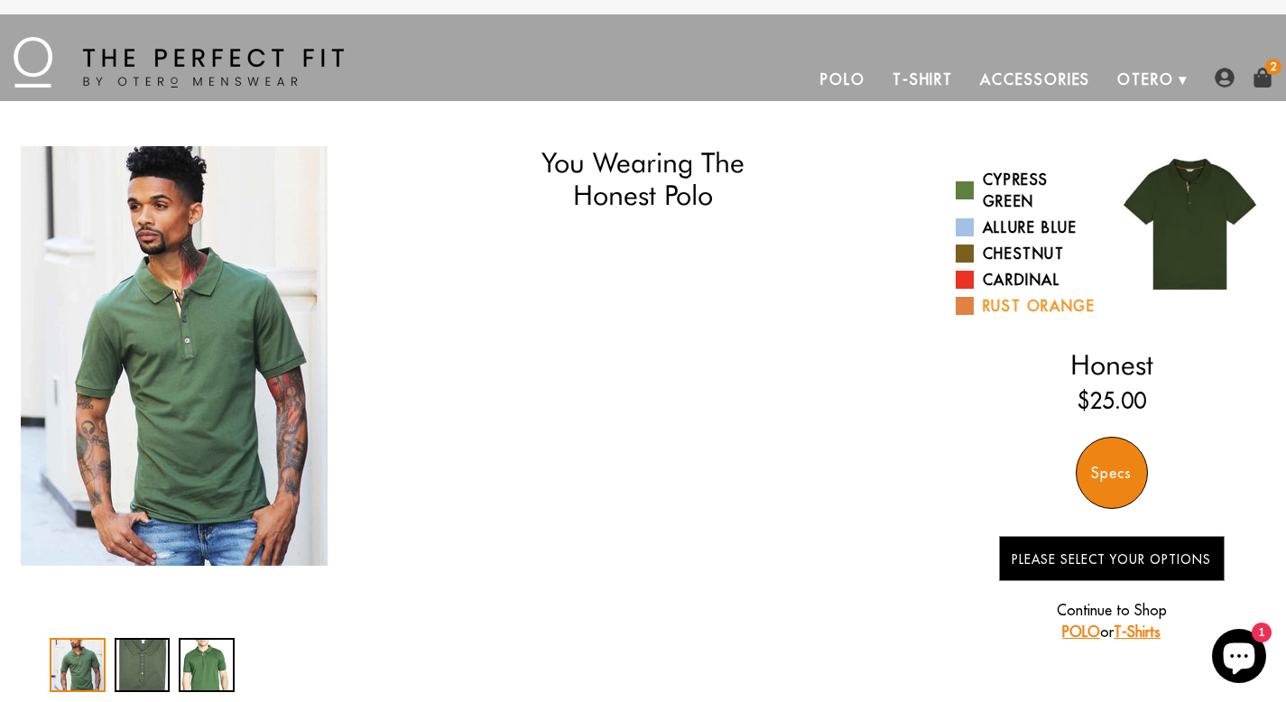
select select "L"
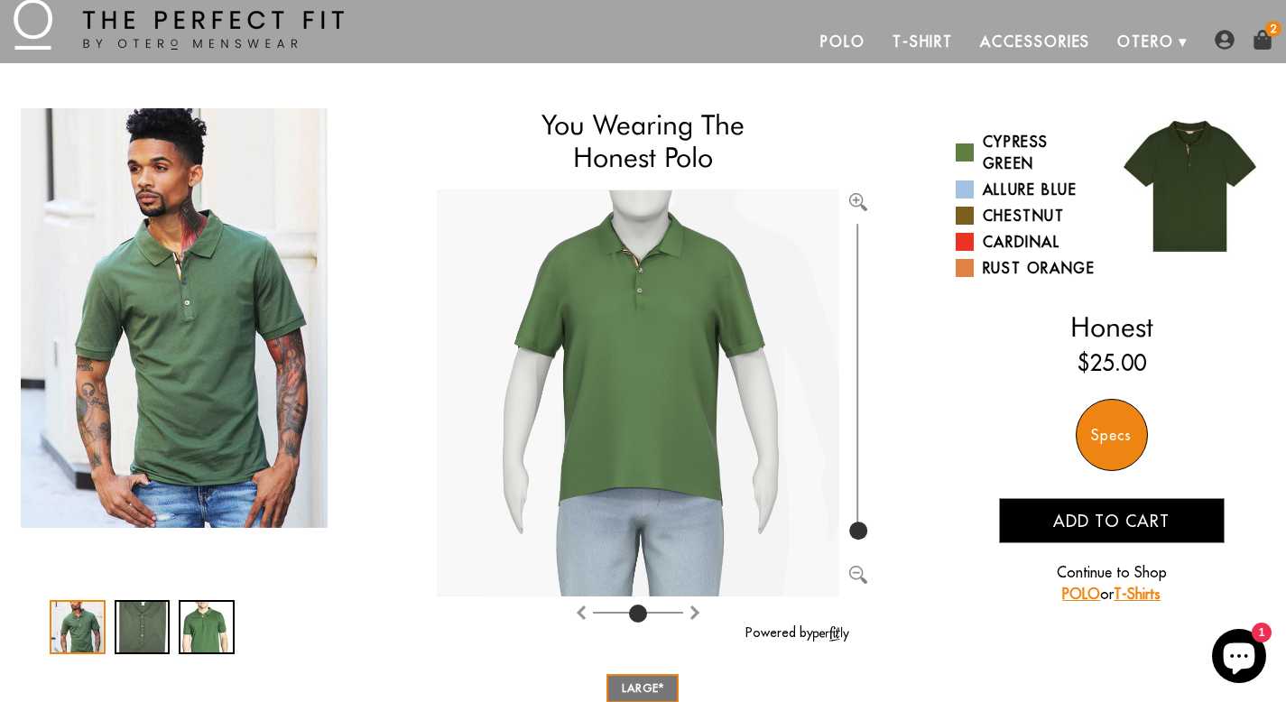
scroll to position [39, 0]
click at [1077, 525] on span "Add to cart" at bounding box center [1111, 520] width 116 height 21
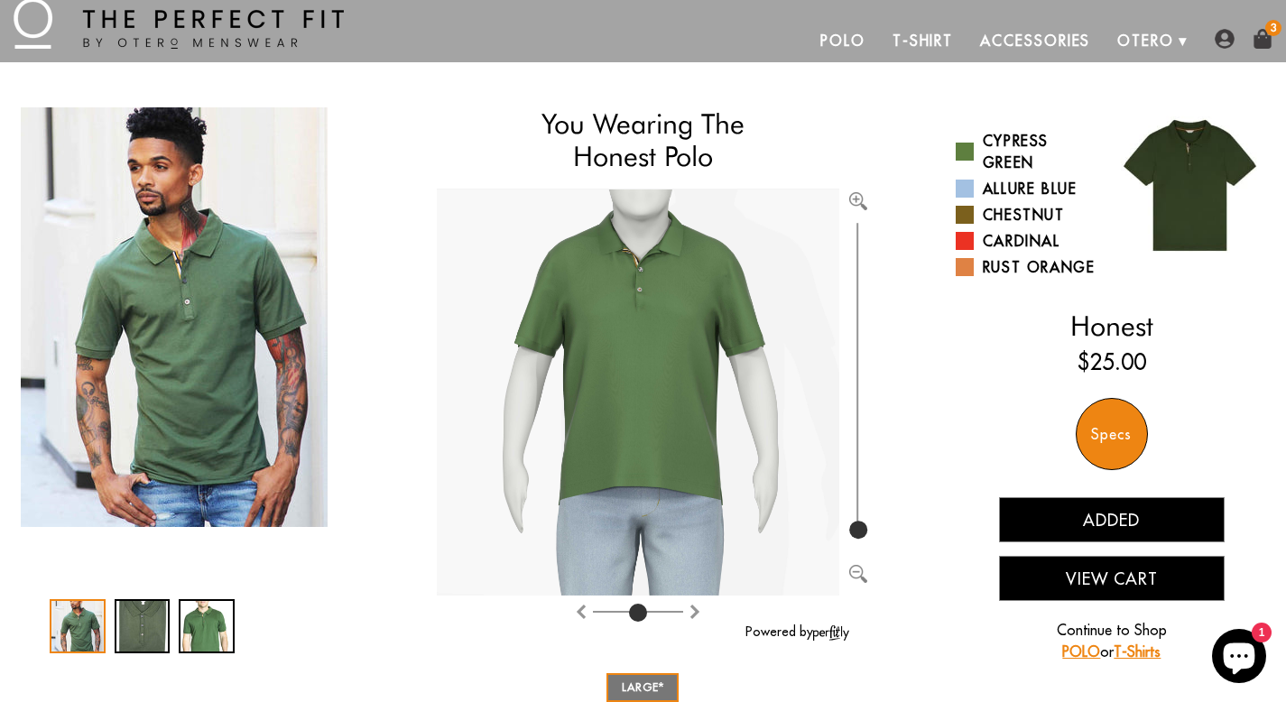
click at [1265, 39] on img at bounding box center [1262, 39] width 20 height 20
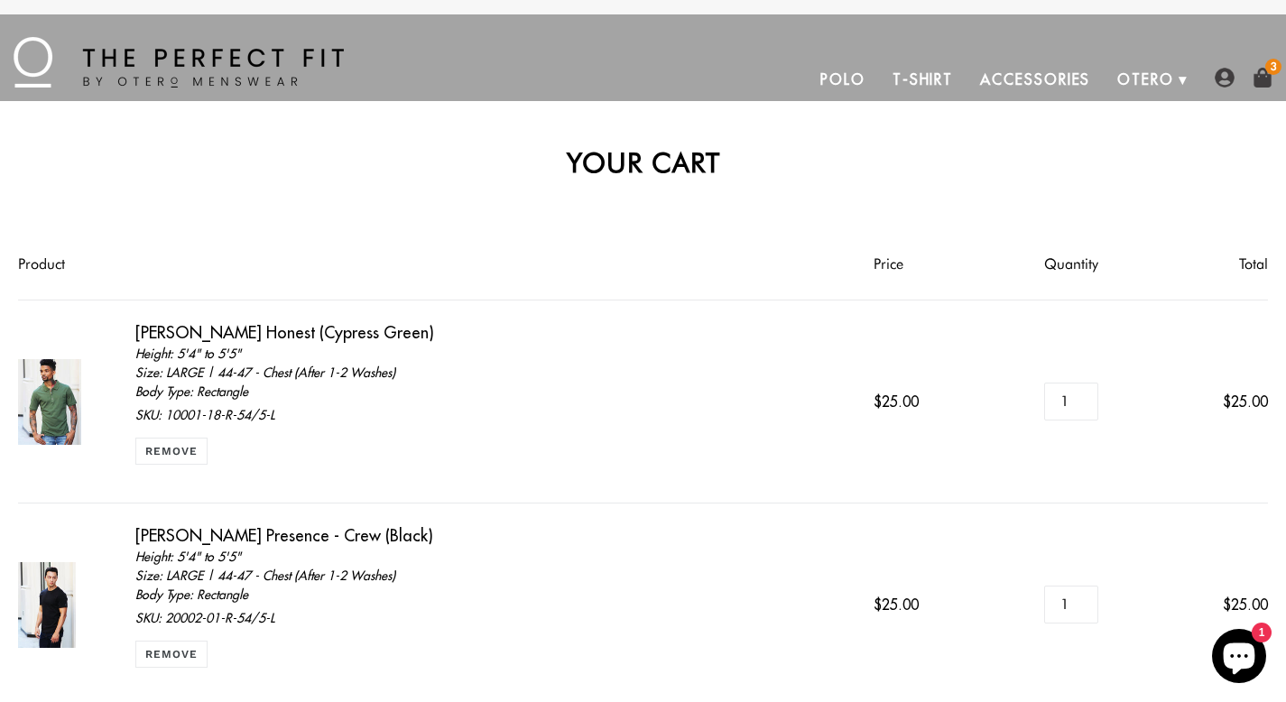
click at [1029, 79] on link "Accessories" at bounding box center [1034, 79] width 137 height 43
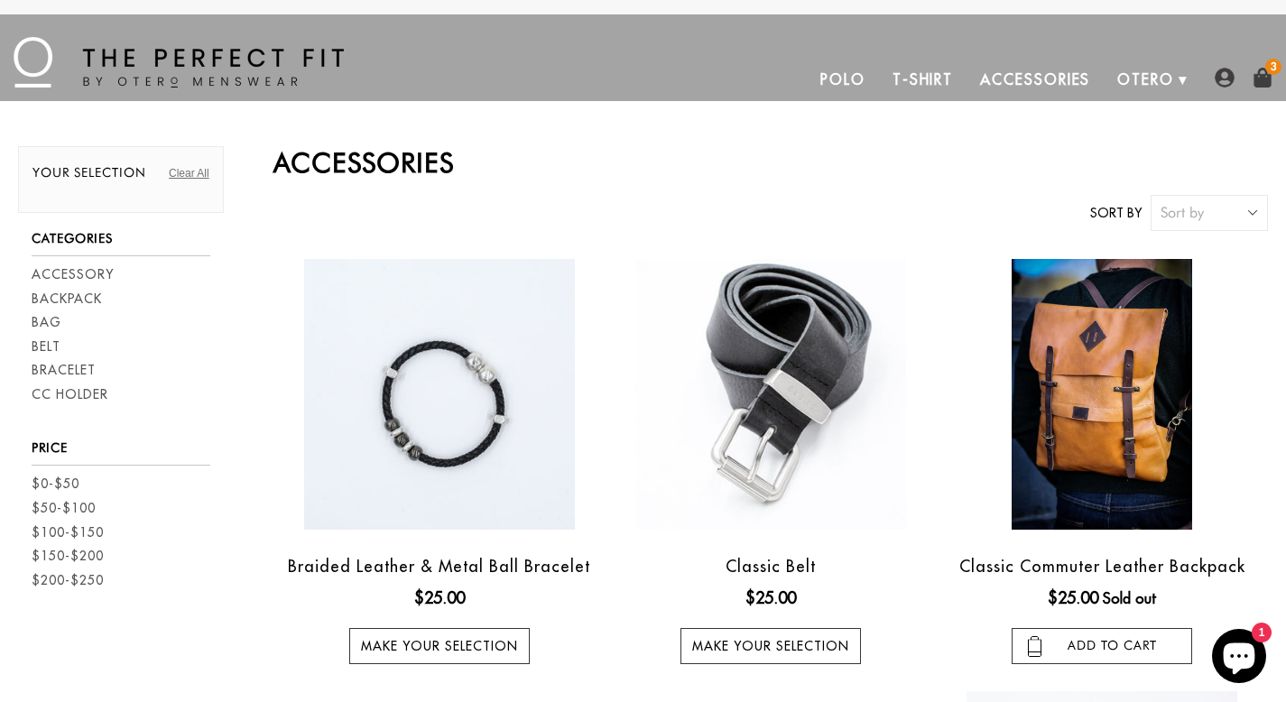
click at [844, 79] on link "Polo" at bounding box center [843, 79] width 72 height 43
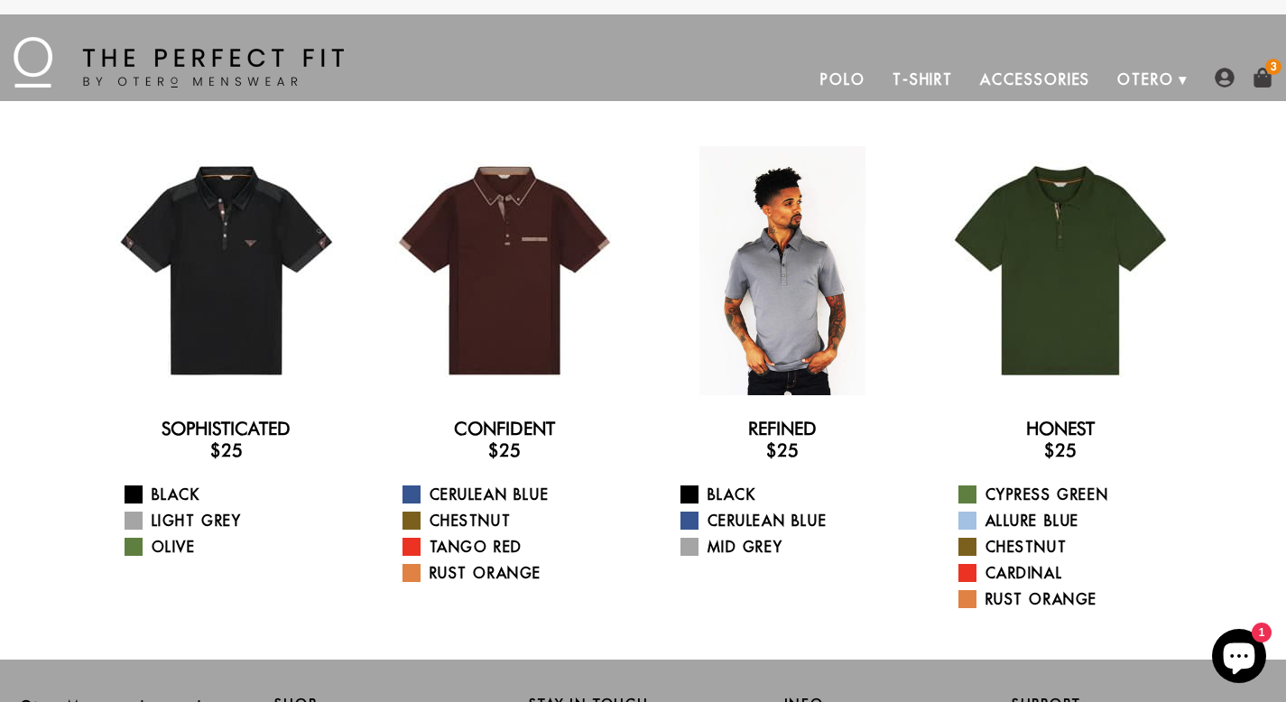
click at [768, 295] on div at bounding box center [782, 270] width 249 height 249
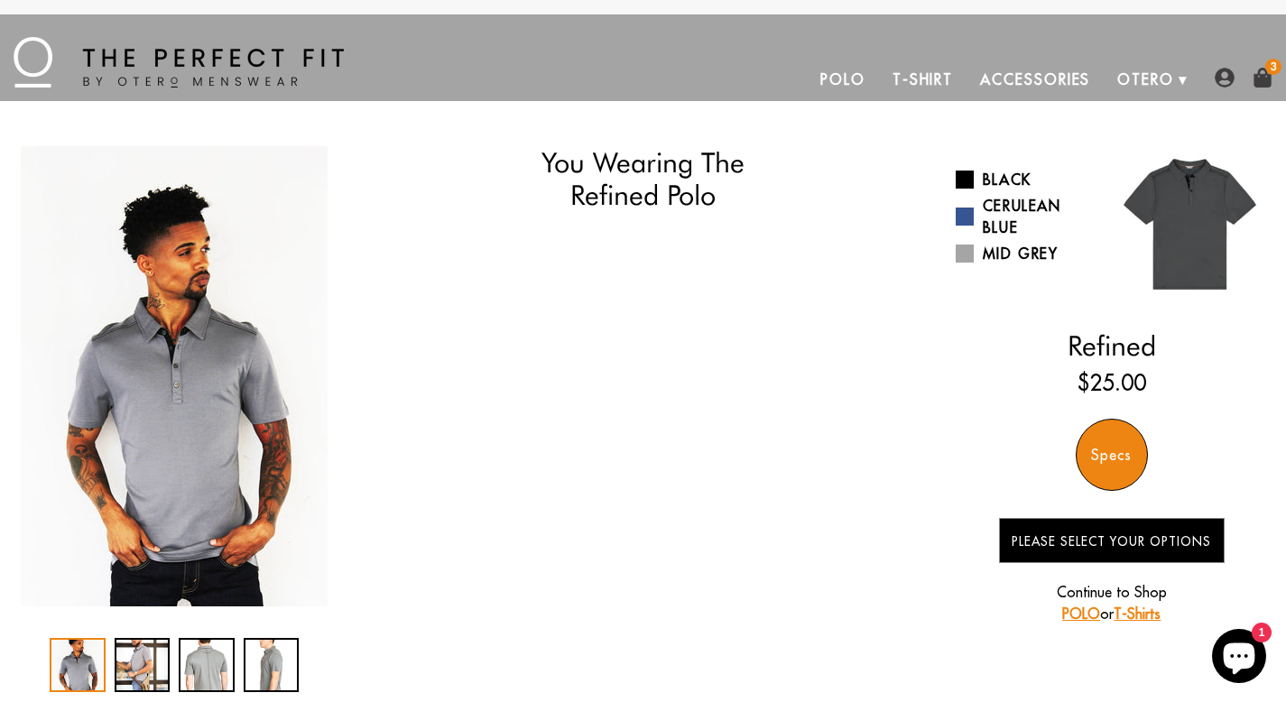
select select "L"
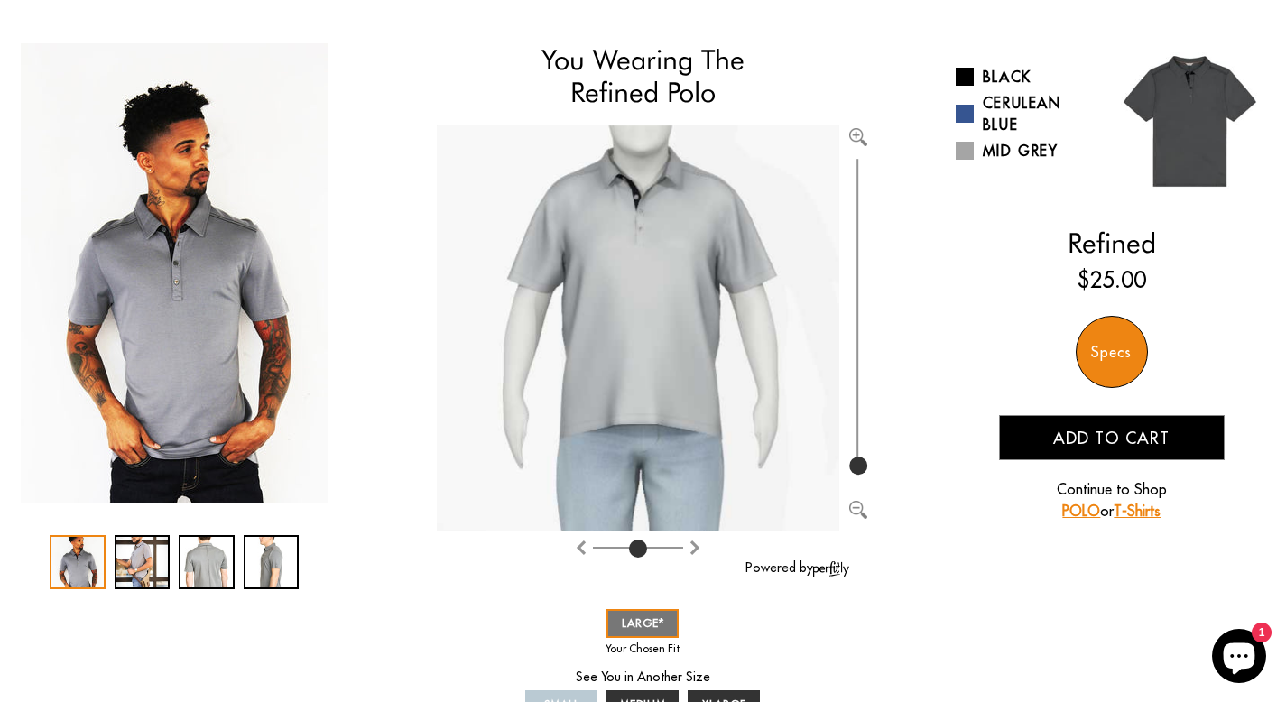
scroll to position [107, 0]
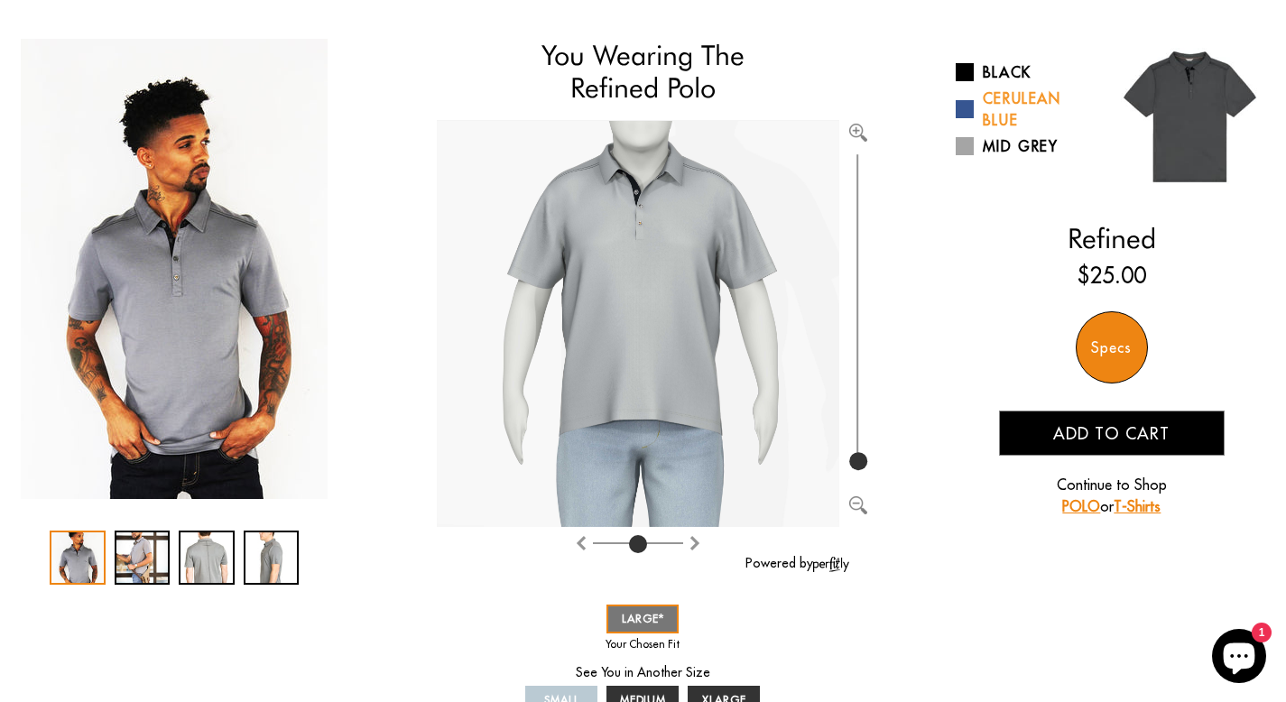
click at [1009, 106] on link "Cerulean Blue" at bounding box center [1027, 109] width 143 height 43
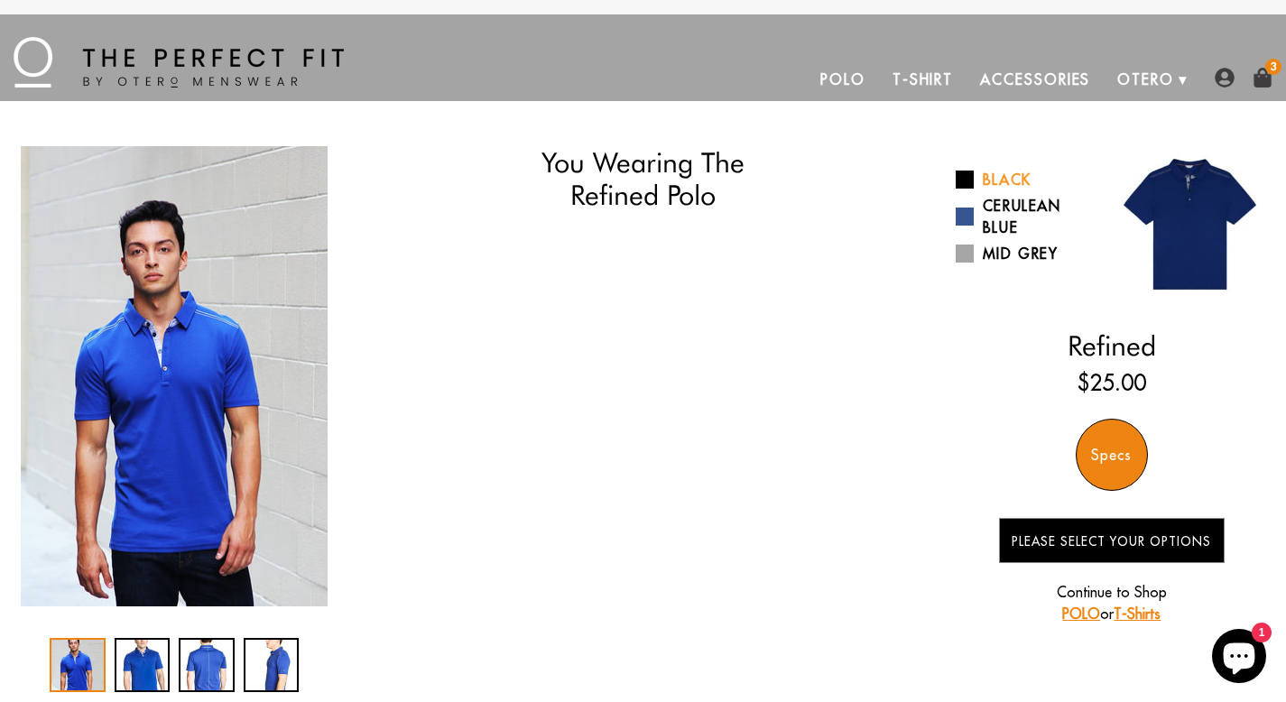
scroll to position [54, 0]
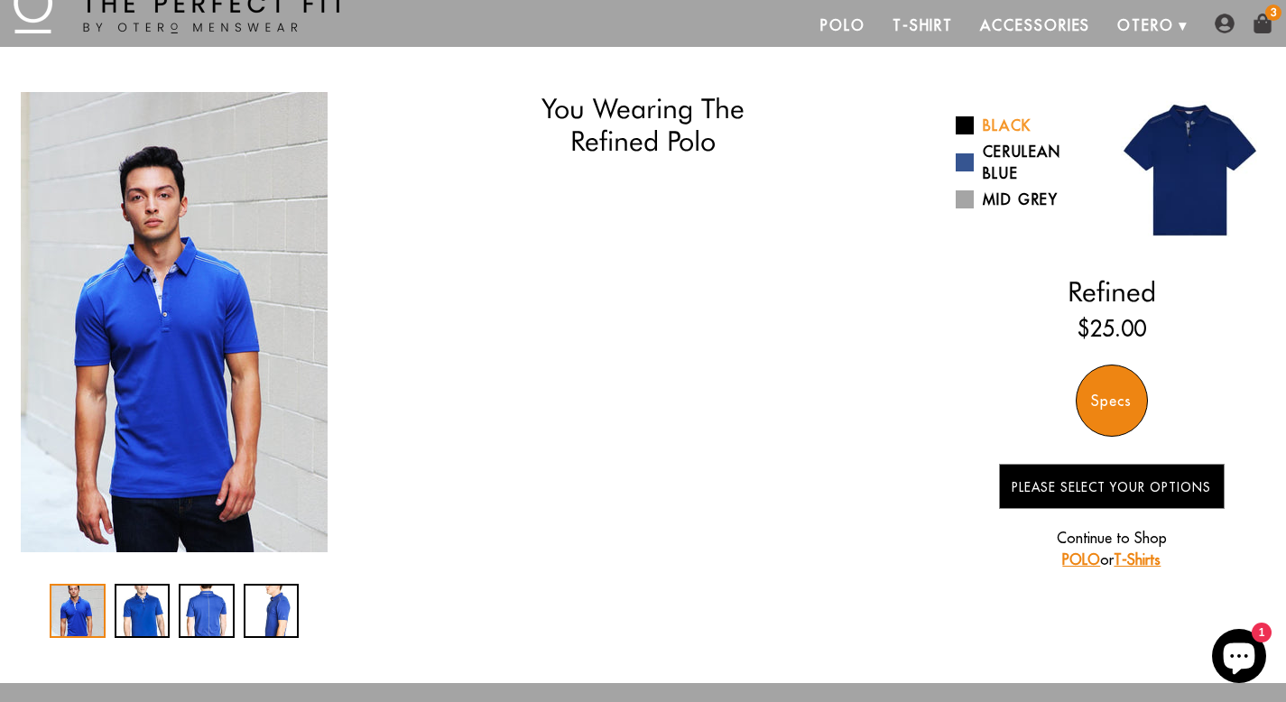
select select "L"
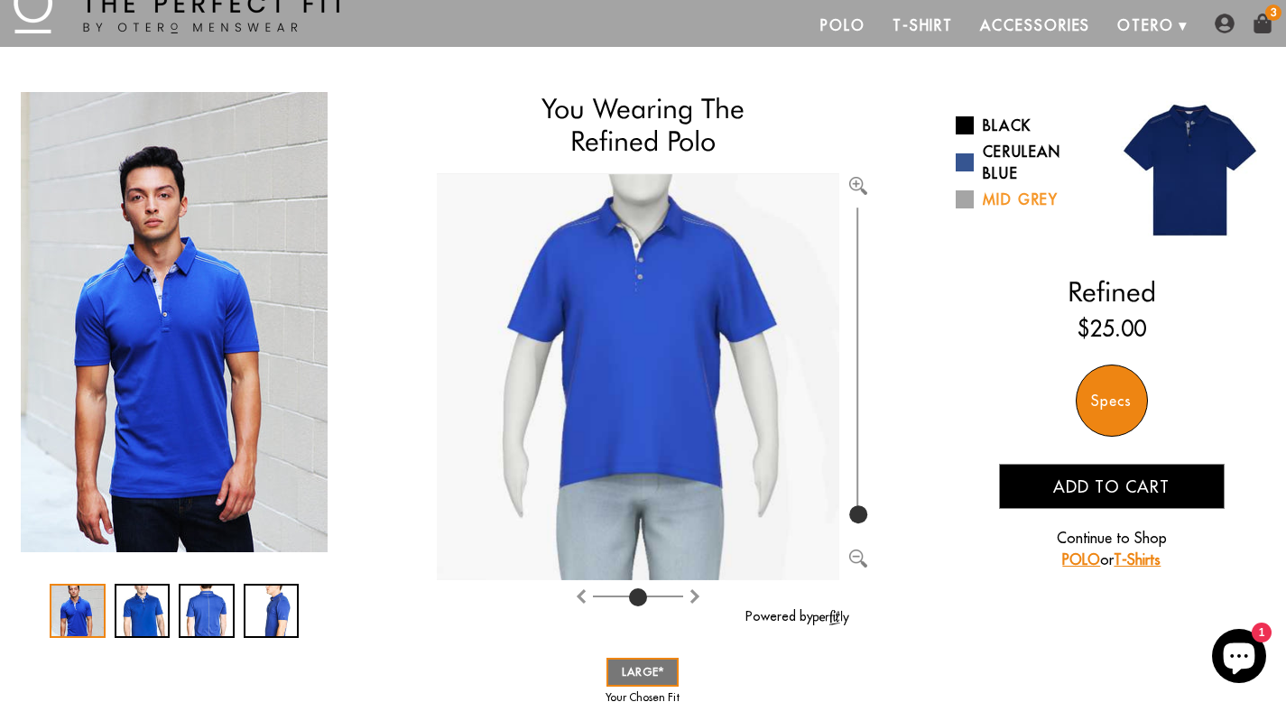
click at [1000, 196] on link "Mid Grey" at bounding box center [1027, 200] width 143 height 22
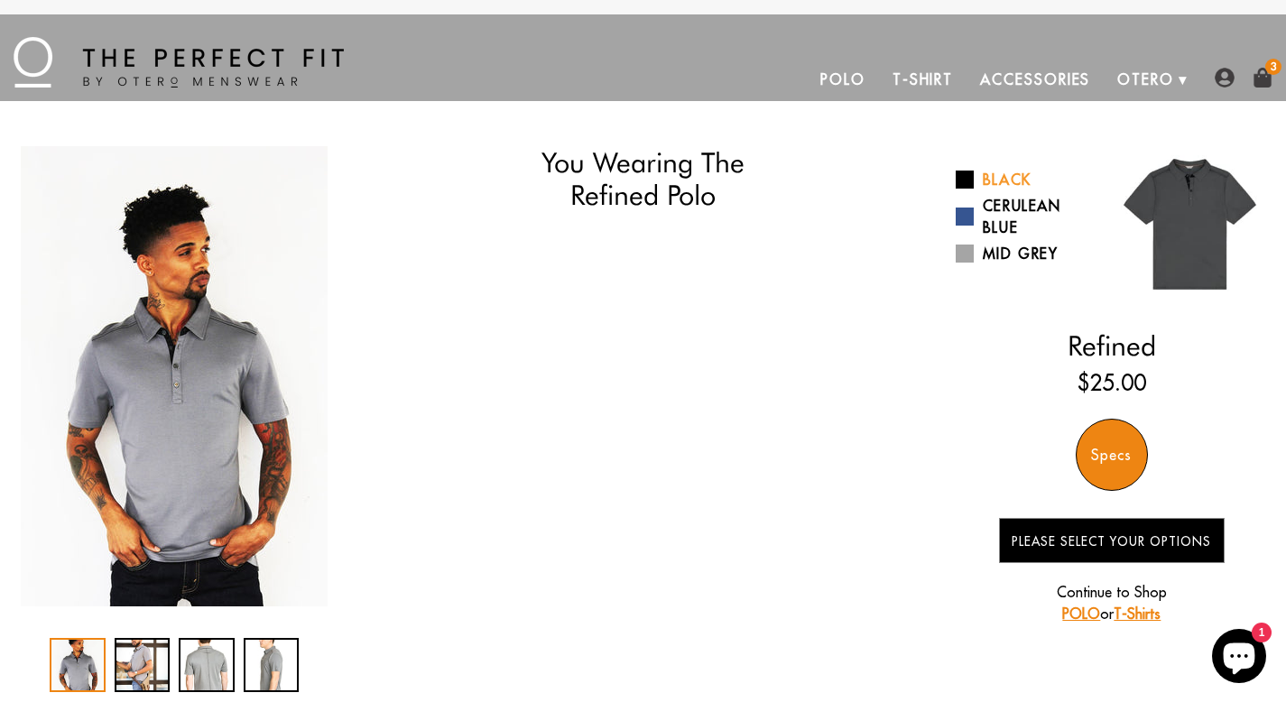
click at [1002, 176] on link "Black" at bounding box center [1027, 180] width 143 height 22
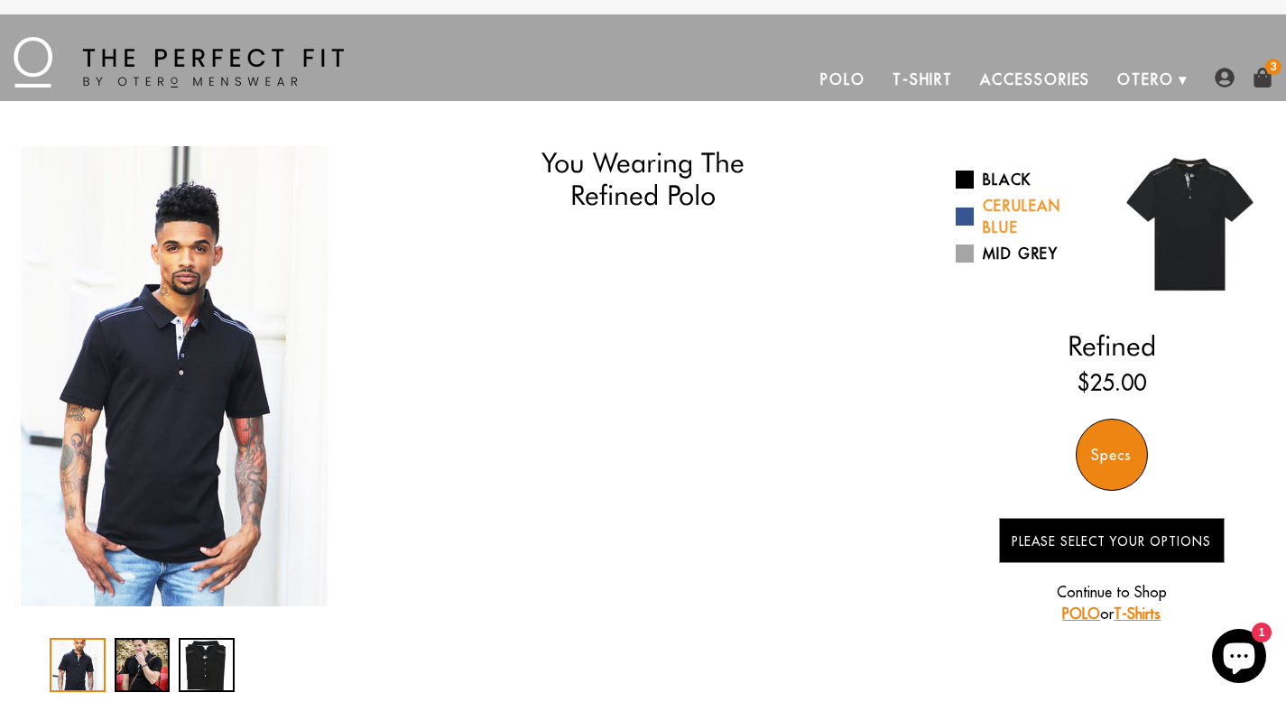
click at [1001, 216] on link "Cerulean Blue" at bounding box center [1027, 216] width 143 height 43
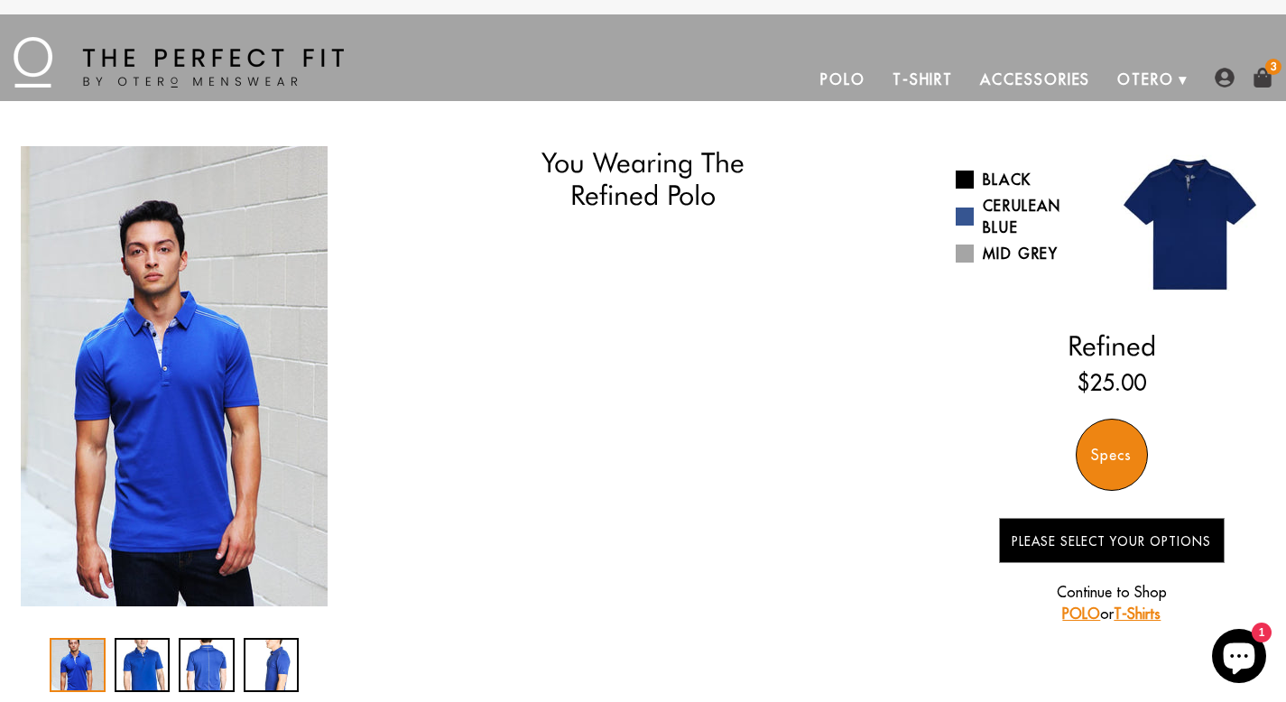
select select "L"
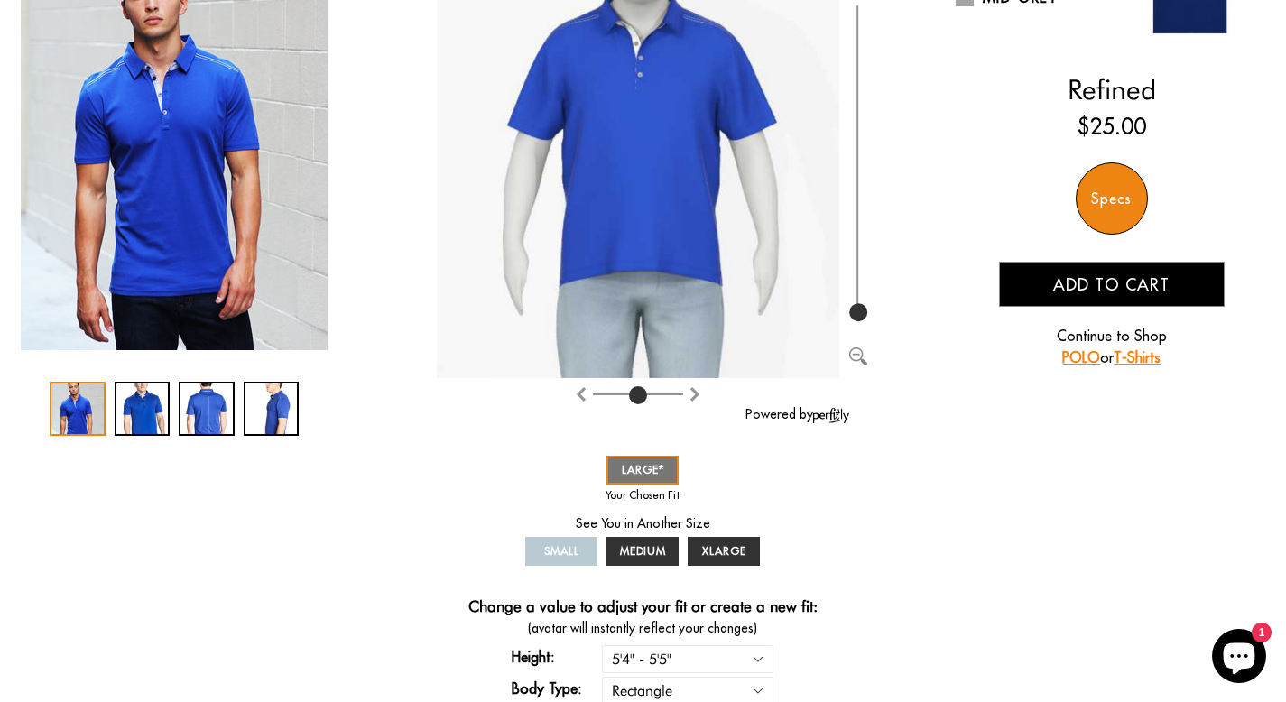
scroll to position [265, 0]
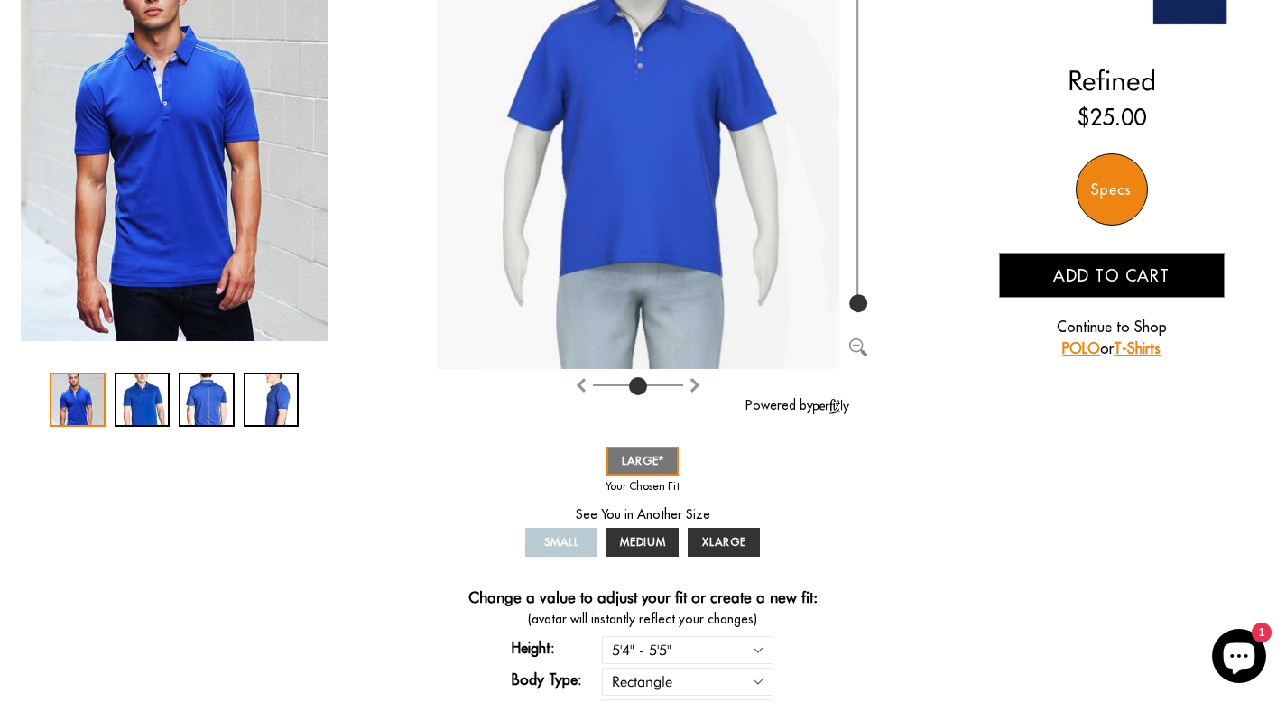
click at [1045, 278] on button "Add to cart" at bounding box center [1112, 275] width 226 height 45
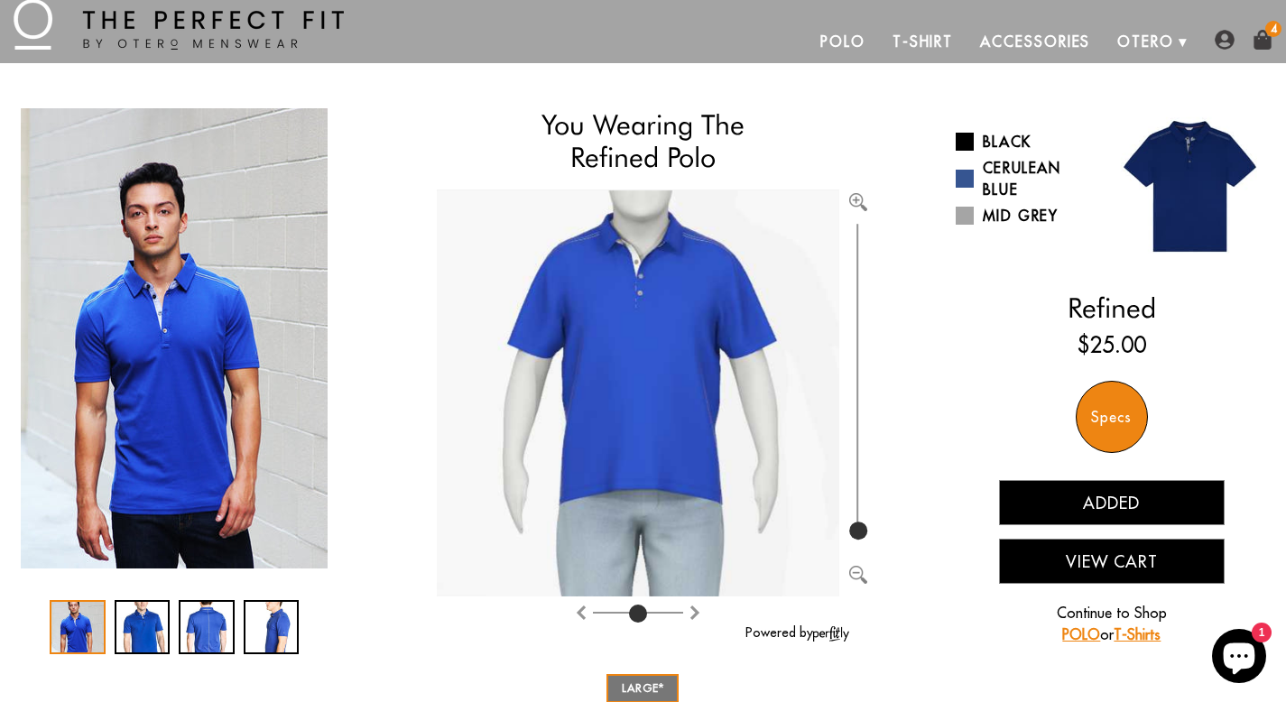
scroll to position [0, 0]
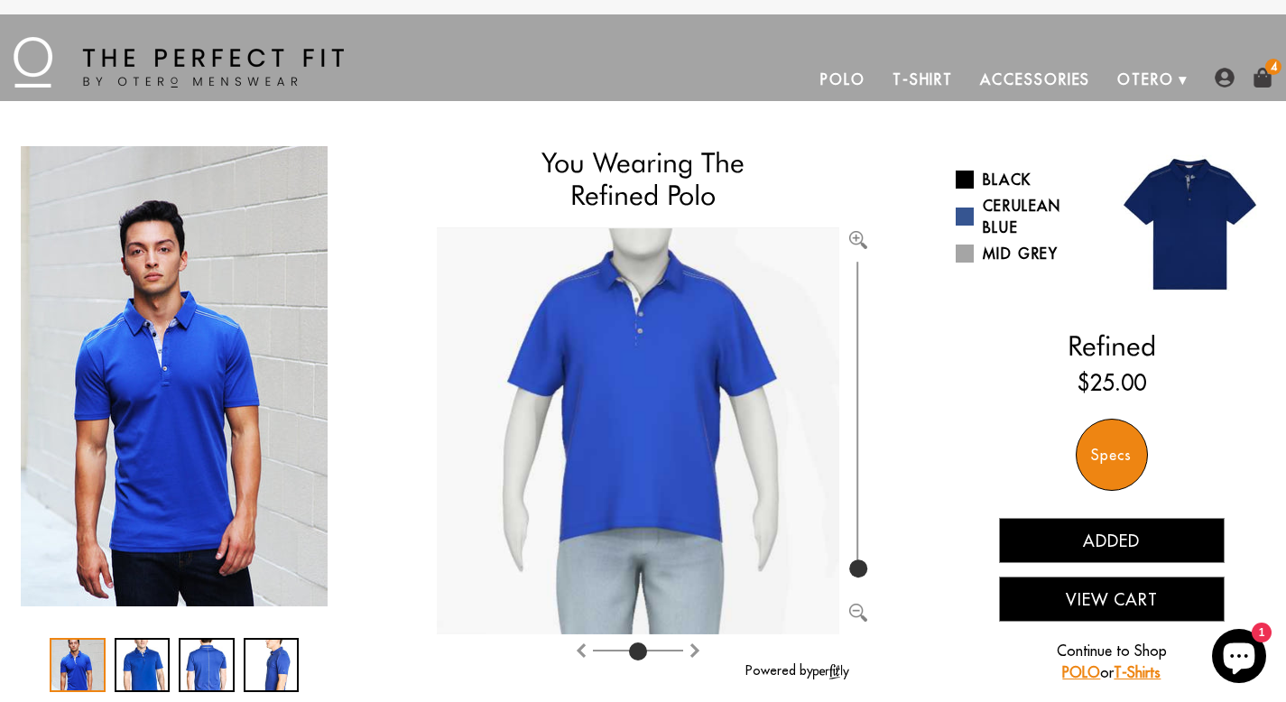
click at [1269, 79] on img at bounding box center [1262, 78] width 20 height 20
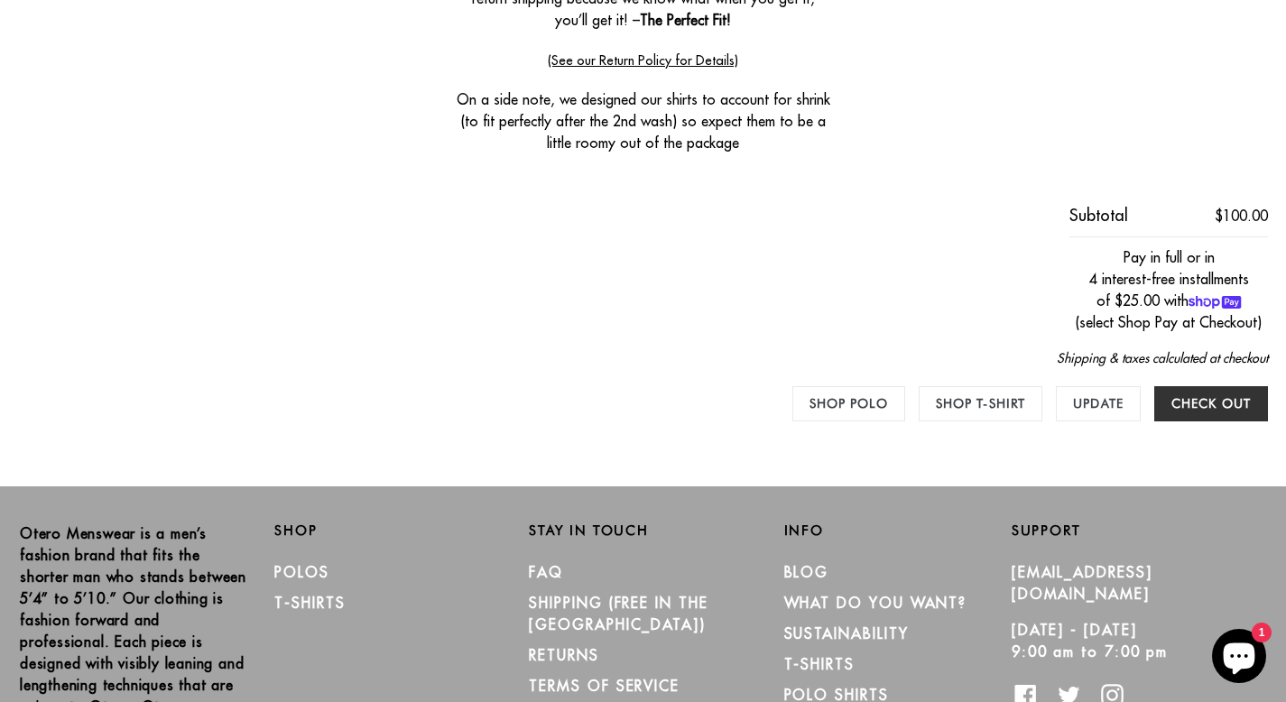
scroll to position [1236, 0]
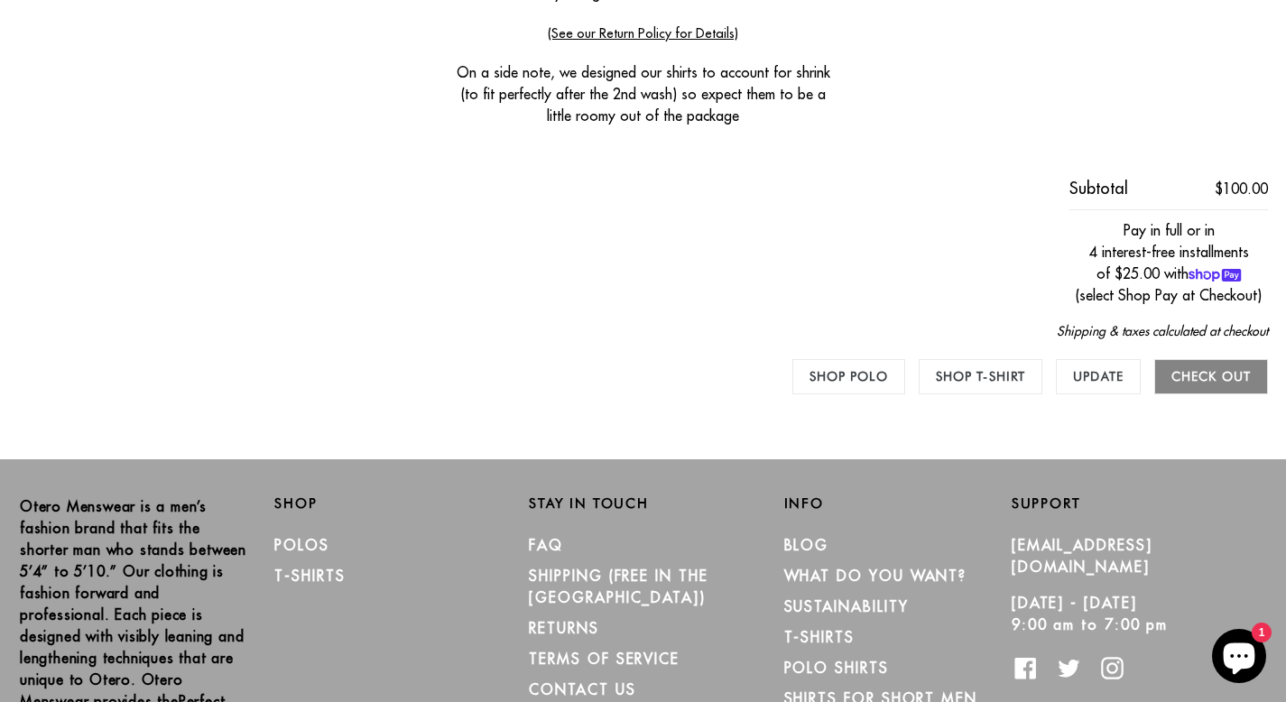
click at [1193, 384] on input "Check out" at bounding box center [1211, 376] width 114 height 35
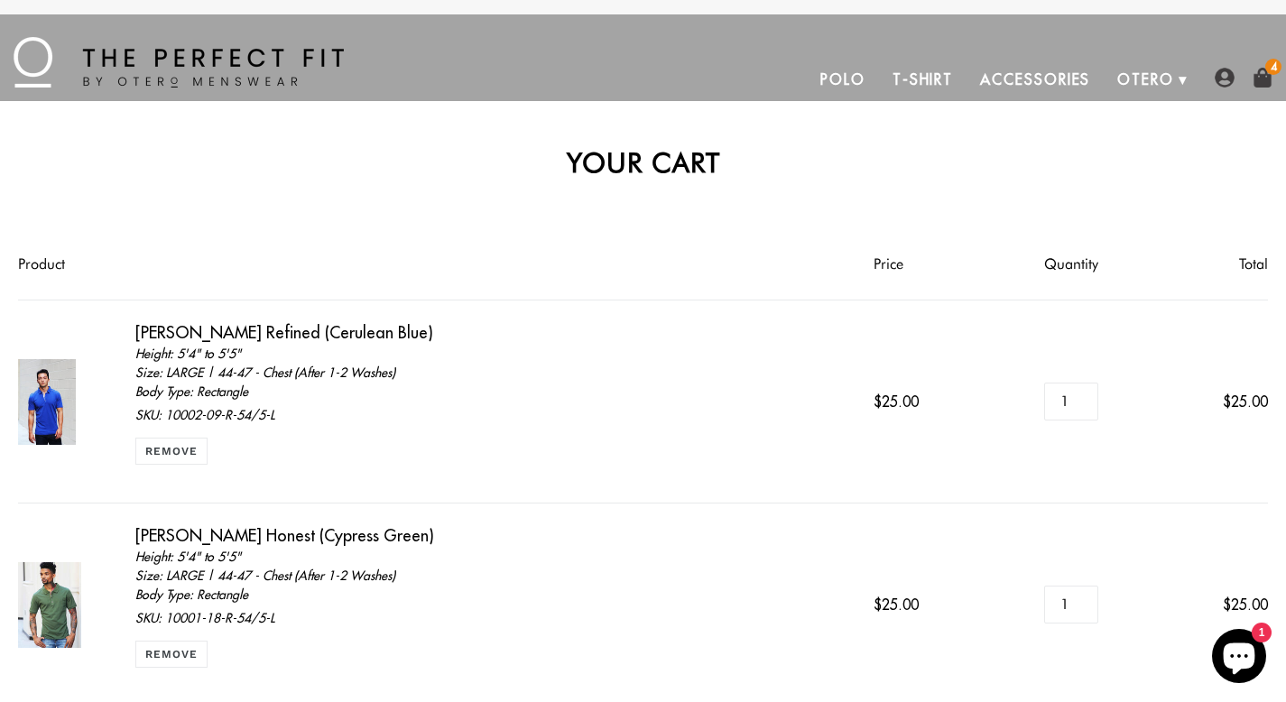
click at [1233, 84] on img at bounding box center [1225, 78] width 20 height 20
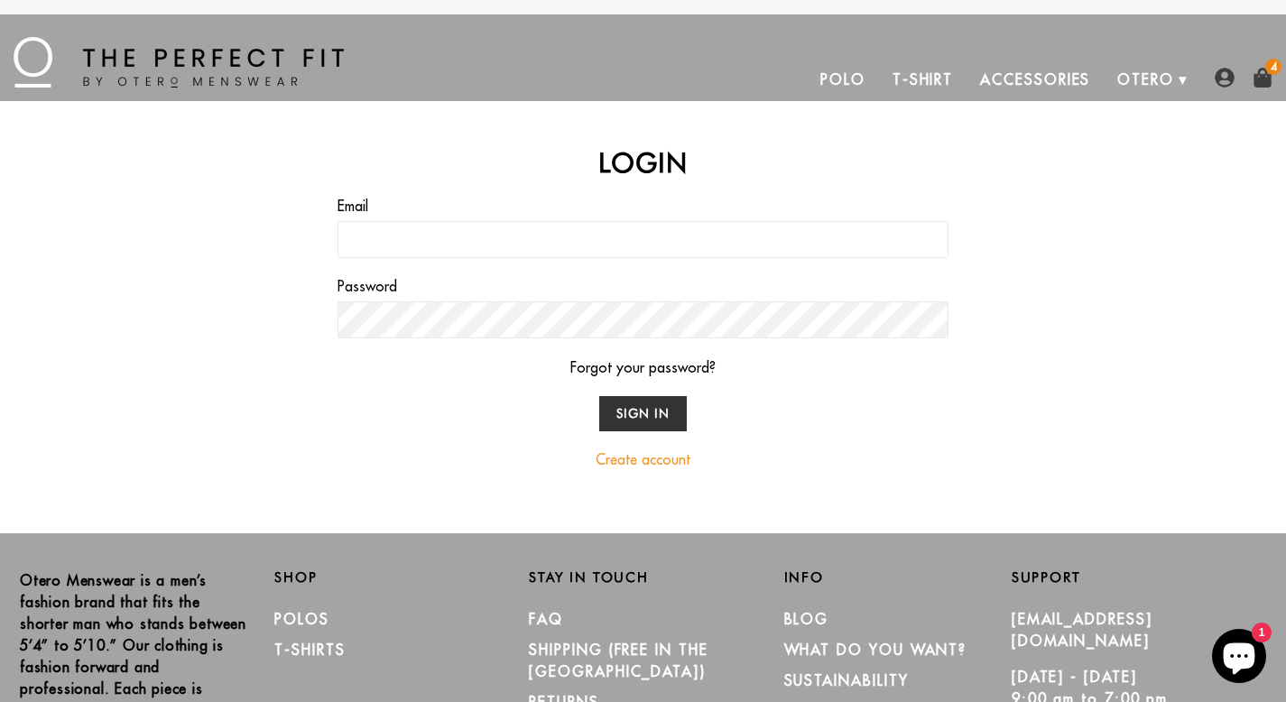
click at [659, 457] on link "Create account" at bounding box center [643, 459] width 95 height 18
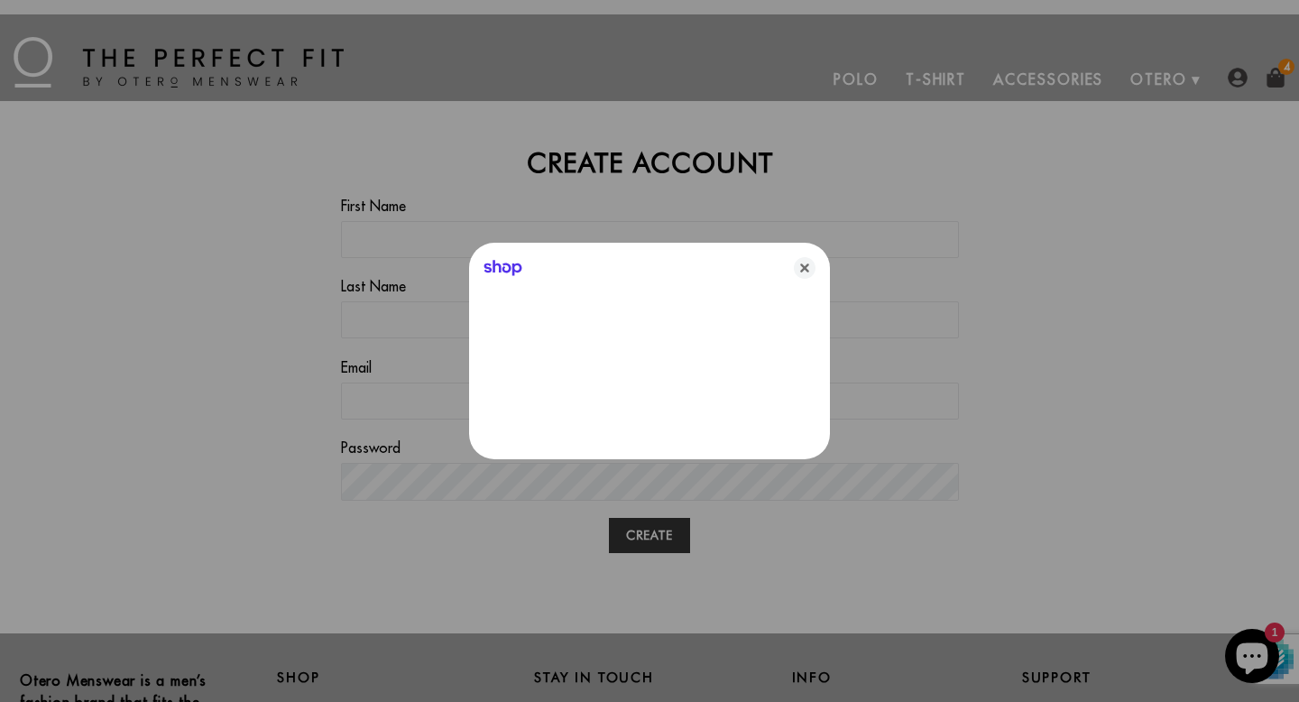
click at [622, 236] on div "Shop" at bounding box center [649, 351] width 1299 height 702
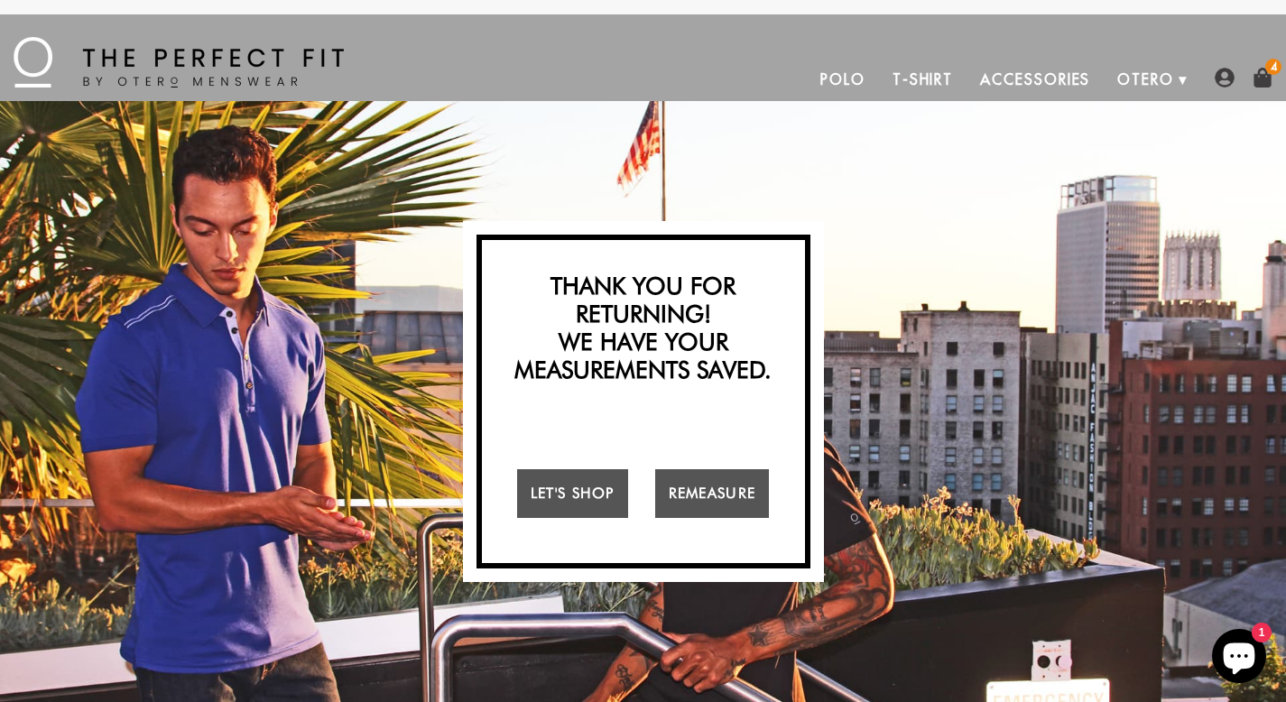
click at [1265, 88] on div "4" at bounding box center [1244, 84] width 58 height 33
click at [1264, 78] on img at bounding box center [1262, 78] width 20 height 20
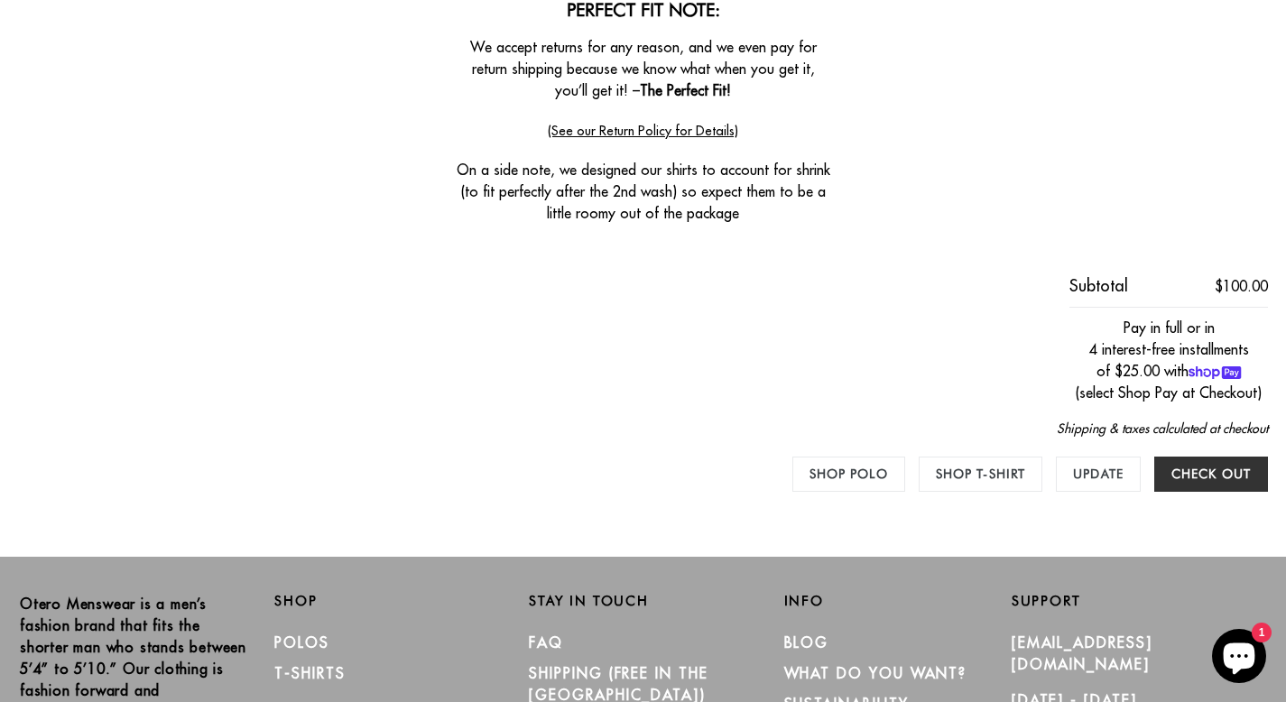
scroll to position [1253, 0]
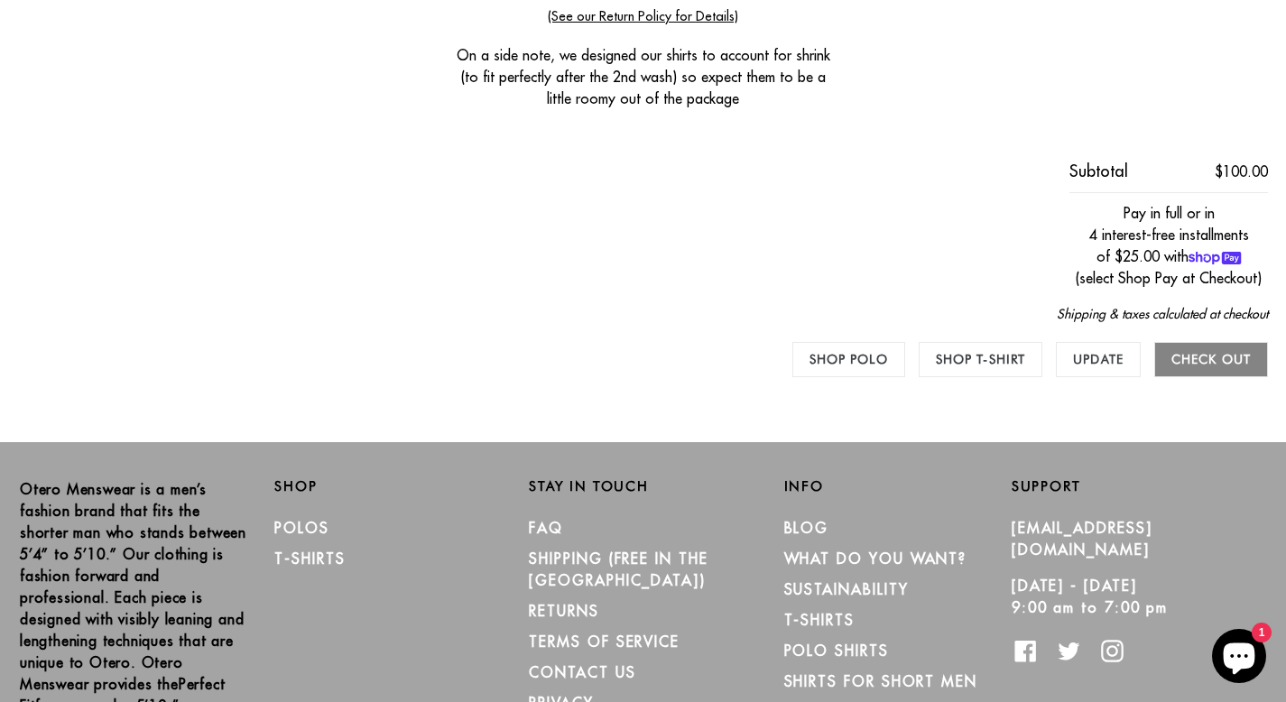
click at [1216, 369] on input "Check out" at bounding box center [1211, 359] width 114 height 35
